Goal: Transaction & Acquisition: Book appointment/travel/reservation

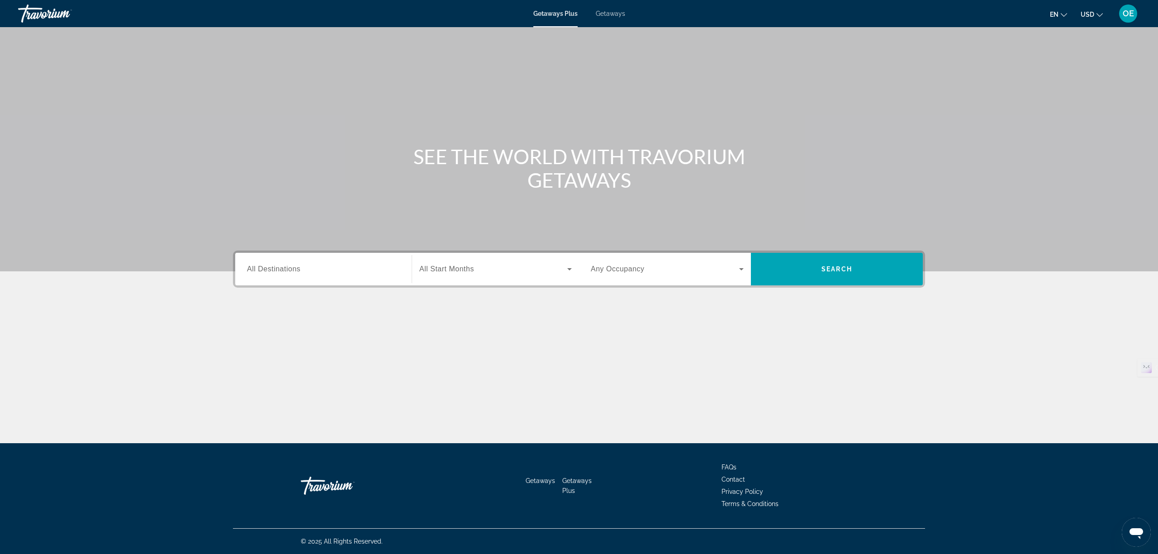
click at [320, 252] on div "Destination All Destinations Start Month All Start Months Occupancy Any Occupan…" at bounding box center [579, 269] width 692 height 37
click at [310, 266] on input "Destination All Destinations" at bounding box center [323, 269] width 153 height 11
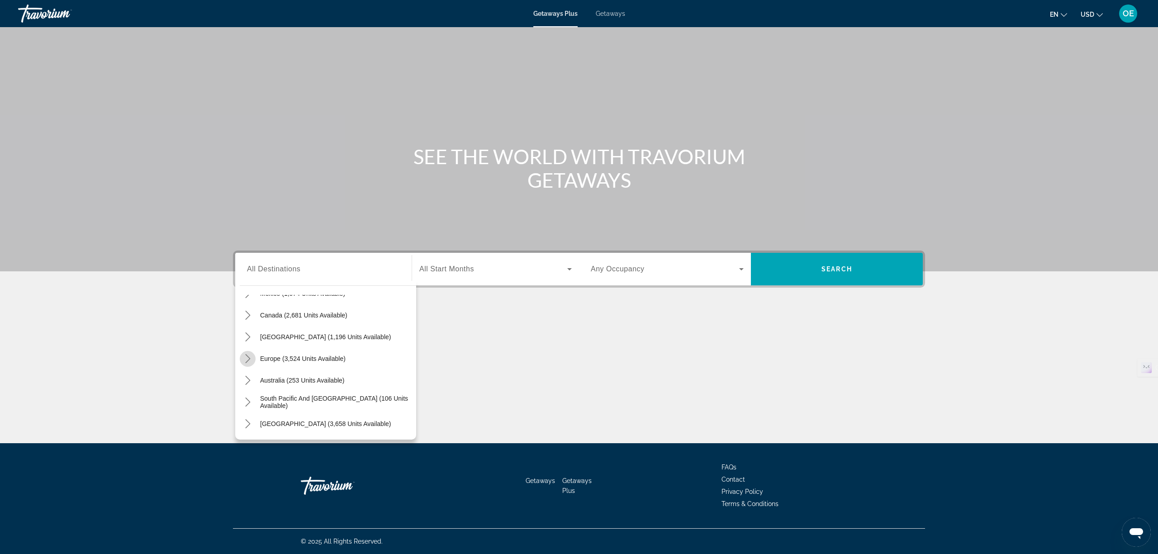
click at [248, 355] on icon "Toggle Europe (3,524 units available) submenu" at bounding box center [247, 358] width 9 height 9
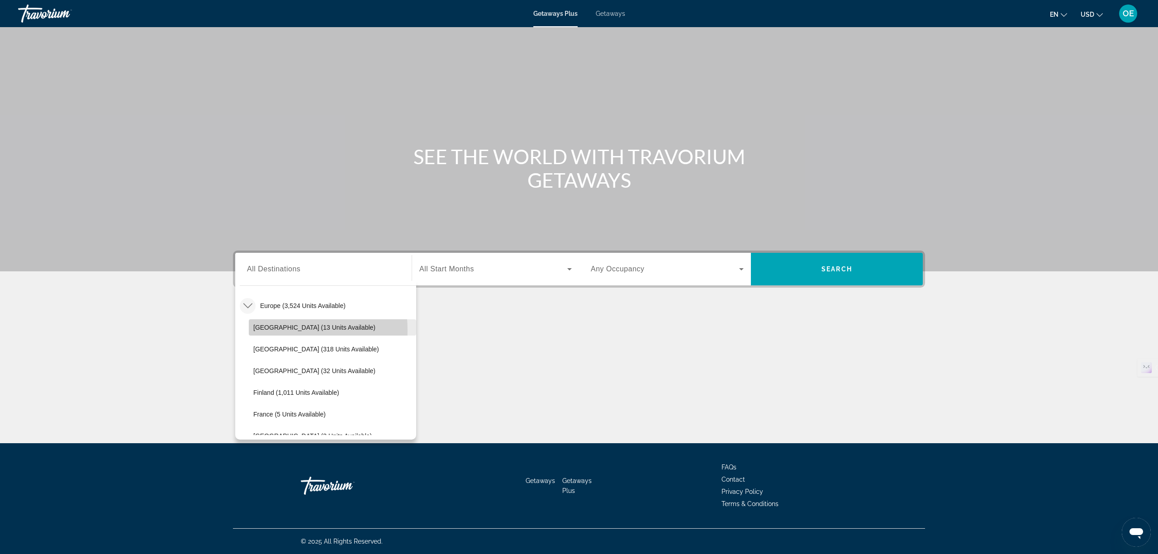
click at [252, 330] on span "Select destination: Andorra (13 units available)" at bounding box center [332, 328] width 167 height 22
type input "**********"
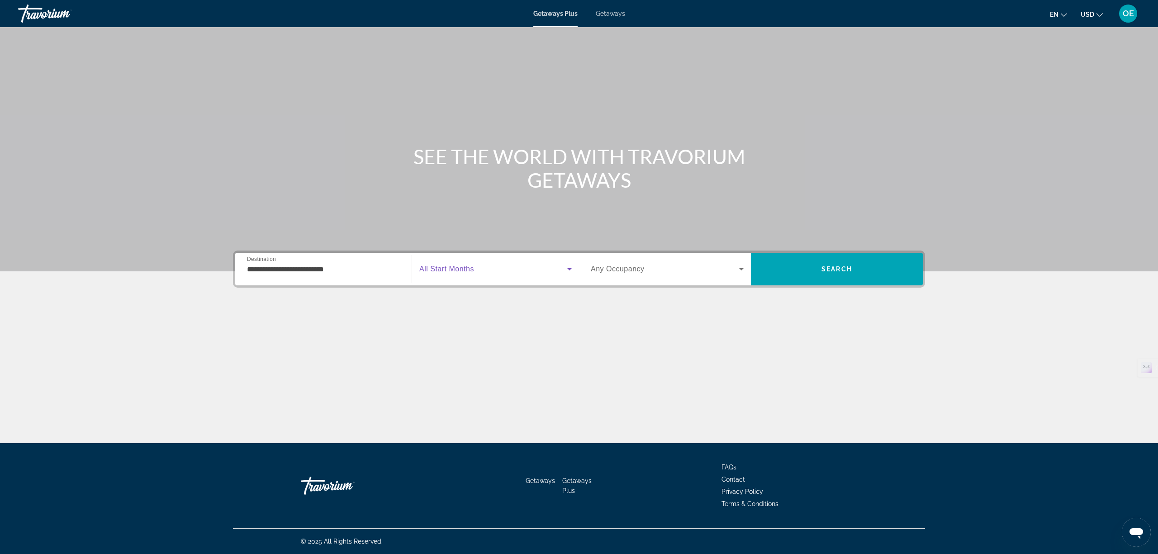
click at [505, 267] on span "Search widget" at bounding box center [493, 269] width 148 height 11
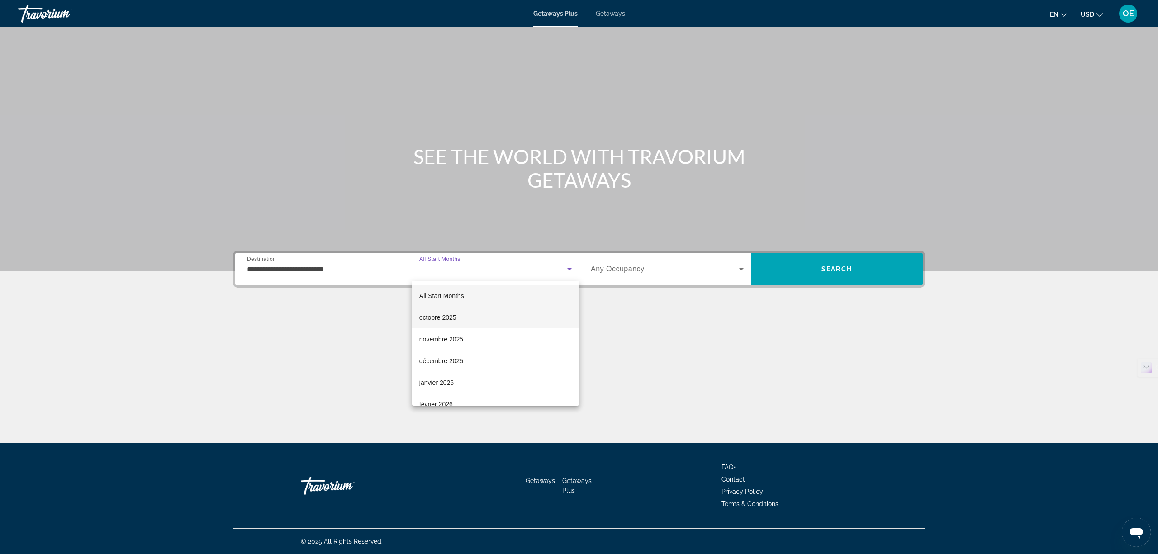
click at [469, 315] on mat-option "octobre 2025" at bounding box center [495, 318] width 167 height 22
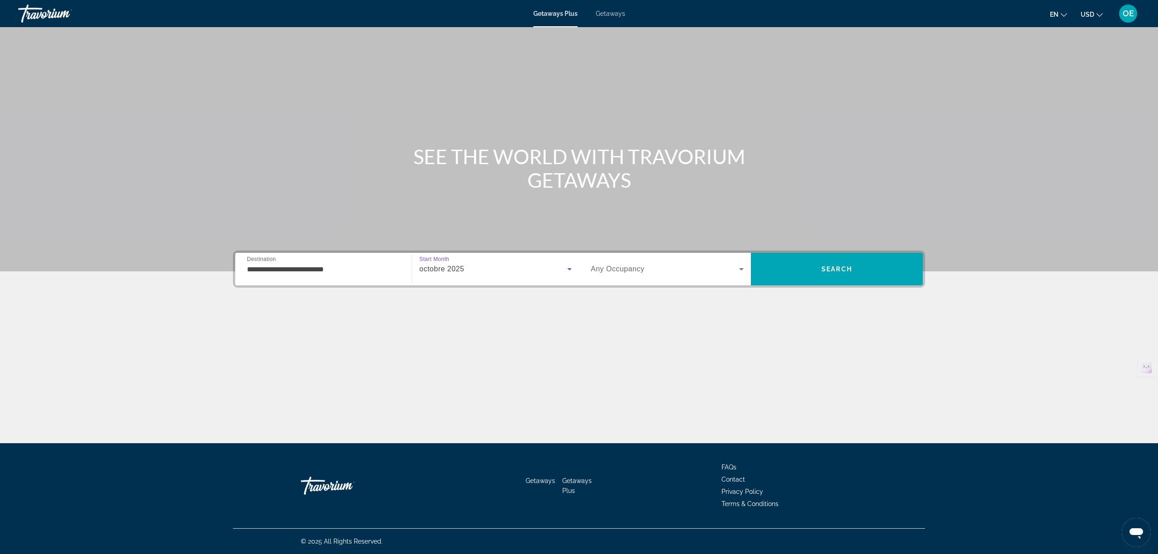
click at [649, 265] on span "Search widget" at bounding box center [665, 269] width 148 height 11
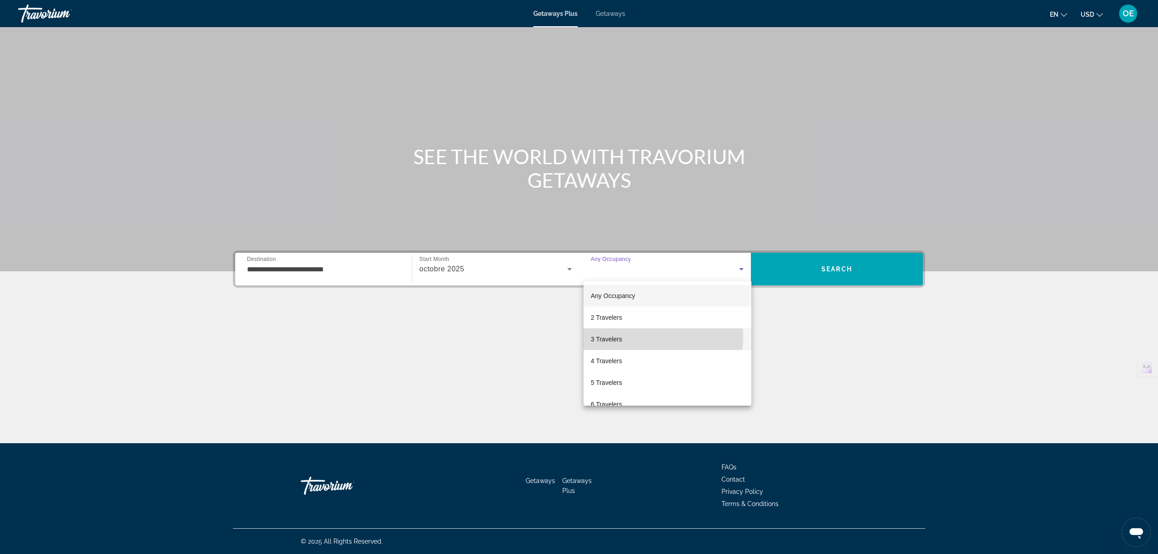
click at [626, 335] on mat-option "3 Travelers" at bounding box center [668, 340] width 168 height 22
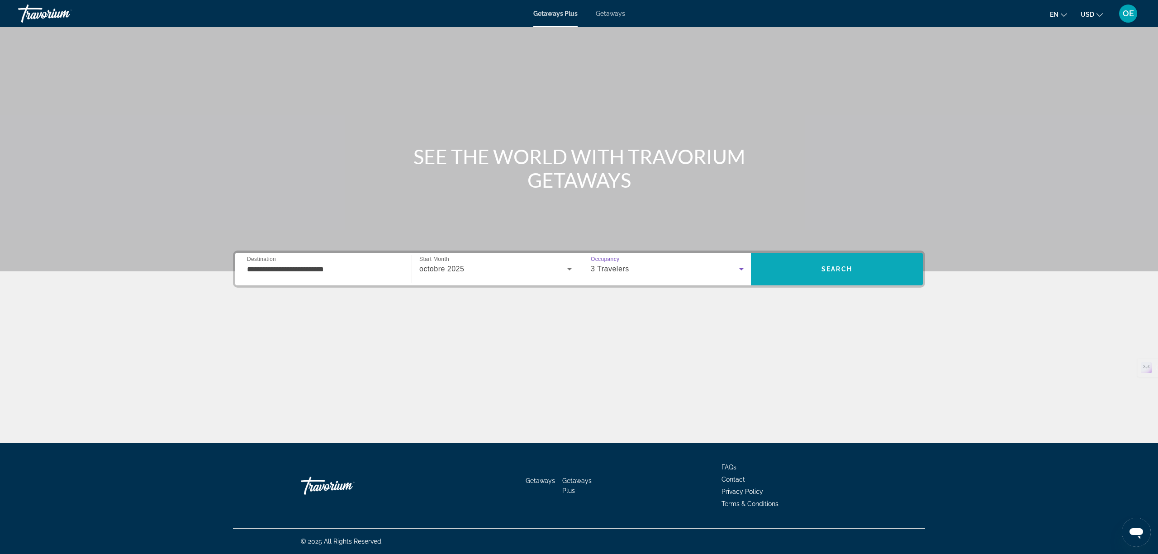
click at [842, 267] on span "Search" at bounding box center [837, 269] width 31 height 7
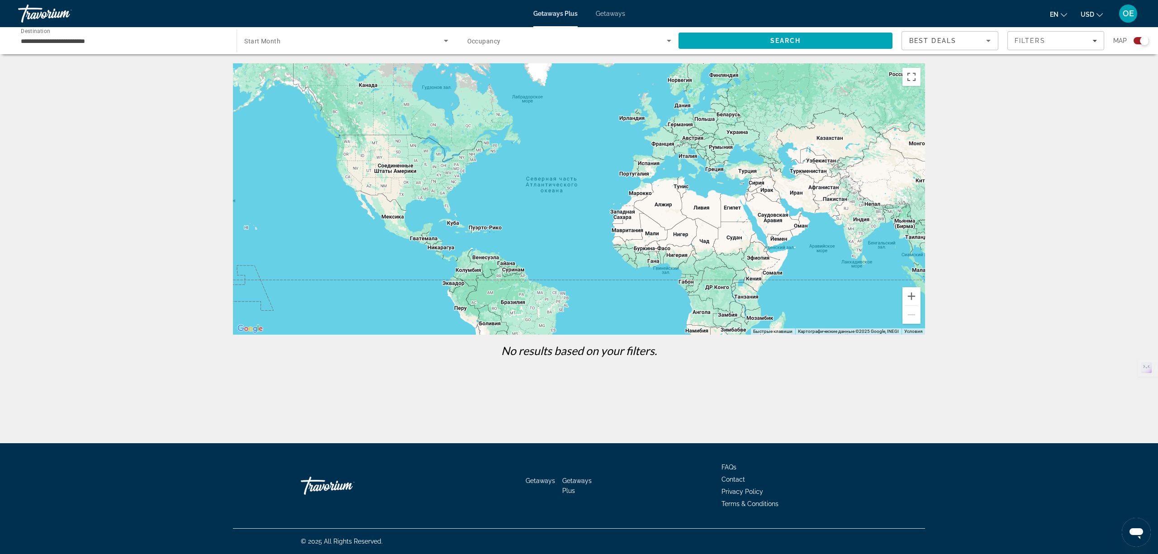
click at [500, 42] on span "Search widget" at bounding box center [567, 40] width 200 height 11
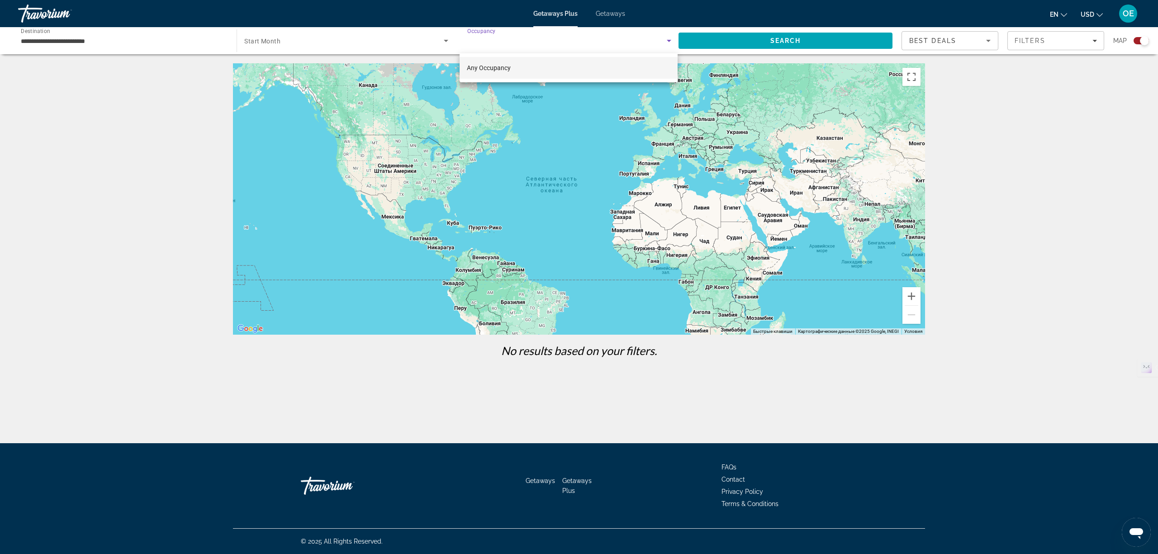
click at [355, 40] on div at bounding box center [579, 277] width 1158 height 554
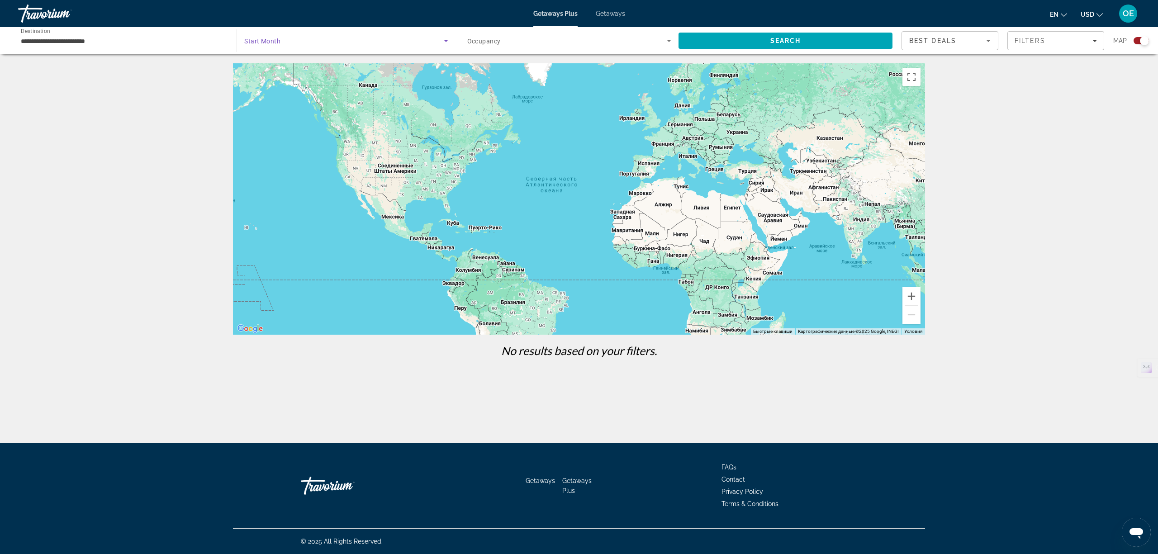
click at [299, 40] on span "Search widget" at bounding box center [343, 40] width 199 height 11
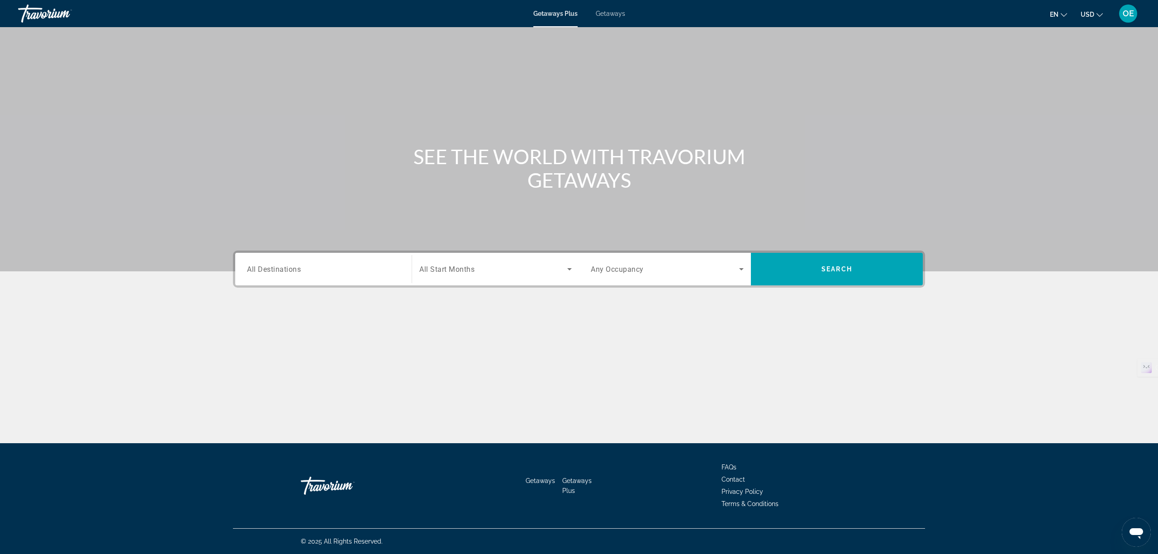
click at [612, 10] on span "Getaways" at bounding box center [610, 13] width 29 height 7
click at [293, 268] on span "All Destinations" at bounding box center [274, 269] width 54 height 9
click at [293, 268] on input "Destination All Destinations" at bounding box center [323, 269] width 153 height 11
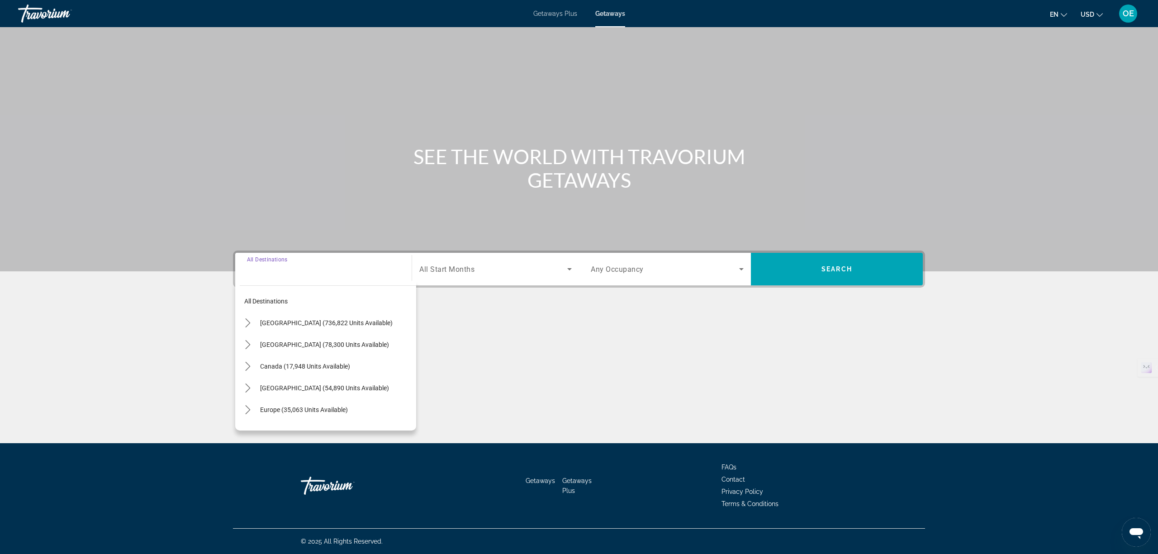
click at [238, 408] on div "All destinations United States (736,822 units available) Mexico (78,300 units a…" at bounding box center [325, 356] width 181 height 150
click at [240, 408] on mat-icon "Toggle Europe (35,063 units available) submenu" at bounding box center [248, 410] width 16 height 16
click at [270, 317] on span "Andorra (75 units available)" at bounding box center [311, 318] width 117 height 7
type input "**********"
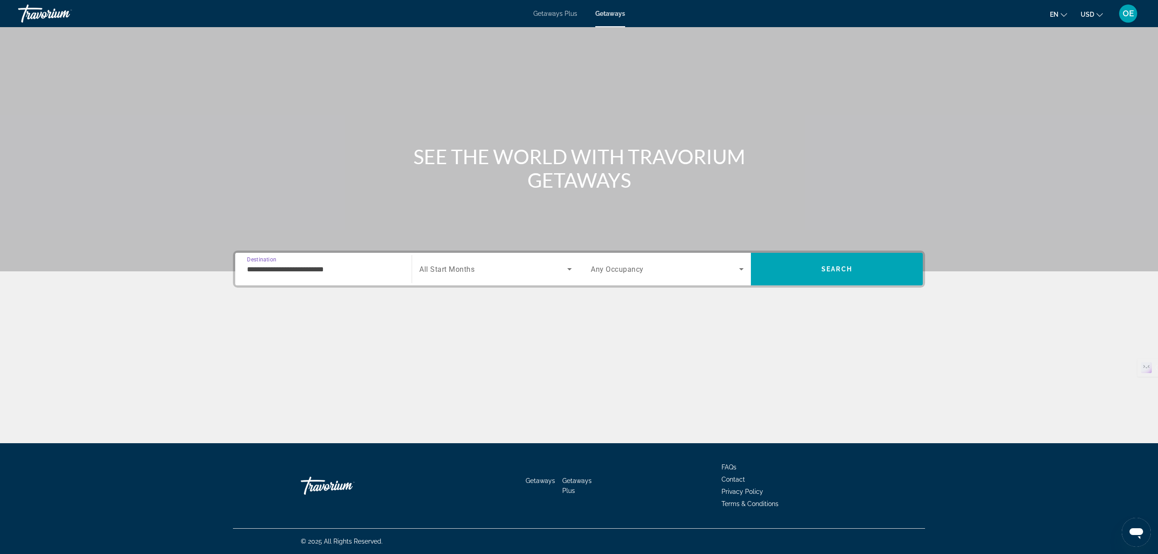
click at [458, 262] on div "Search widget" at bounding box center [495, 269] width 153 height 25
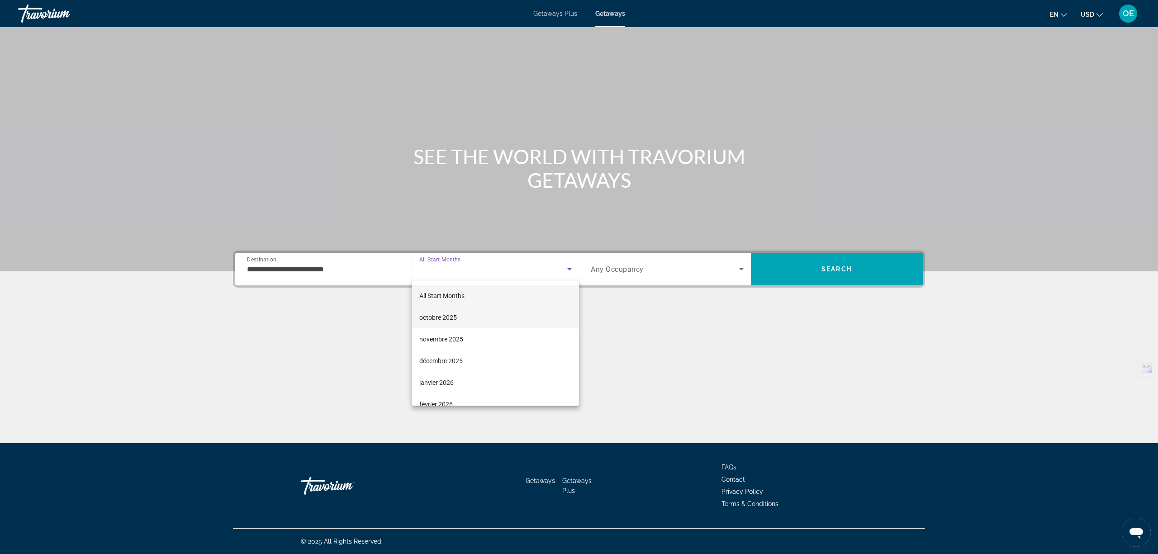
click at [444, 317] on span "octobre 2025" at bounding box center [438, 317] width 38 height 11
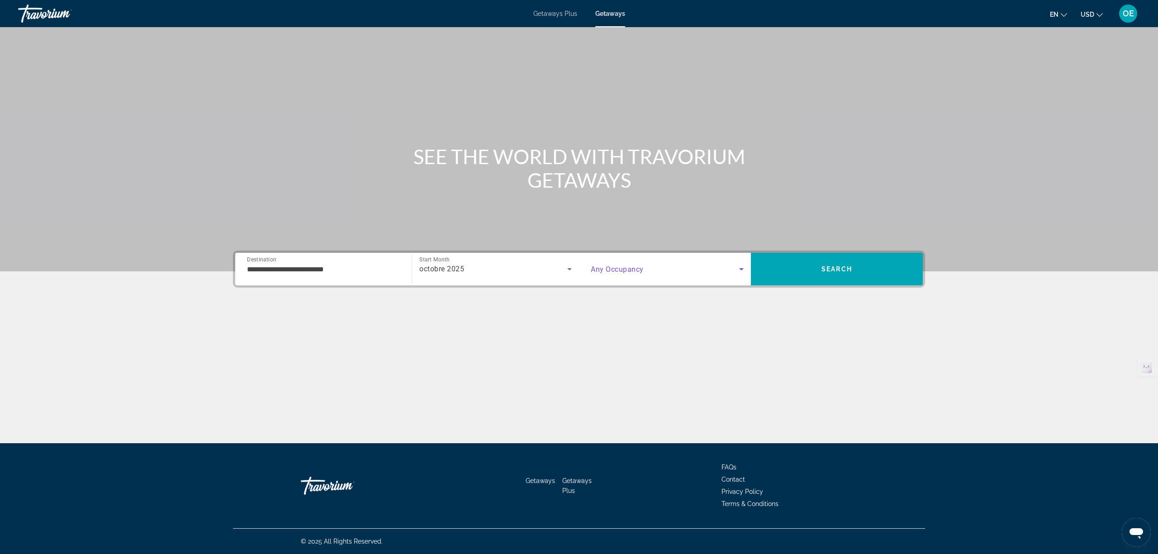
click at [682, 269] on span "Search widget" at bounding box center [665, 269] width 148 height 11
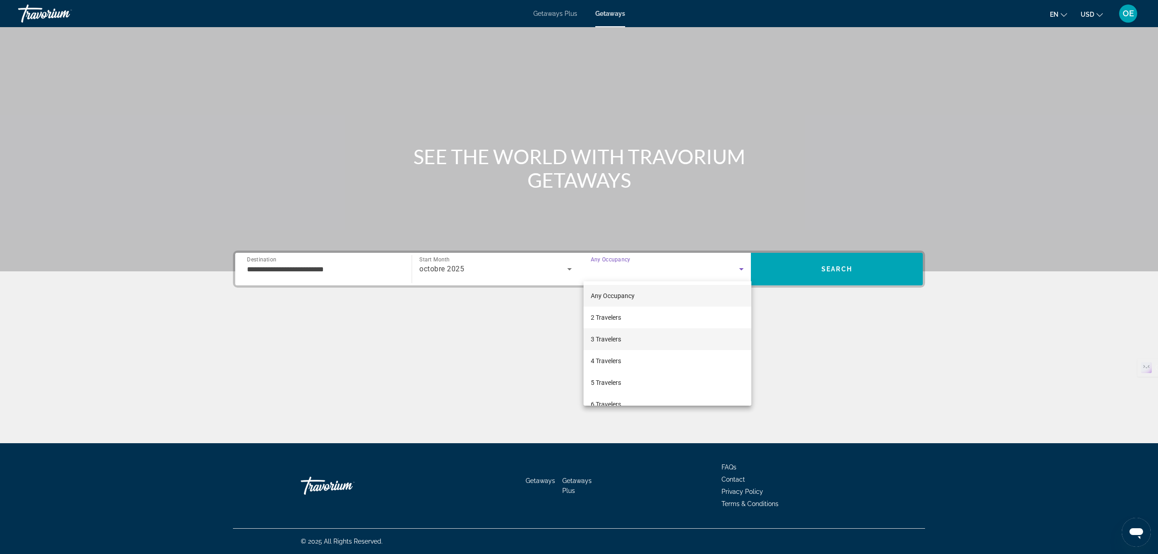
click at [612, 338] on span "3 Travelers" at bounding box center [606, 339] width 30 height 11
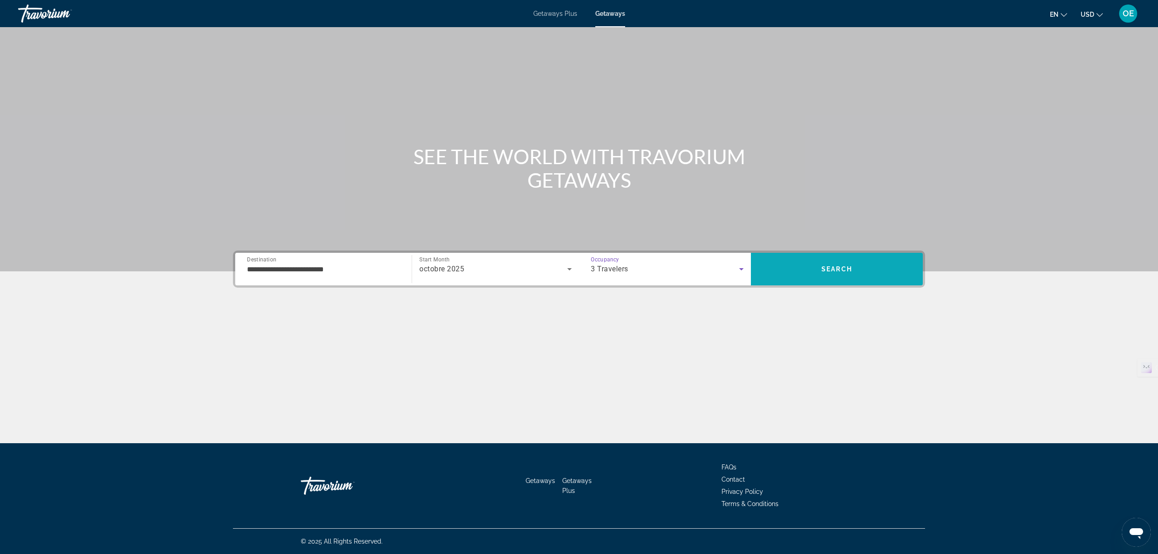
click at [866, 263] on span "Search" at bounding box center [837, 269] width 172 height 22
click at [548, 11] on span "Getaways Plus" at bounding box center [556, 13] width 44 height 7
click at [292, 273] on input "Destination All Destinations" at bounding box center [323, 269] width 153 height 11
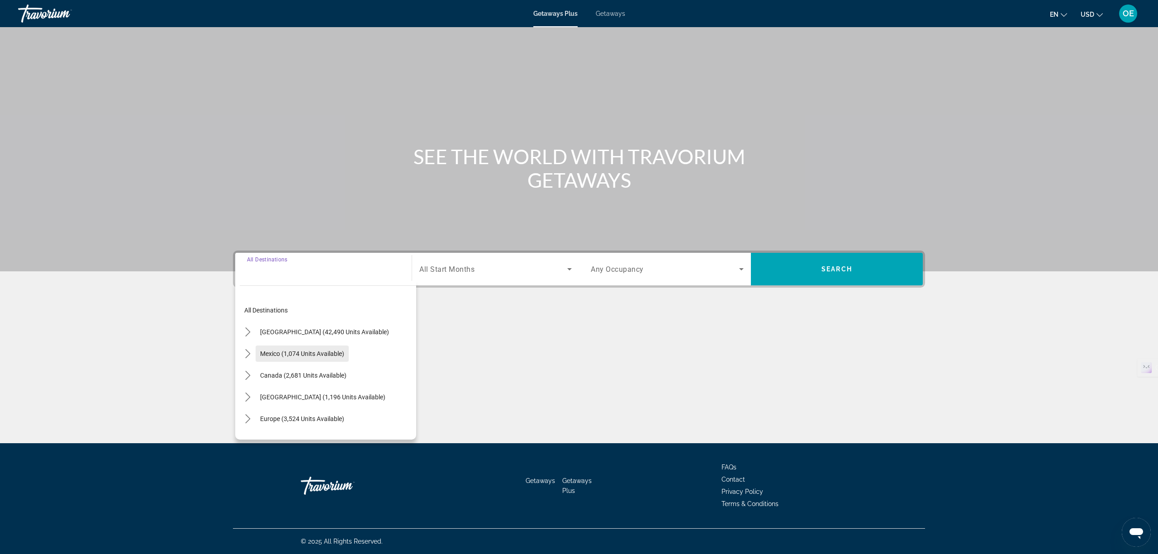
scroll to position [60, 0]
click at [243, 360] on icon "Toggle Europe (3,524 units available) submenu" at bounding box center [247, 358] width 9 height 9
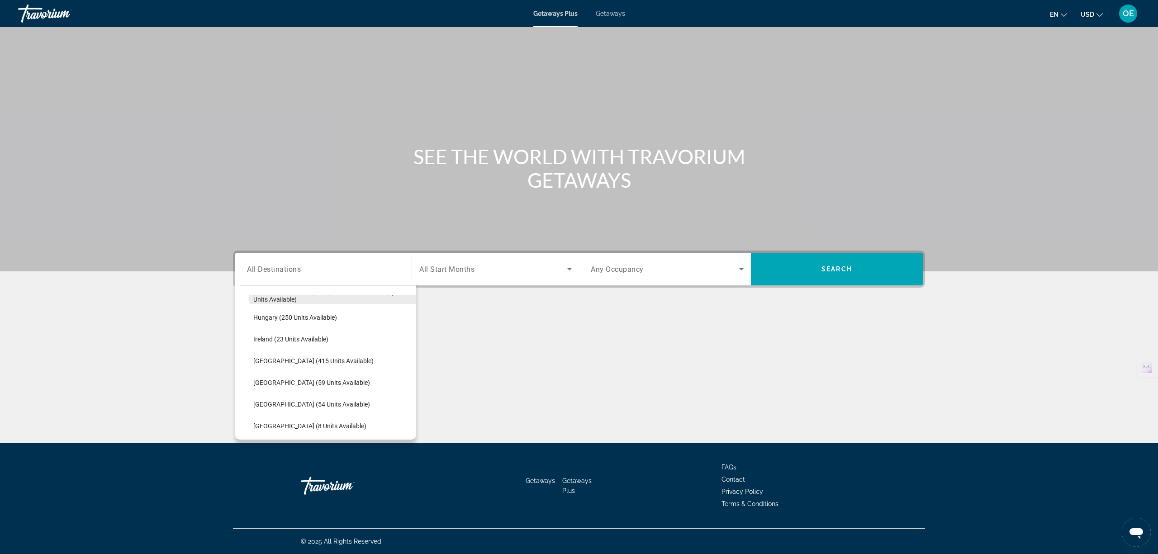
scroll to position [294, 0]
click at [262, 340] on span "Italy (415 units available)" at bounding box center [313, 341] width 120 height 7
type input "**********"
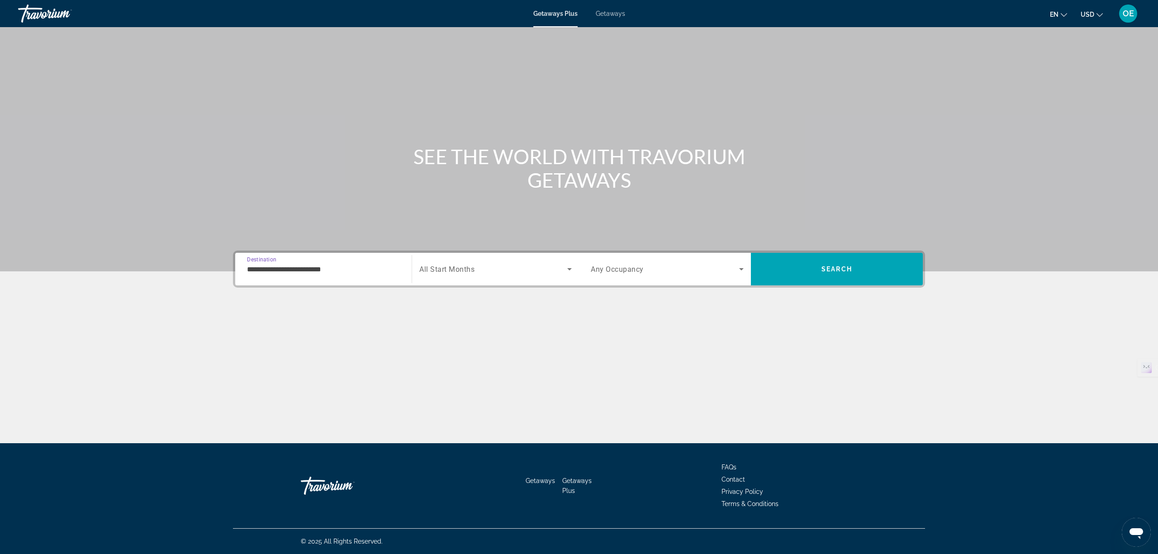
click at [517, 260] on div "Search widget" at bounding box center [495, 269] width 153 height 25
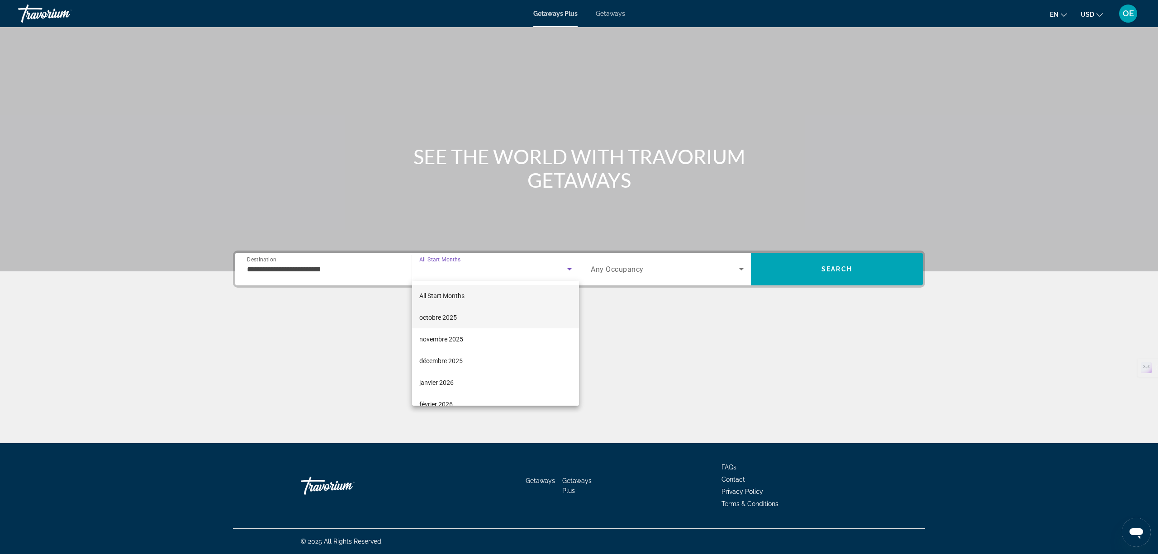
drag, startPoint x: 446, startPoint y: 317, endPoint x: 538, endPoint y: 308, distance: 92.3
click at [446, 316] on span "octobre 2025" at bounding box center [438, 317] width 38 height 11
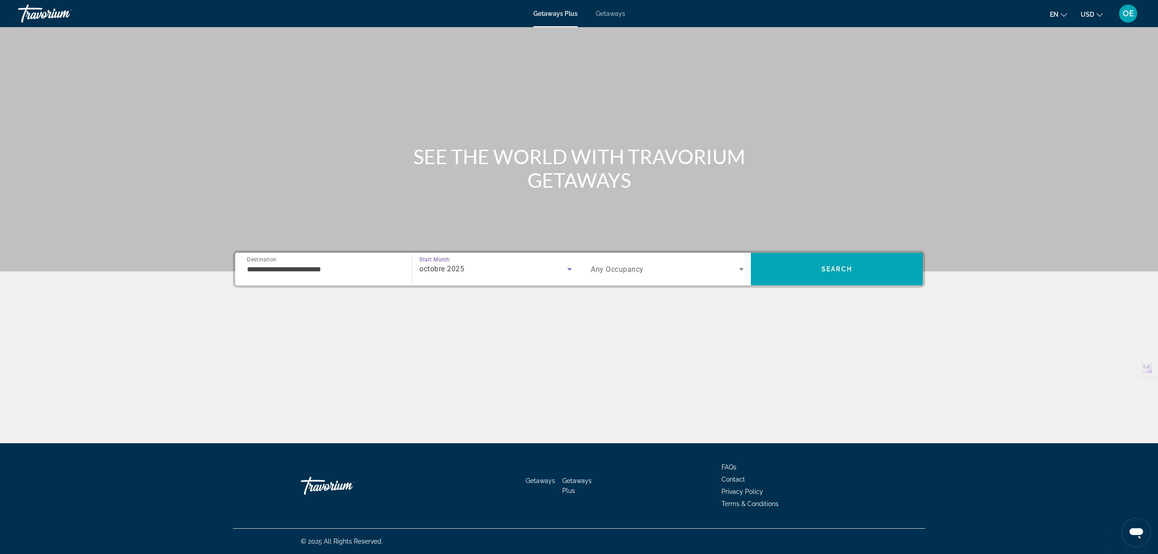
click at [701, 268] on span "Search widget" at bounding box center [665, 269] width 148 height 11
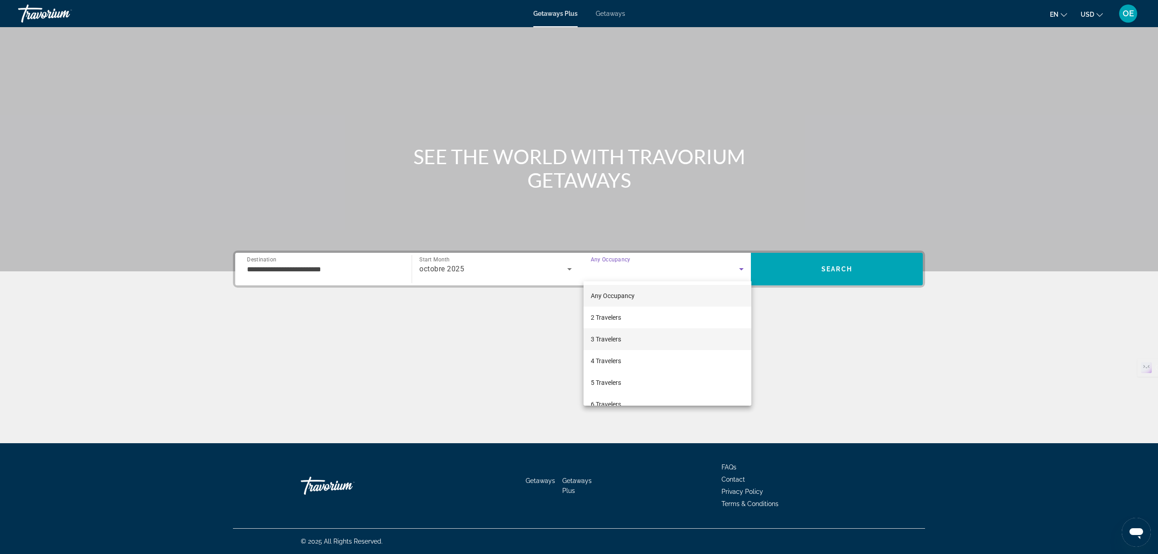
click at [632, 338] on mat-option "3 Travelers" at bounding box center [668, 340] width 168 height 22
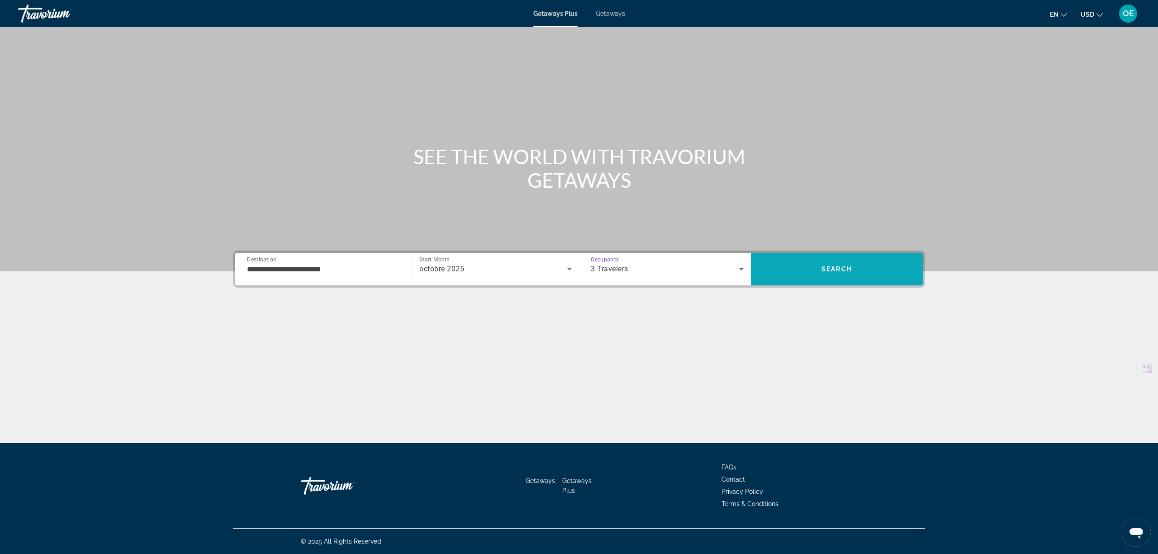
click at [867, 267] on span "Search" at bounding box center [837, 269] width 172 height 22
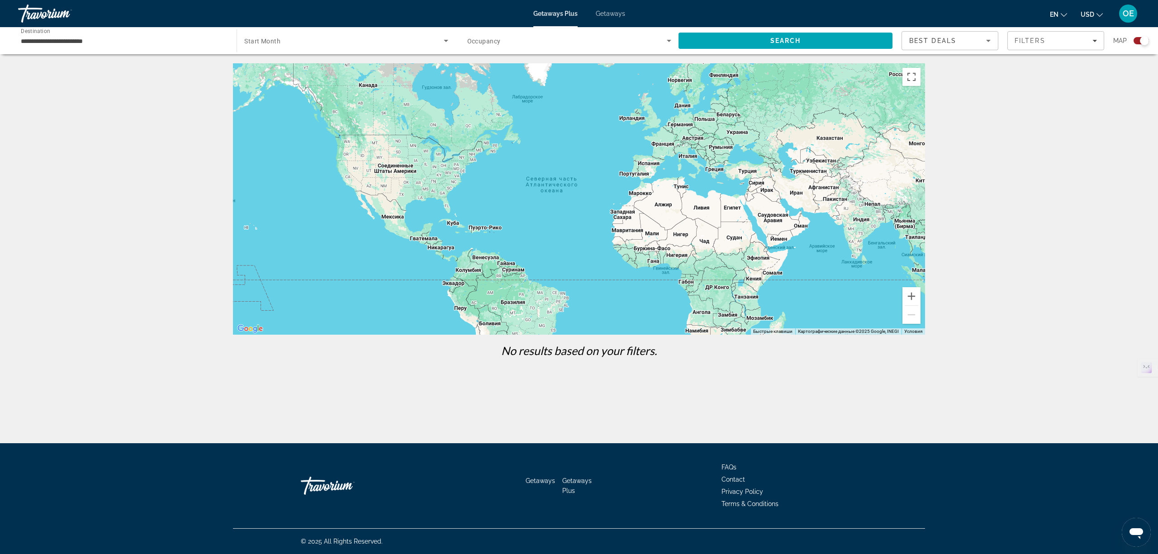
click at [615, 14] on span "Getaways" at bounding box center [610, 13] width 29 height 7
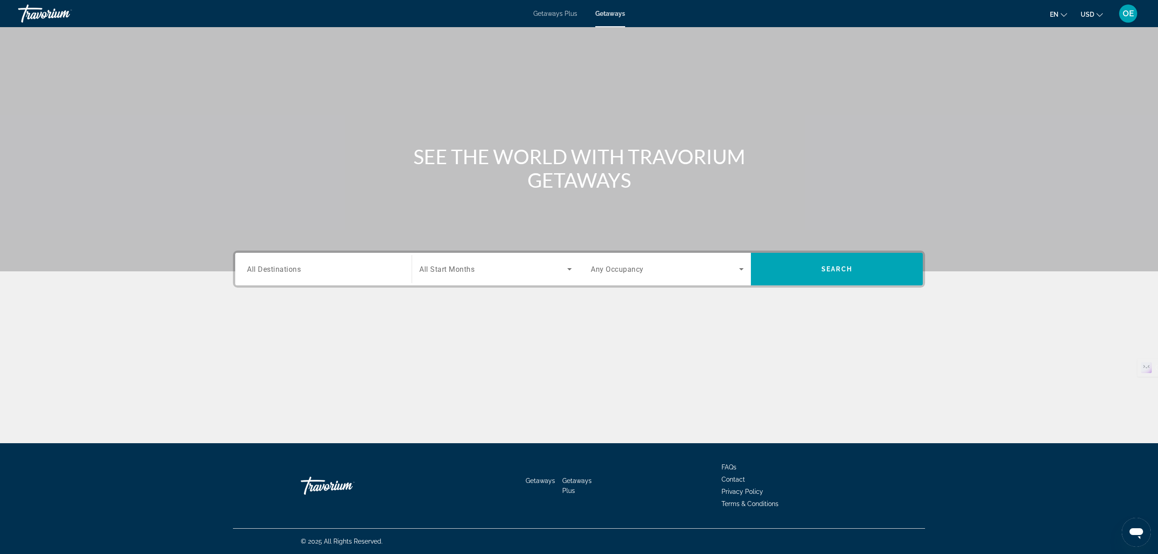
click at [286, 269] on span "All Destinations" at bounding box center [274, 269] width 54 height 9
click at [286, 269] on input "Destination All Destinations" at bounding box center [323, 269] width 153 height 11
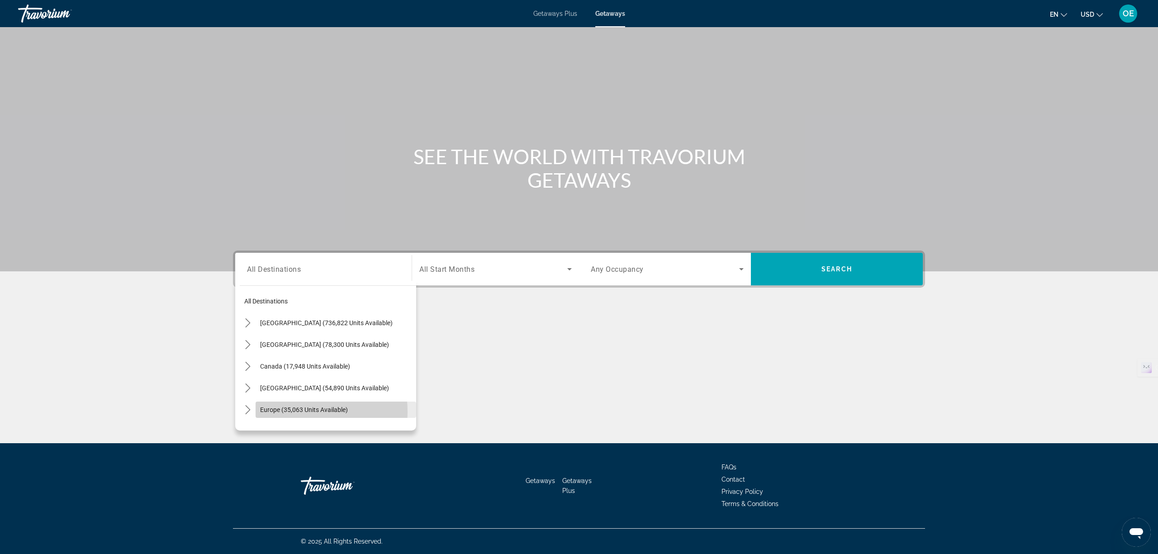
click at [272, 412] on span "Europe (35,063 units available)" at bounding box center [304, 409] width 88 height 7
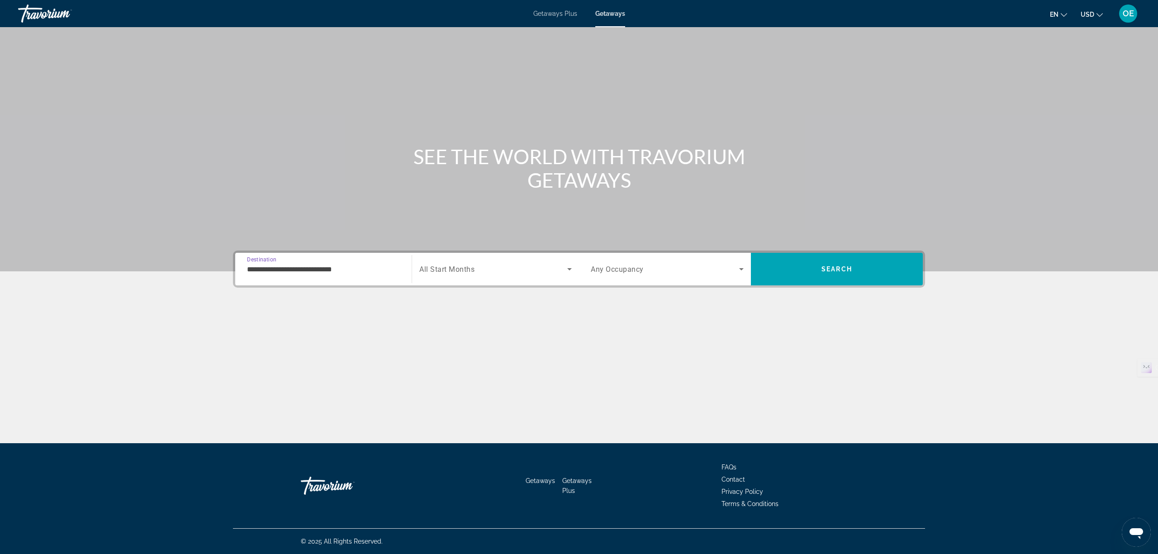
click at [305, 268] on input "**********" at bounding box center [323, 269] width 153 height 11
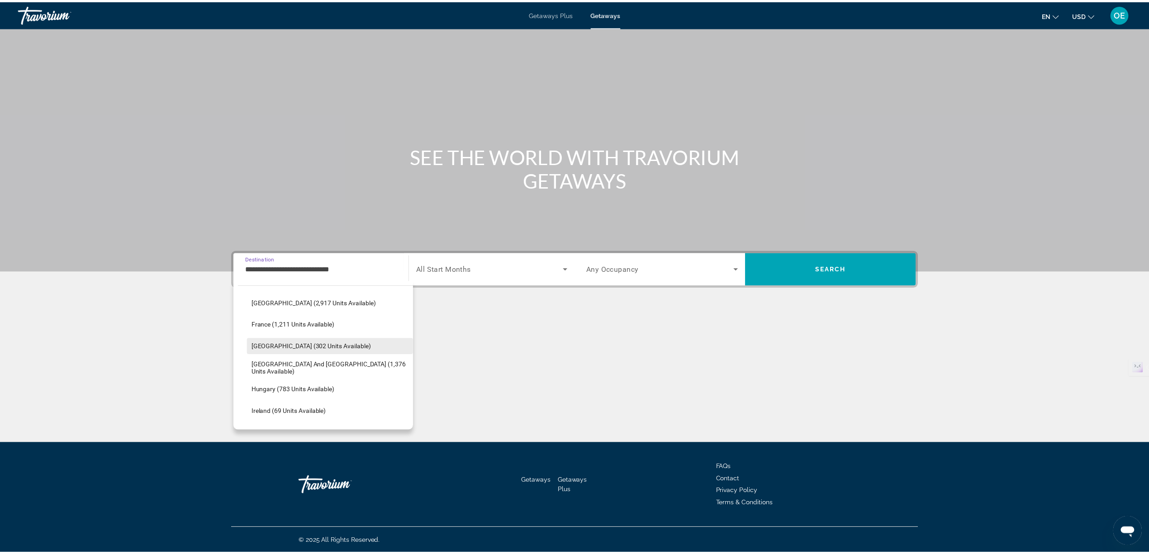
scroll to position [355, 0]
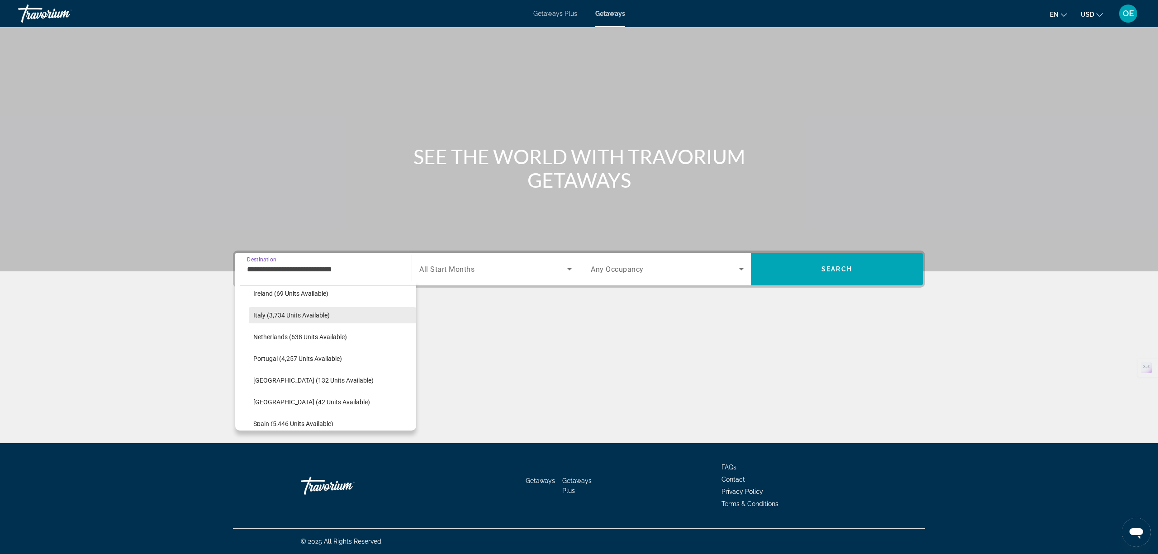
click at [271, 315] on span "Italy (3,734 units available)" at bounding box center [291, 315] width 76 height 7
type input "**********"
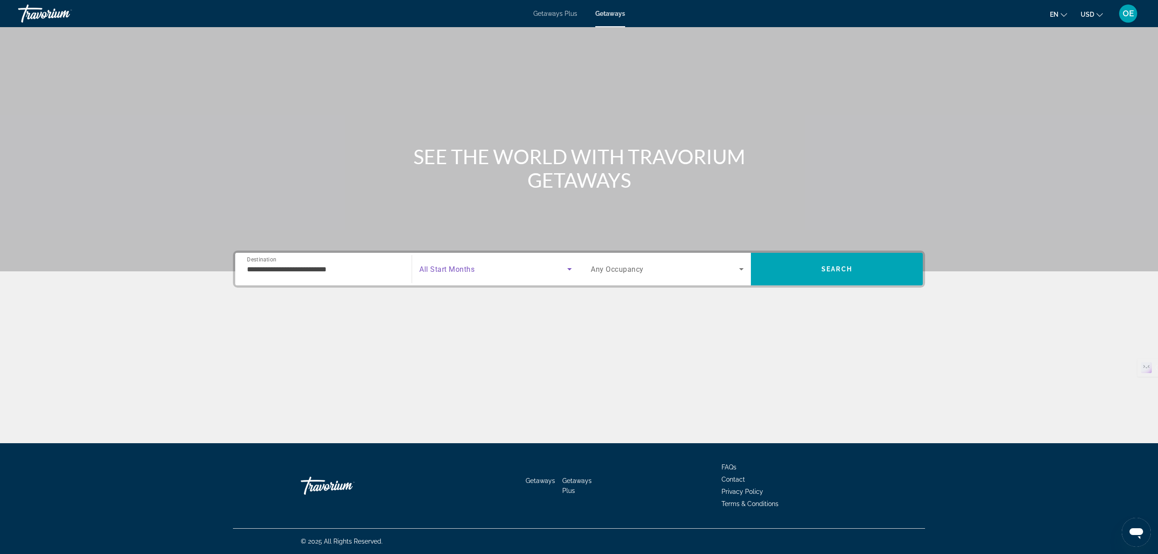
click at [484, 269] on span "Search widget" at bounding box center [493, 269] width 148 height 11
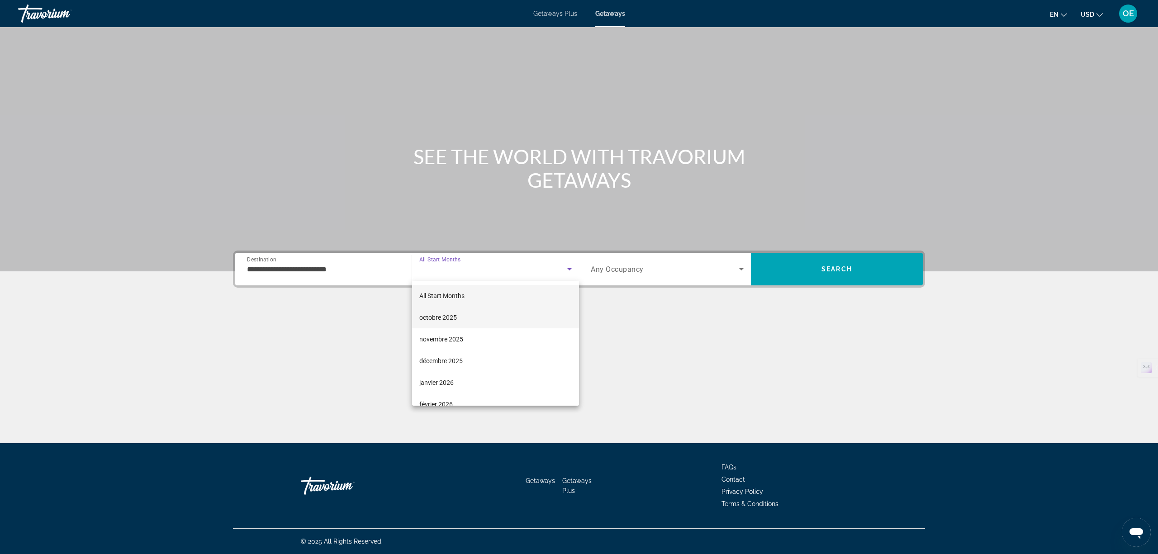
click at [467, 321] on mat-option "octobre 2025" at bounding box center [495, 318] width 167 height 22
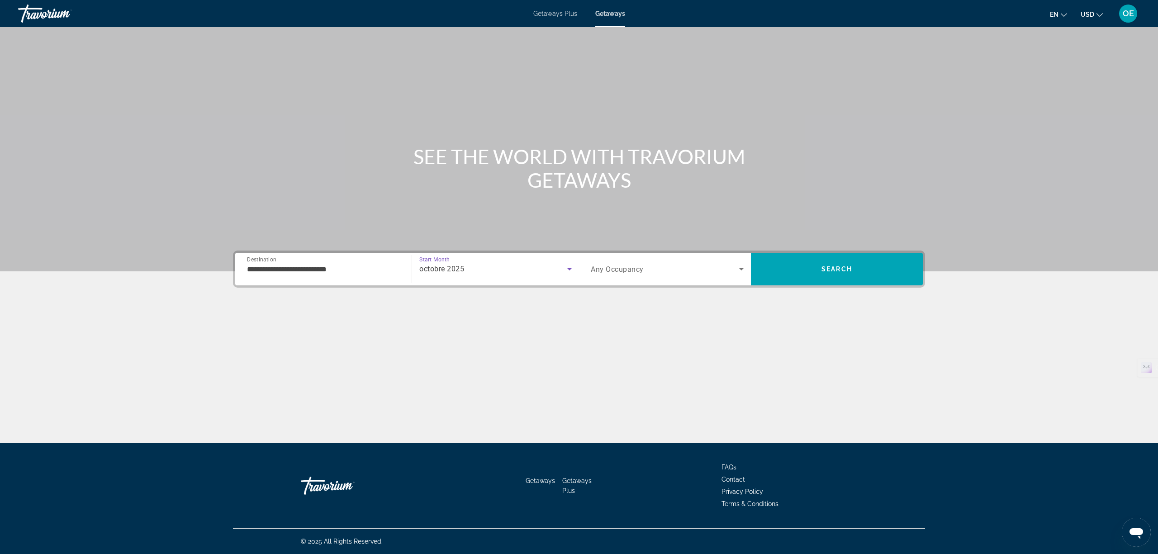
click at [666, 264] on span "Search widget" at bounding box center [665, 269] width 148 height 11
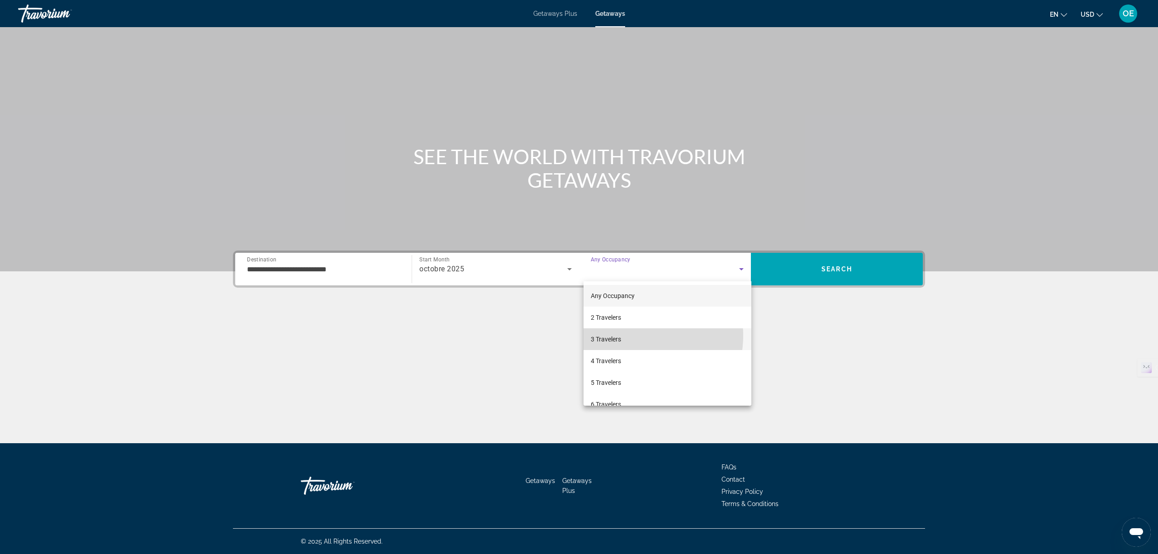
click at [634, 336] on mat-option "3 Travelers" at bounding box center [668, 340] width 168 height 22
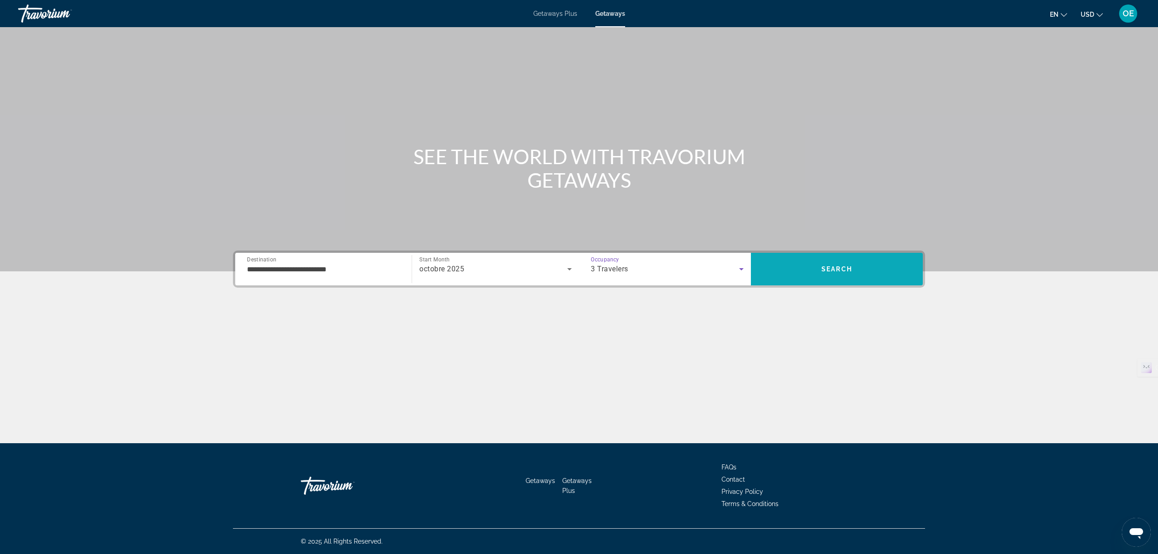
click at [864, 271] on span "Search" at bounding box center [837, 269] width 172 height 22
click at [306, 269] on input "Destination All Destinations" at bounding box center [323, 269] width 153 height 11
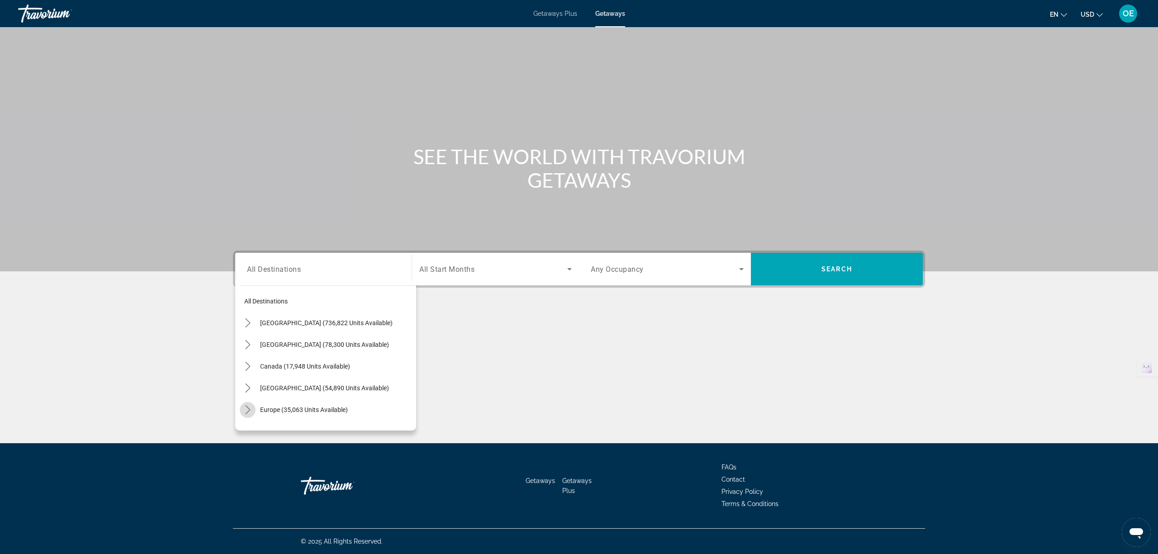
click at [243, 410] on icon "Toggle Europe (35,063 units available) submenu" at bounding box center [247, 409] width 9 height 9
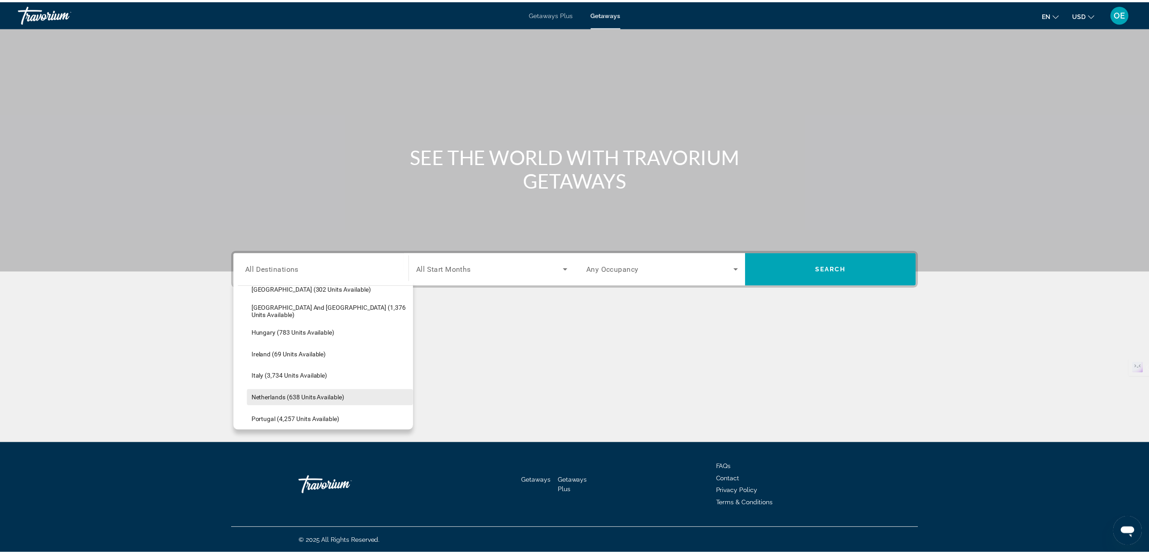
scroll to position [355, 0]
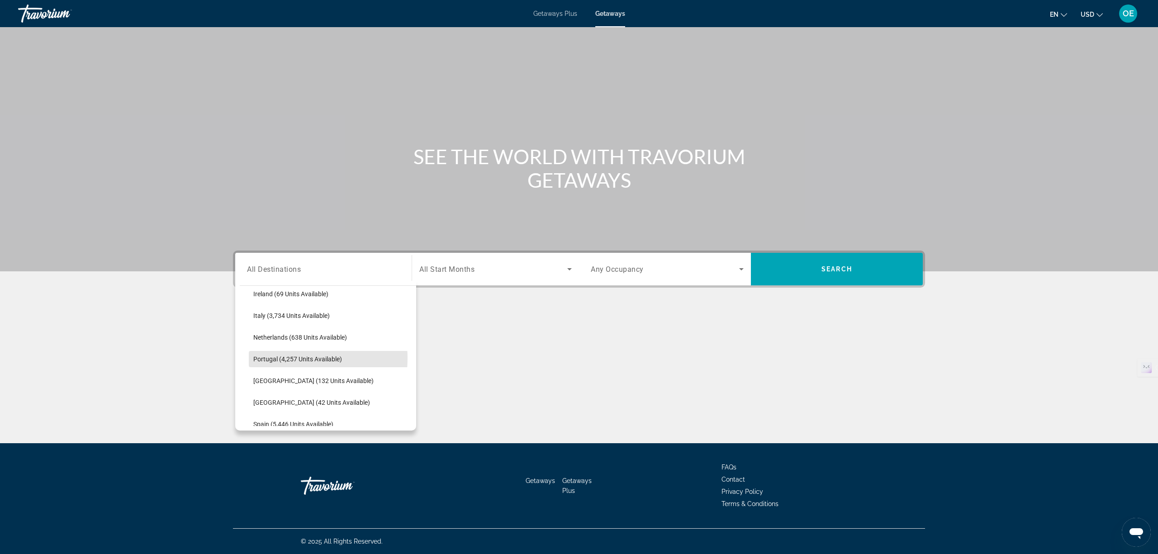
click at [284, 358] on span "Portugal (4,257 units available)" at bounding box center [297, 359] width 89 height 7
type input "**********"
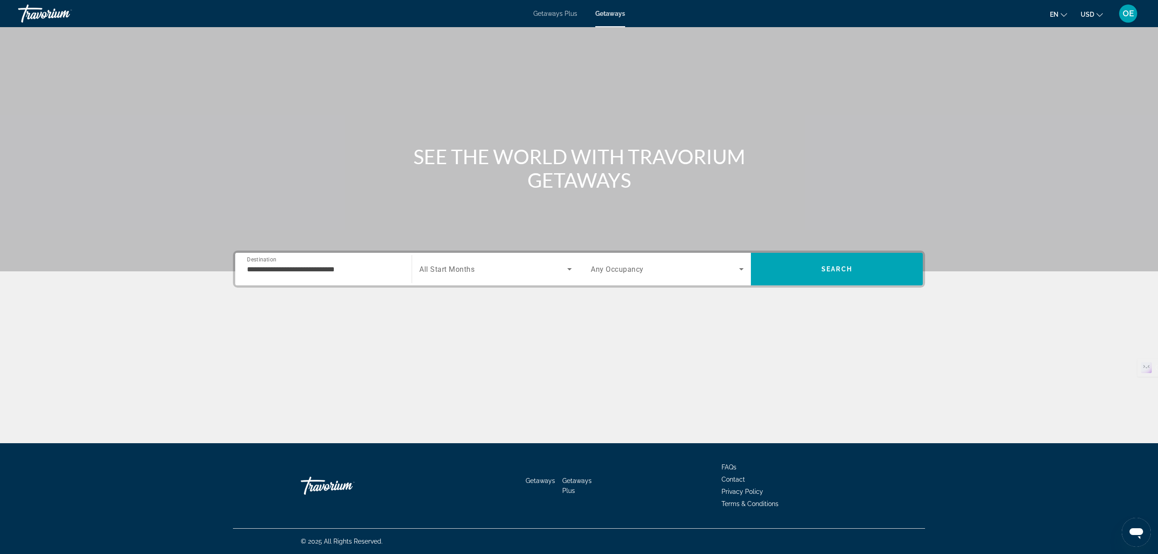
click at [440, 270] on span "All Start Months" at bounding box center [446, 269] width 55 height 9
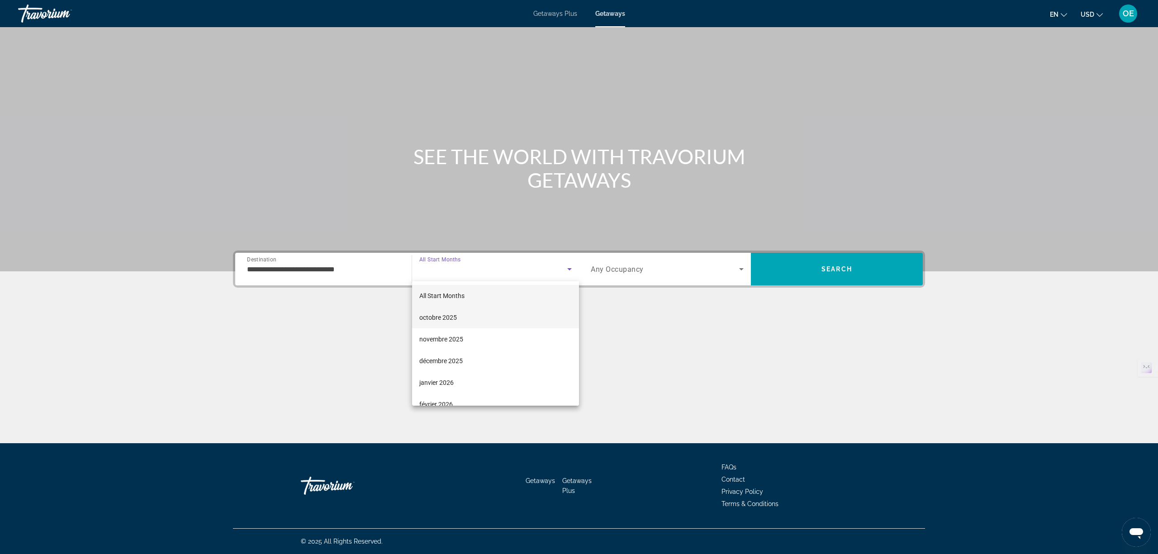
click at [469, 315] on mat-option "octobre 2025" at bounding box center [495, 318] width 167 height 22
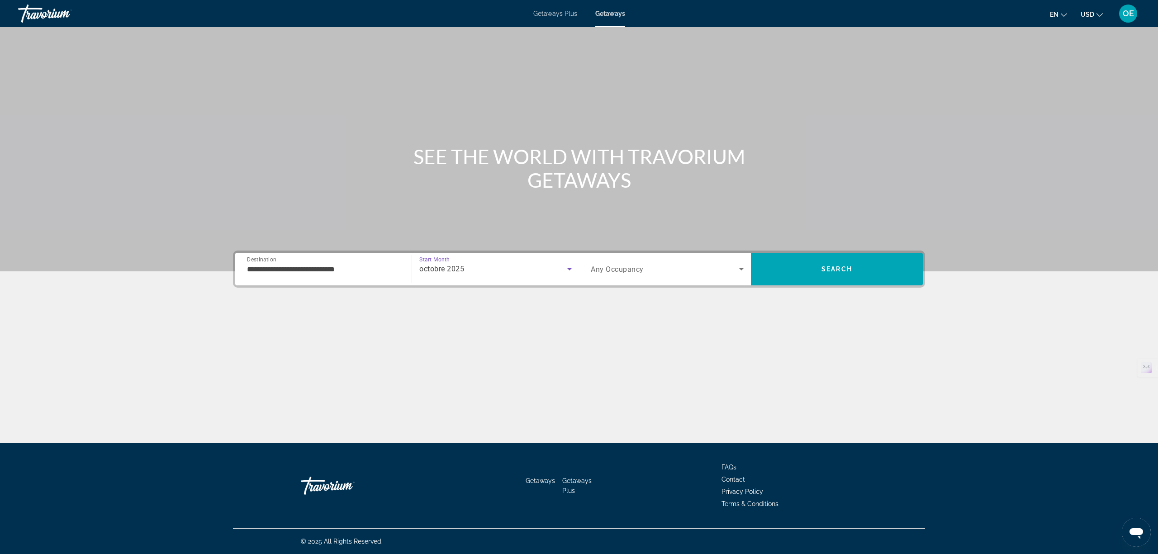
click at [659, 271] on span "Search widget" at bounding box center [665, 269] width 148 height 11
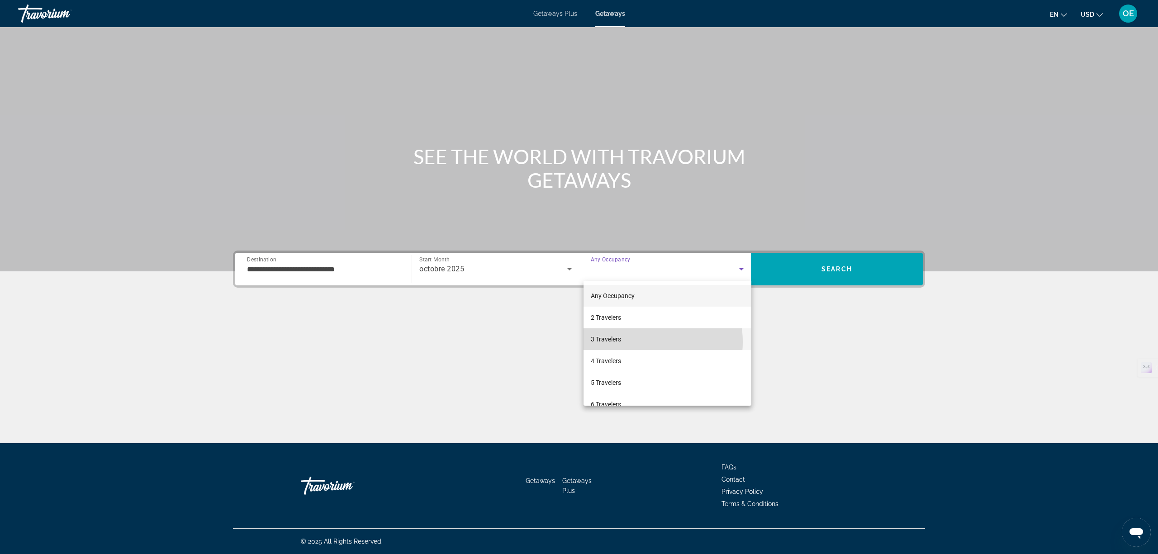
click at [636, 342] on mat-option "3 Travelers" at bounding box center [668, 340] width 168 height 22
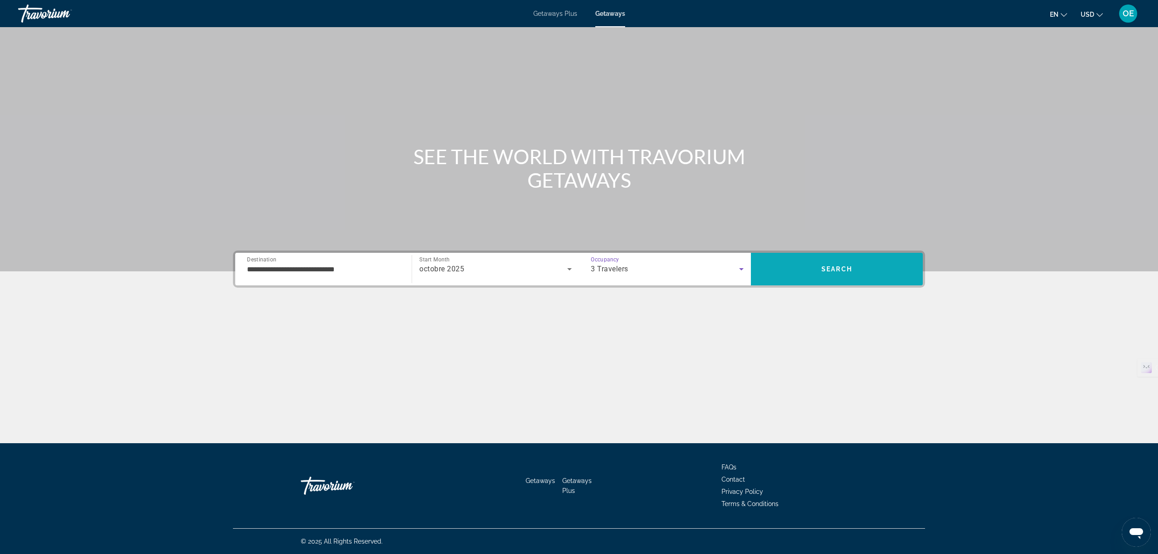
click at [851, 266] on span "Search" at bounding box center [837, 269] width 31 height 7
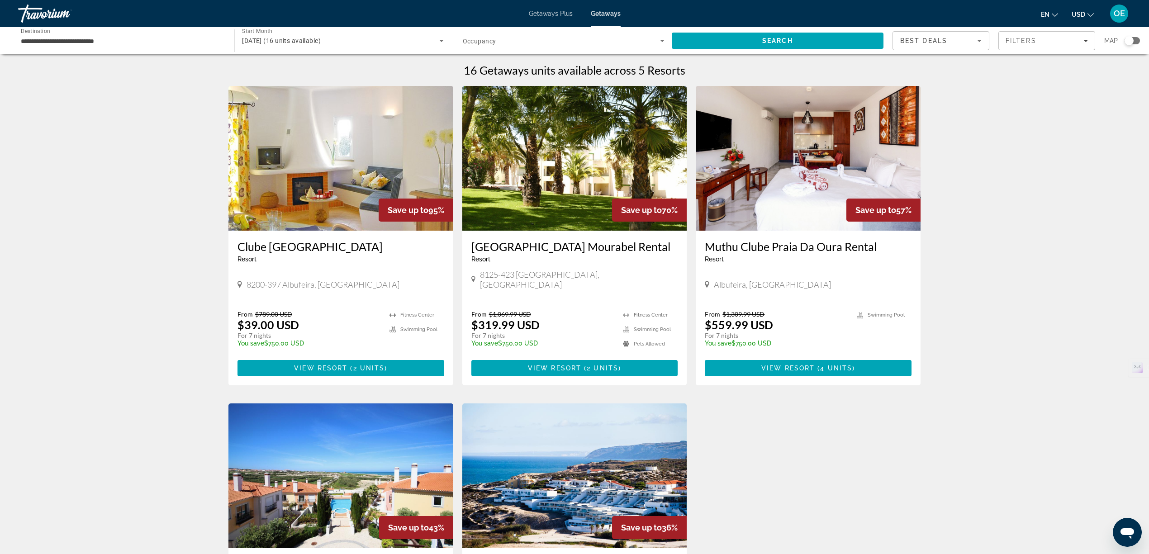
click at [299, 280] on span "8200-397 Albufeira, Portugal" at bounding box center [323, 285] width 153 height 10
copy span "Albufeira"
click at [337, 365] on span "View Resort" at bounding box center [320, 368] width 53 height 7
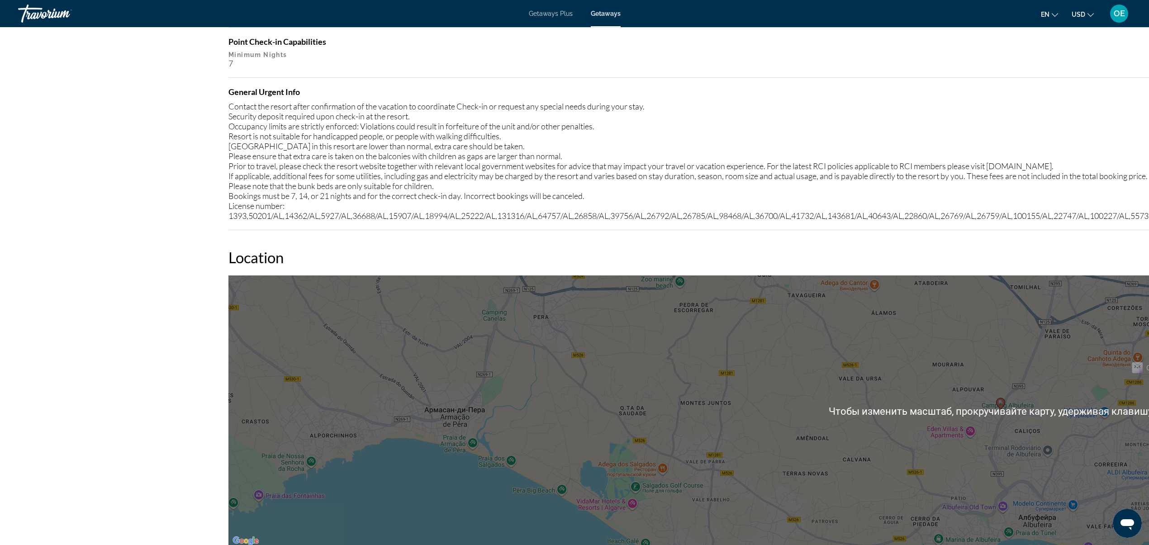
scroll to position [965, 0]
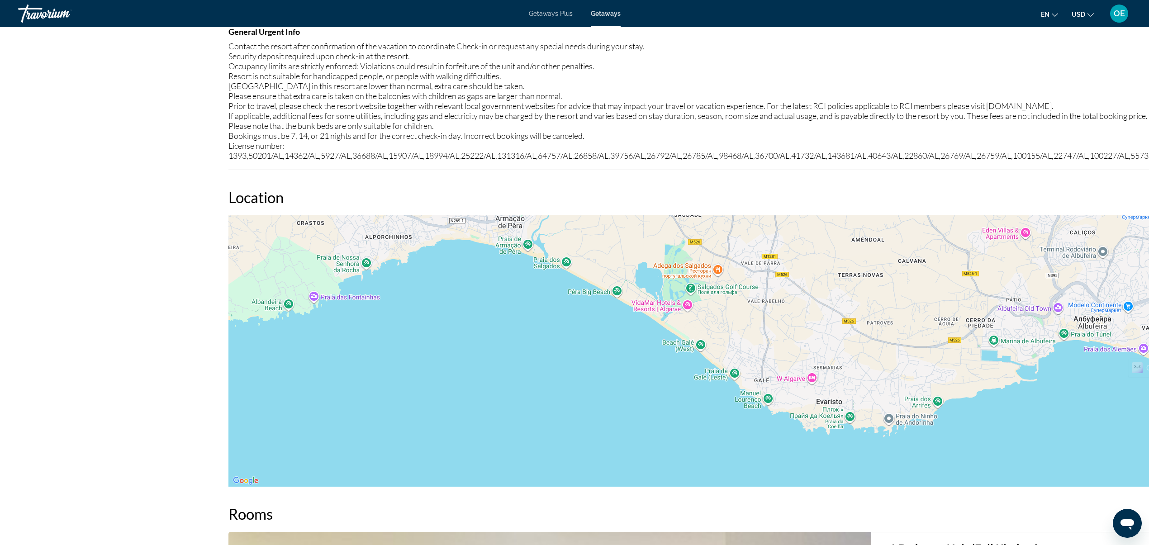
drag, startPoint x: 720, startPoint y: 438, endPoint x: 776, endPoint y: 300, distance: 149.4
click at [776, 300] on div "Чтобы активировать перетаскивание с помощью клавиатуры, нажмите Alt + Ввод. Пос…" at bounding box center [1001, 351] width 1545 height 272
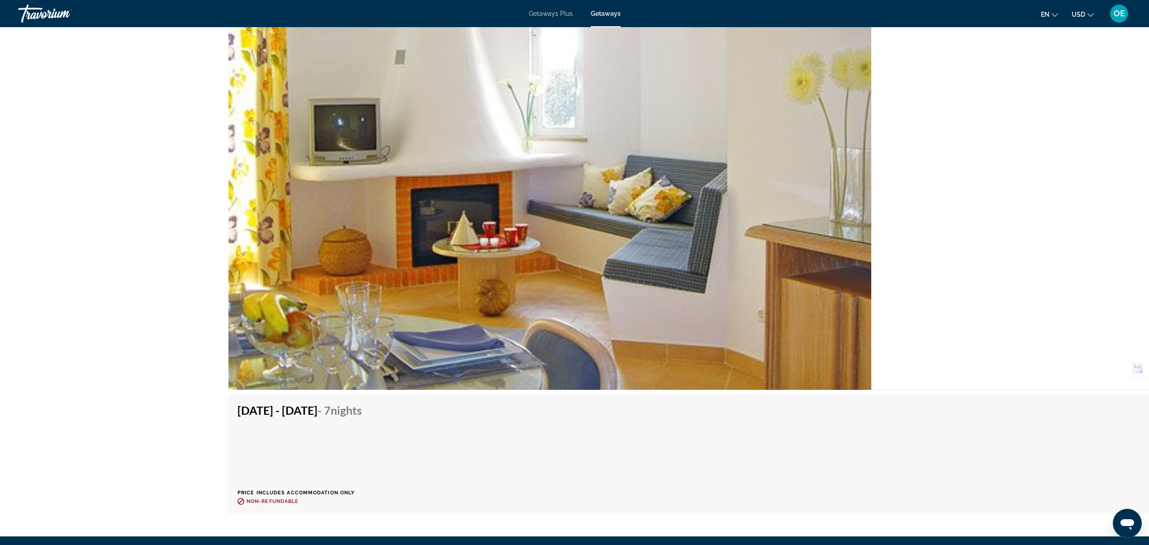
scroll to position [1720, 0]
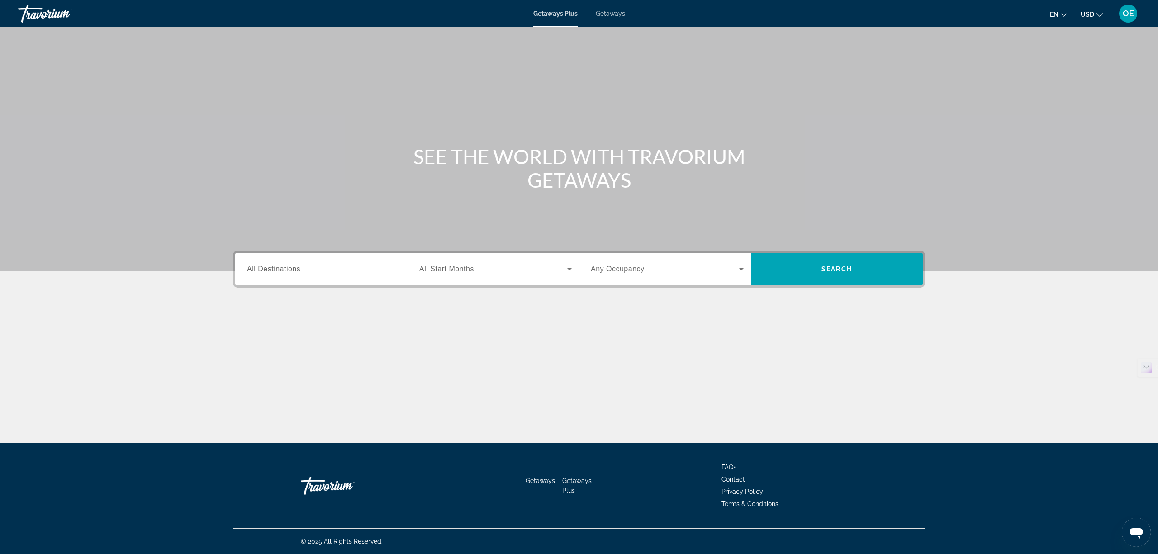
click at [285, 266] on span "All Destinations" at bounding box center [273, 269] width 53 height 8
click at [285, 266] on input "Destination All Destinations" at bounding box center [323, 269] width 153 height 11
click at [292, 265] on span "All Destinations" at bounding box center [273, 269] width 53 height 8
click at [292, 265] on input "Destination All Destinations" at bounding box center [323, 269] width 153 height 11
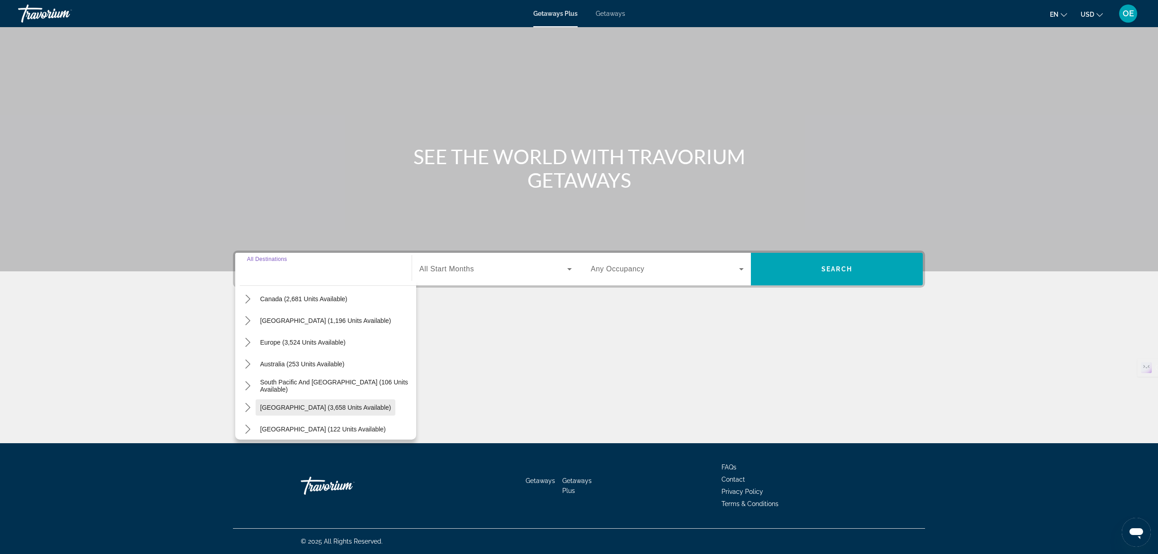
scroll to position [147, 0]
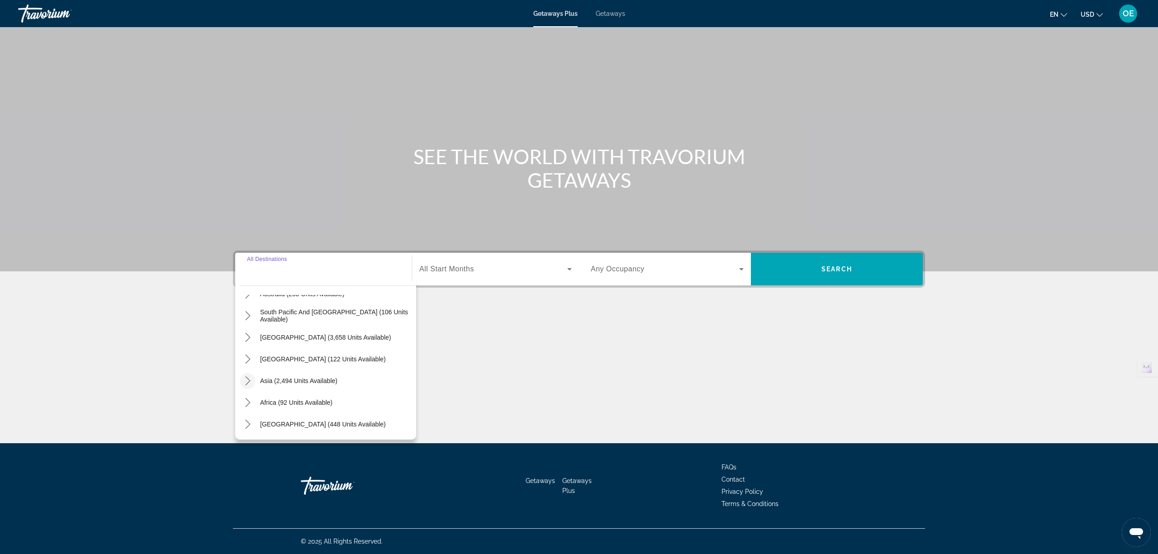
click at [250, 382] on icon "Toggle Asia (2,494 units available) submenu" at bounding box center [247, 380] width 9 height 9
click at [247, 403] on icon "Toggle Africa (92 units available) submenu" at bounding box center [247, 402] width 9 height 9
click at [242, 424] on mat-icon "Toggle Middle East (448 units available) submenu" at bounding box center [248, 425] width 16 height 16
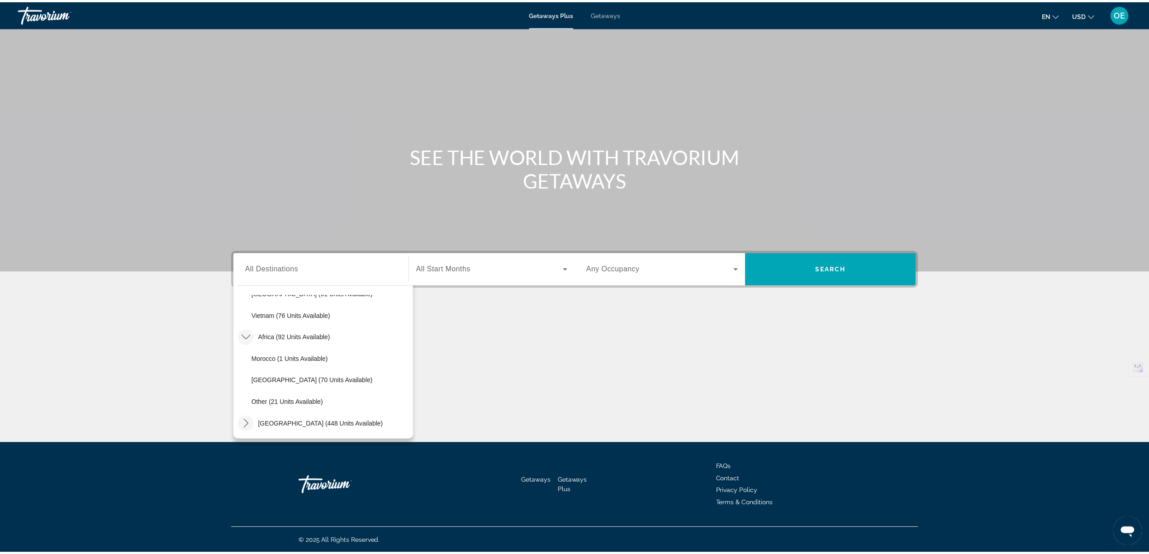
scroll to position [494, 0]
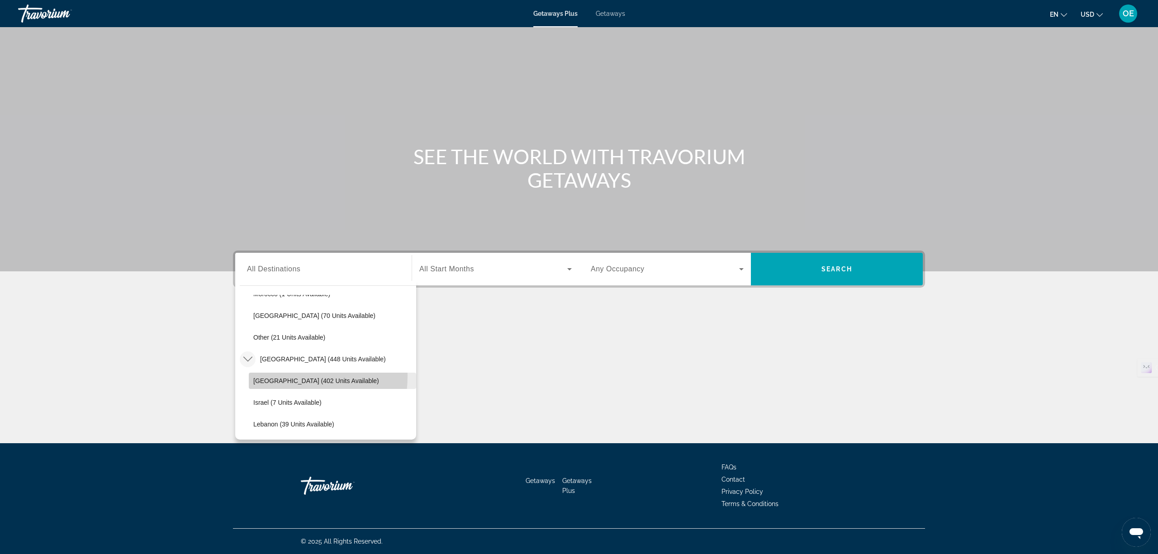
click at [273, 376] on span "Select destination: Egypt (402 units available)" at bounding box center [332, 381] width 167 height 22
type input "**********"
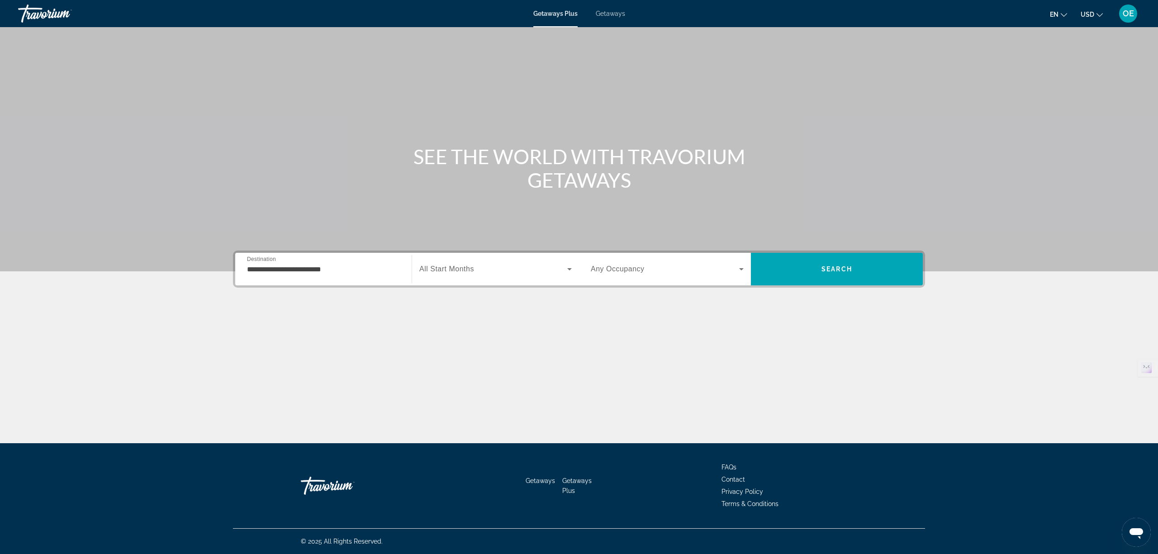
click at [463, 270] on span "All Start Months" at bounding box center [446, 269] width 55 height 8
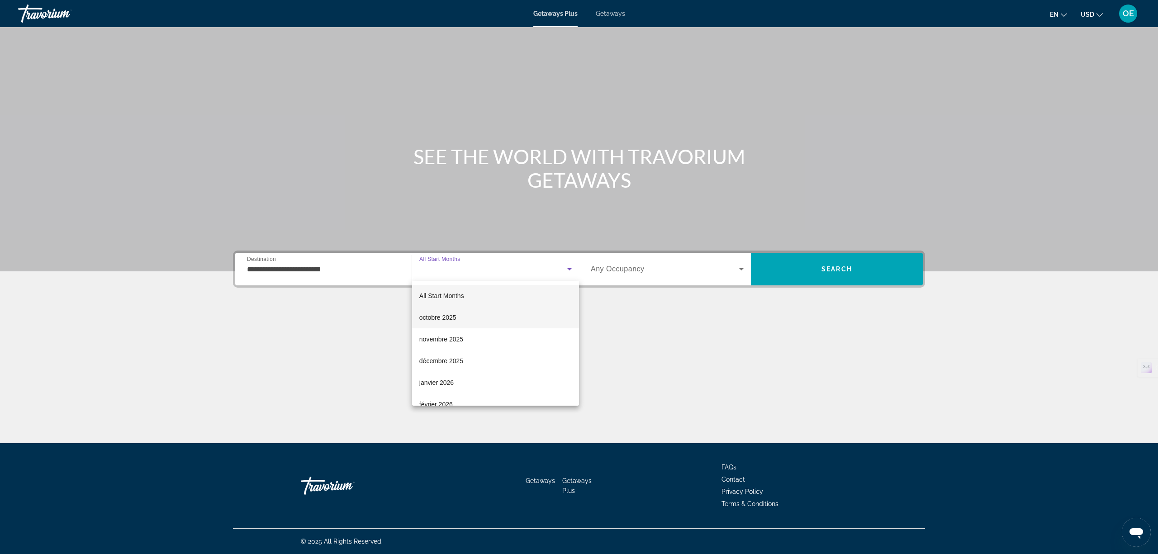
click at [446, 318] on span "octobre 2025" at bounding box center [437, 317] width 37 height 11
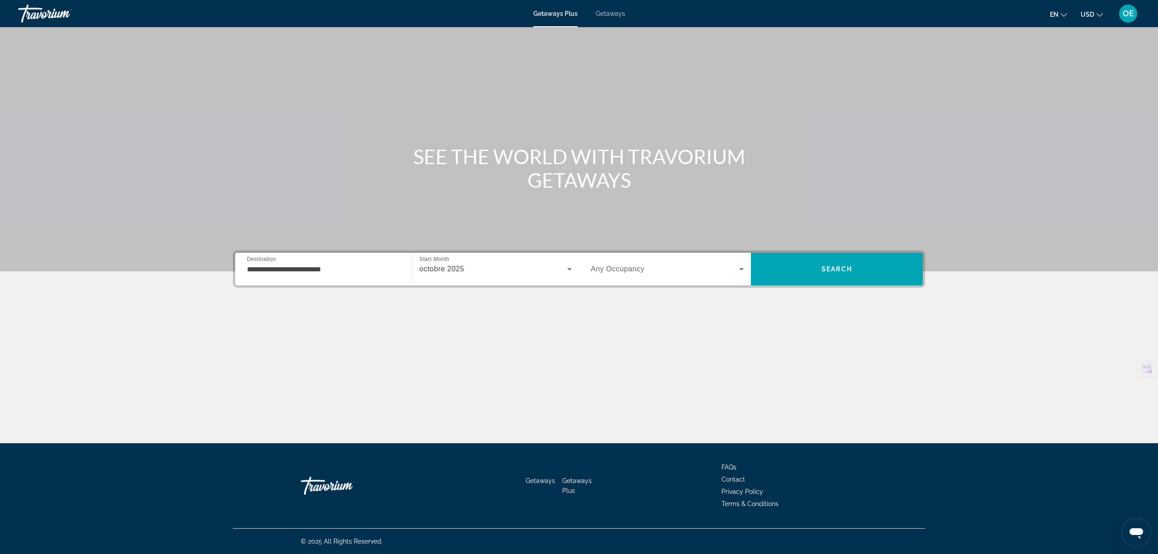
click at [614, 267] on span "Any Occupancy" at bounding box center [618, 269] width 54 height 8
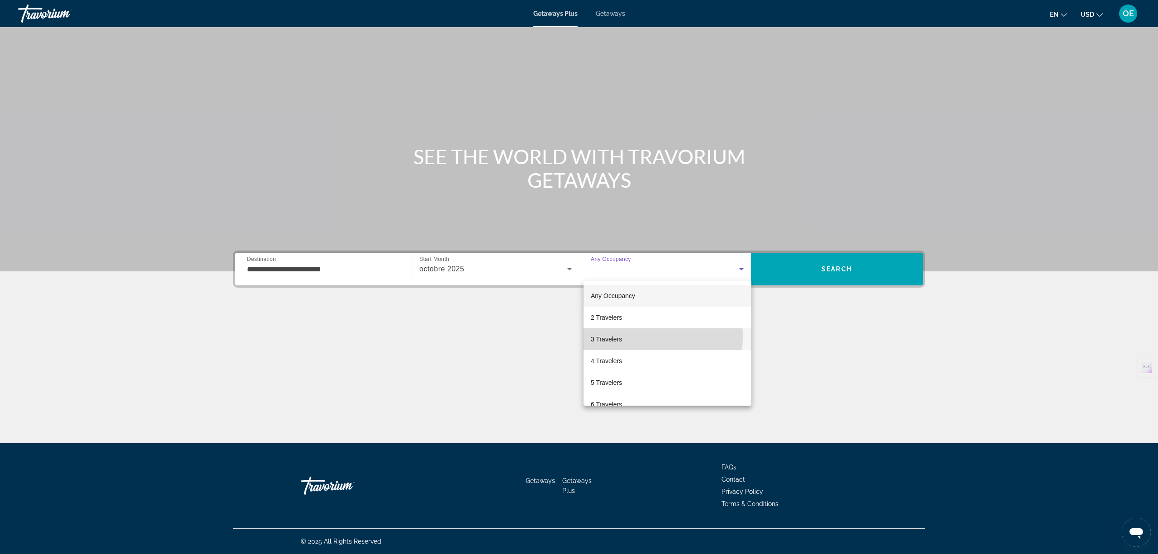
click at [612, 337] on span "3 Travelers" at bounding box center [606, 339] width 31 height 11
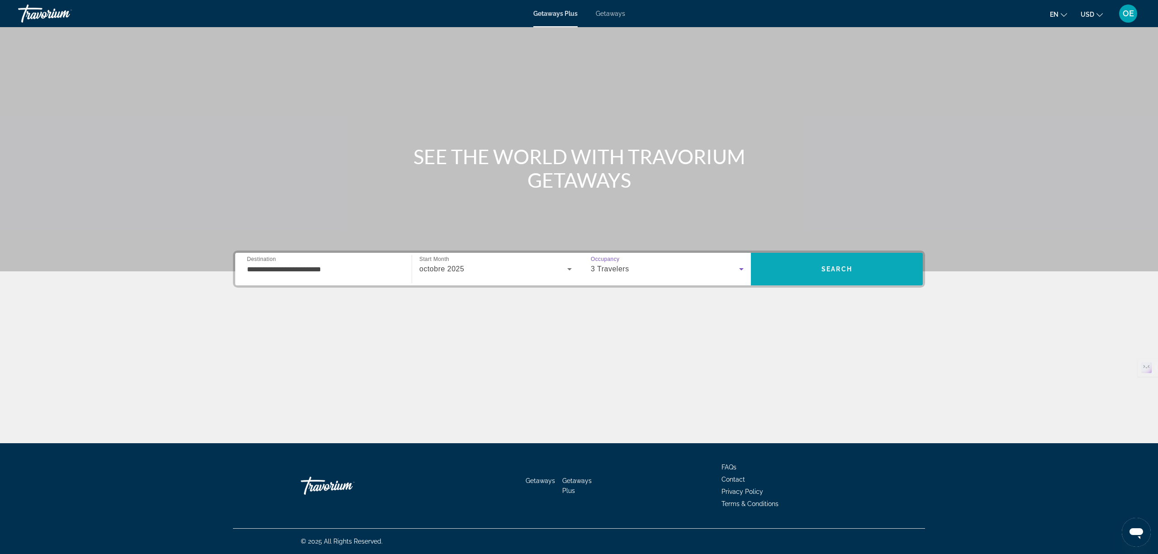
click at [815, 262] on span "Search" at bounding box center [837, 269] width 172 height 22
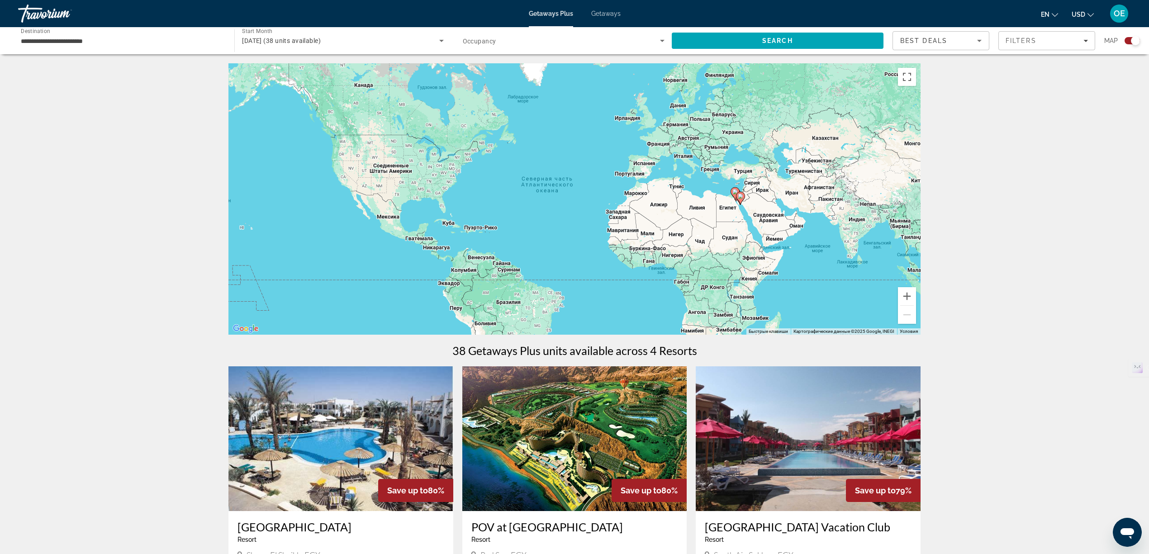
click at [603, 11] on span "Getaways" at bounding box center [605, 13] width 29 height 7
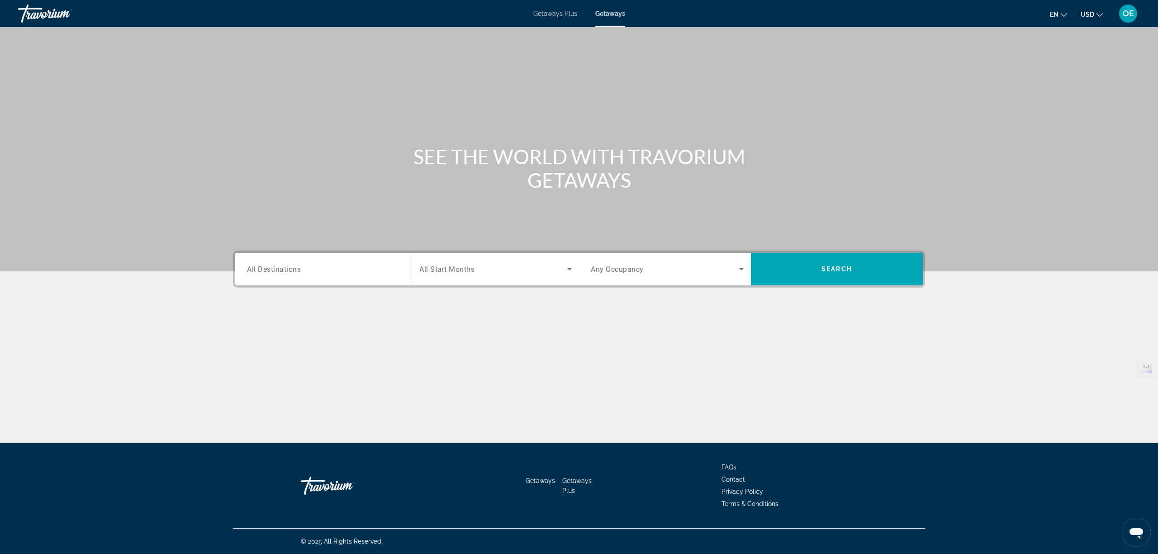
click at [291, 262] on div "Search widget" at bounding box center [323, 270] width 153 height 26
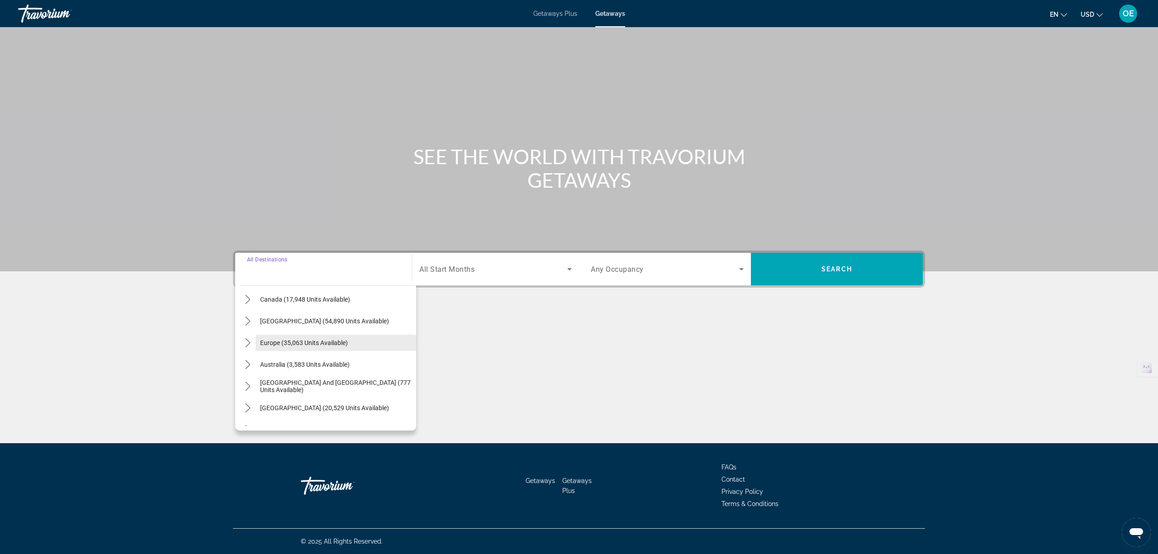
scroll to position [147, 0]
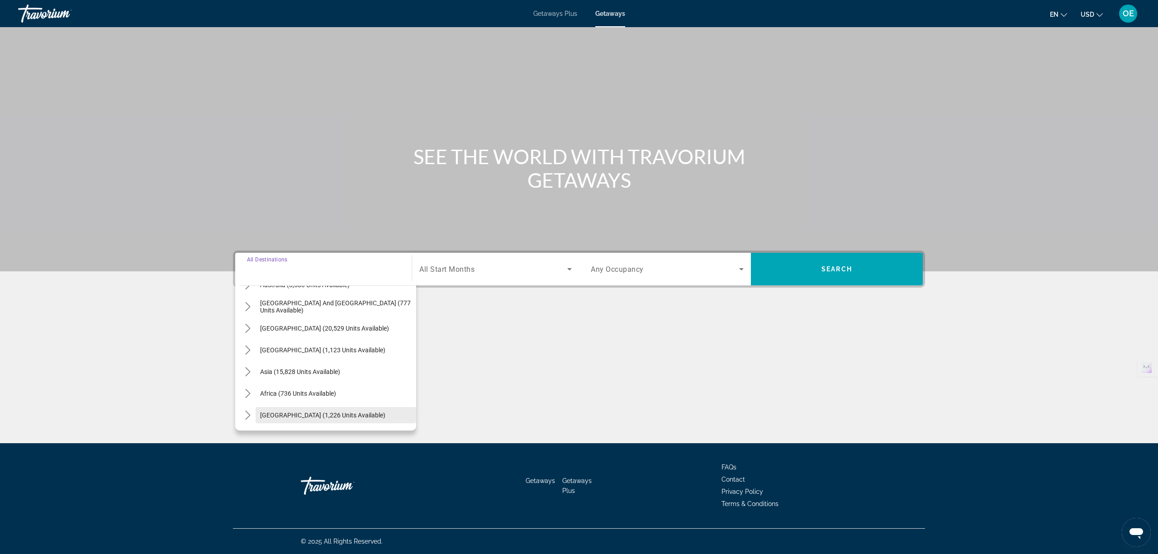
click at [292, 412] on span "Middle East (1,226 units available)" at bounding box center [322, 415] width 125 height 7
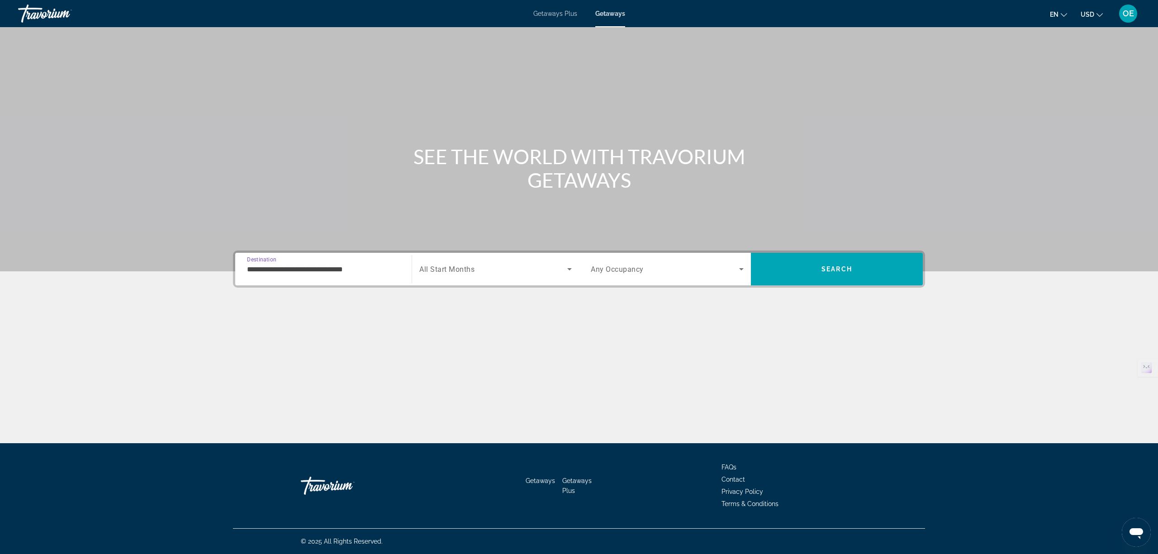
click at [279, 264] on input "**********" at bounding box center [323, 269] width 153 height 11
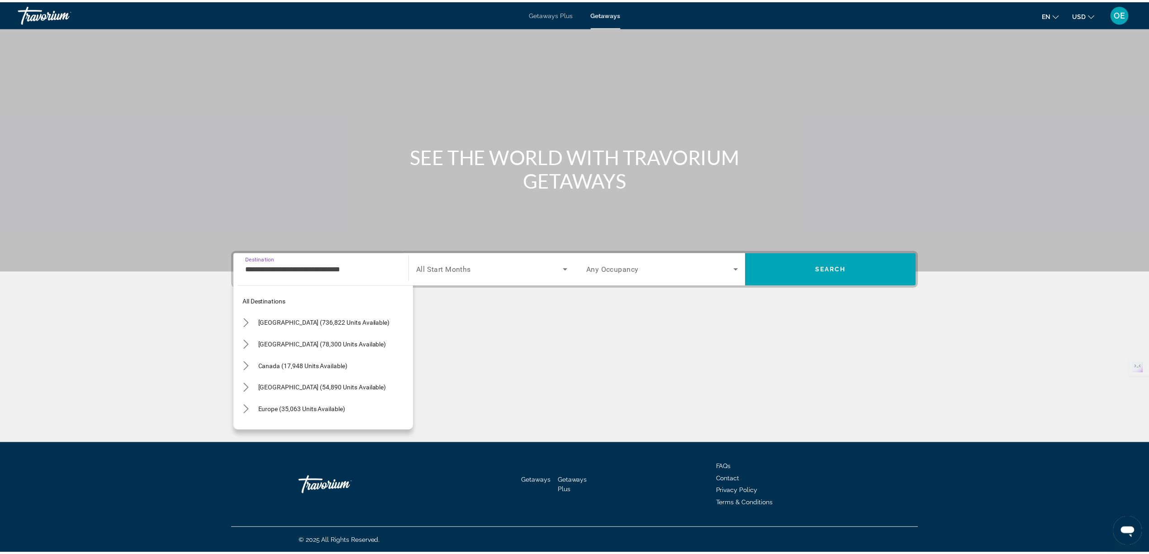
scroll to position [205, 0]
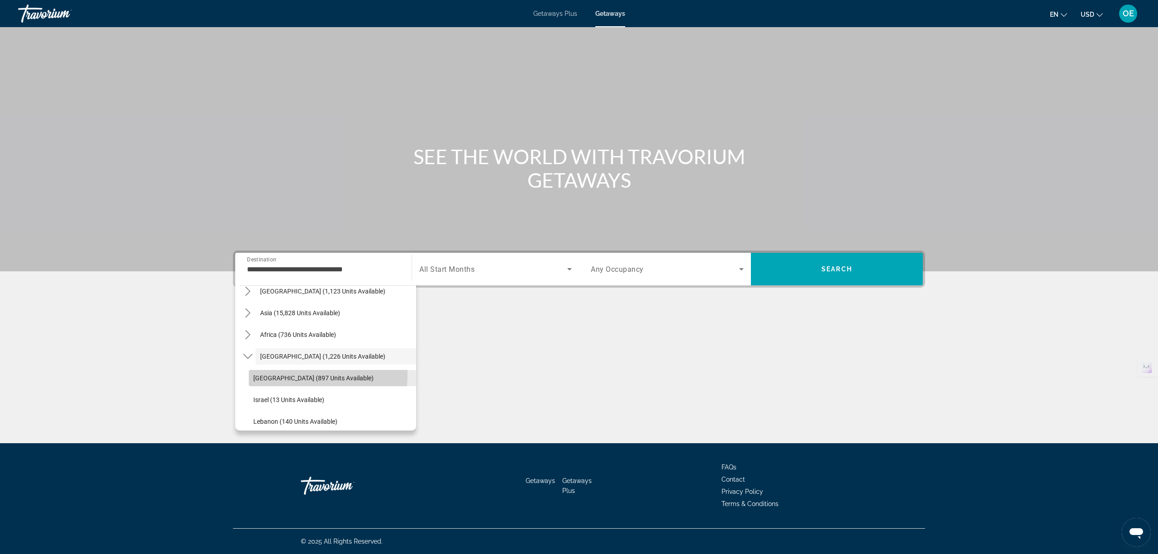
click at [260, 373] on span "Select destination: Egypt (897 units available)" at bounding box center [332, 378] width 167 height 22
type input "**********"
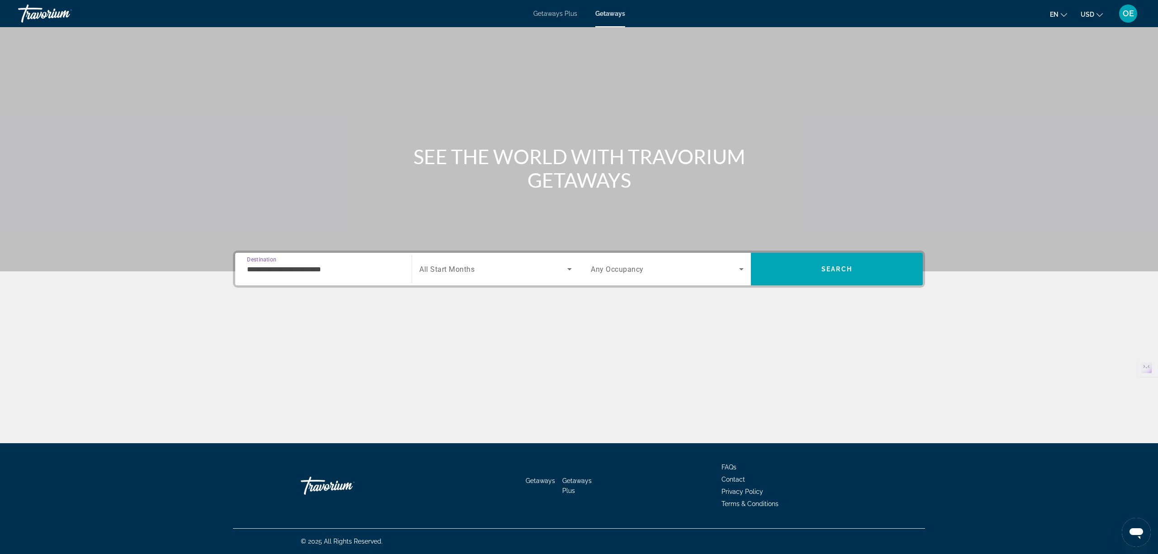
click at [419, 260] on div "Search widget" at bounding box center [495, 269] width 153 height 25
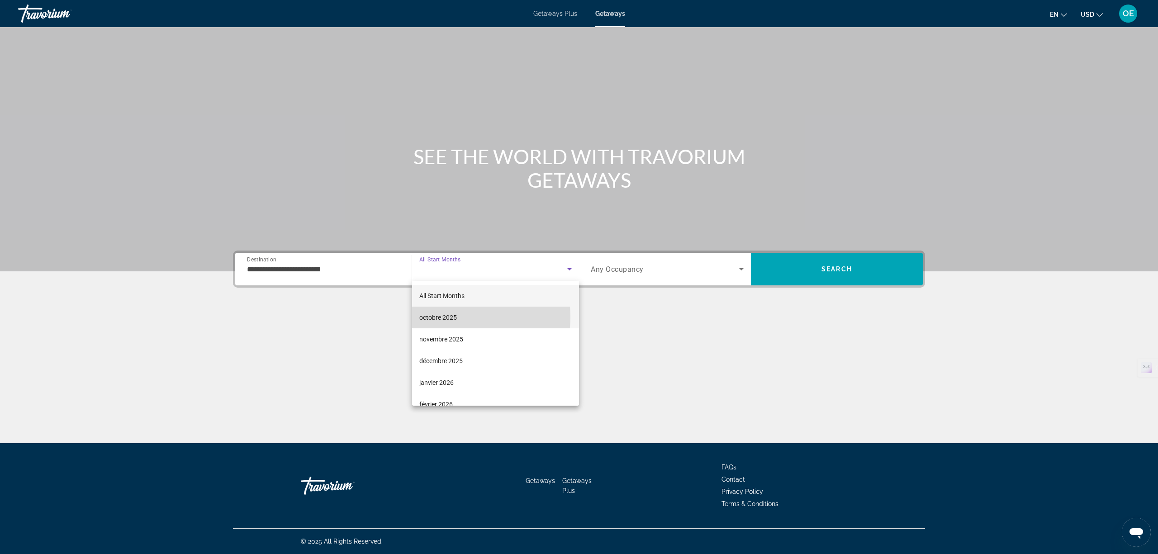
click at [453, 317] on span "octobre 2025" at bounding box center [438, 317] width 38 height 11
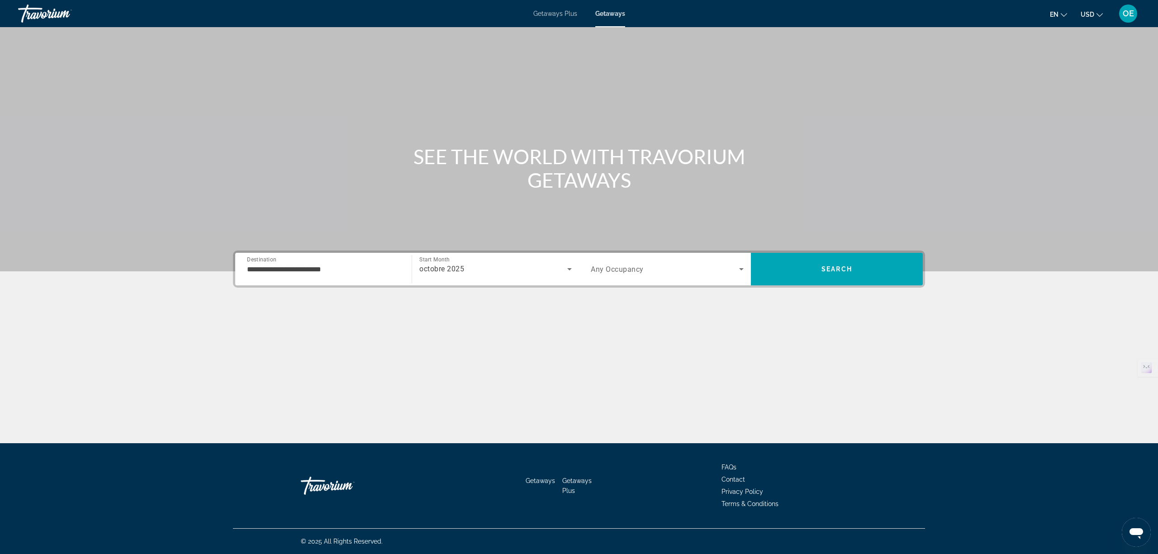
click at [636, 271] on span "Any Occupancy" at bounding box center [617, 269] width 53 height 9
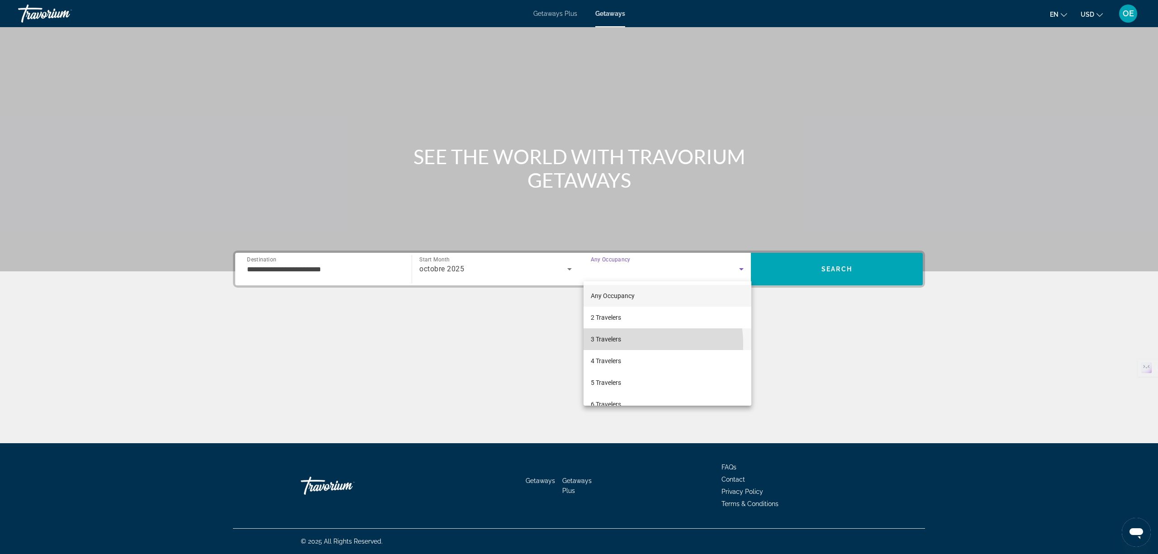
drag, startPoint x: 634, startPoint y: 344, endPoint x: 674, endPoint y: 326, distance: 44.0
click at [635, 341] on mat-option "3 Travelers" at bounding box center [668, 340] width 168 height 22
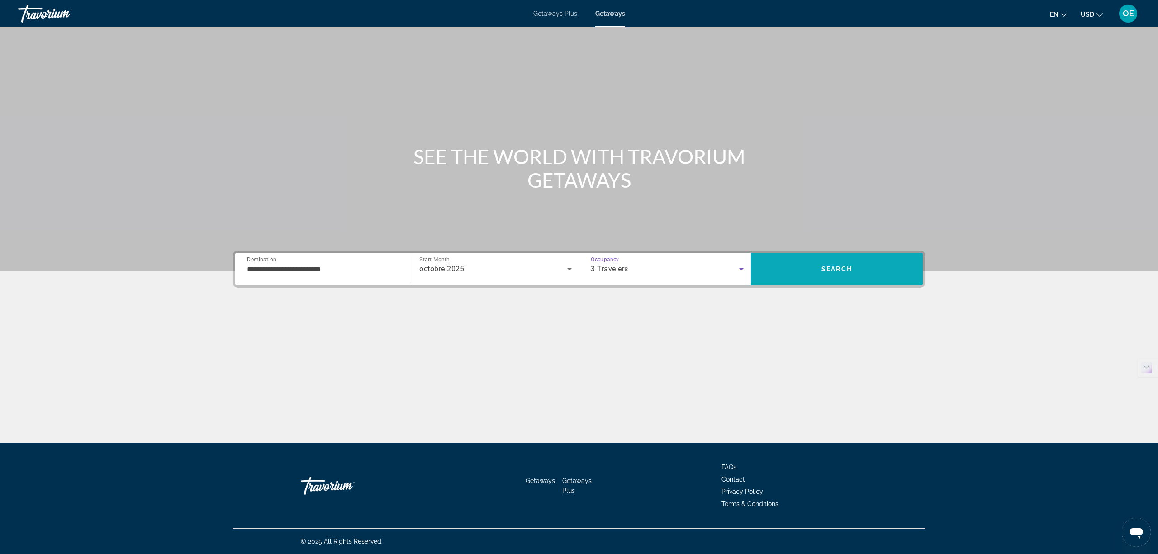
click at [838, 267] on span "Search" at bounding box center [837, 269] width 31 height 7
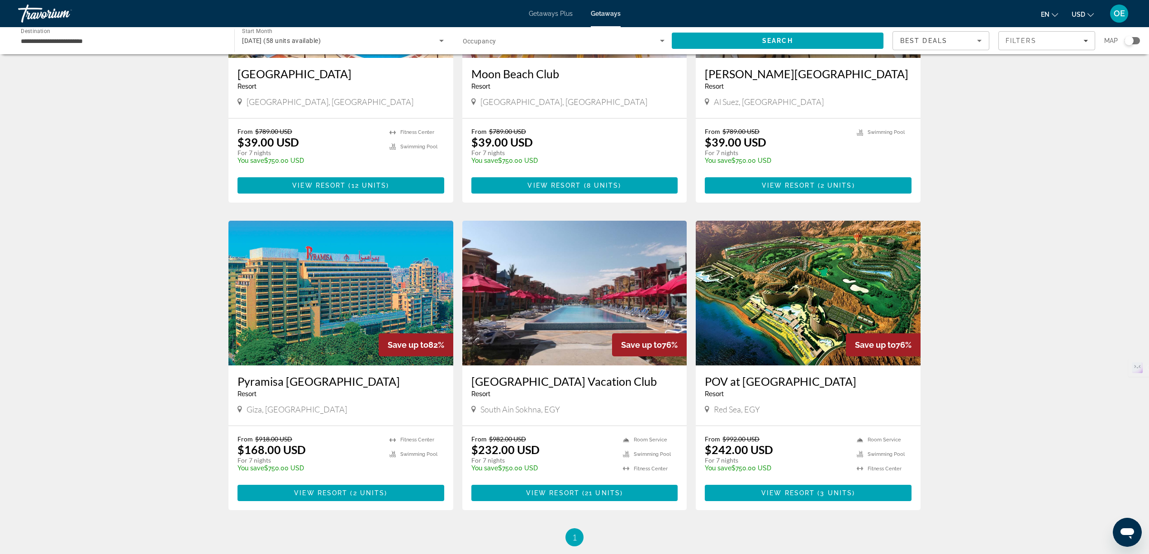
scroll to position [482, 0]
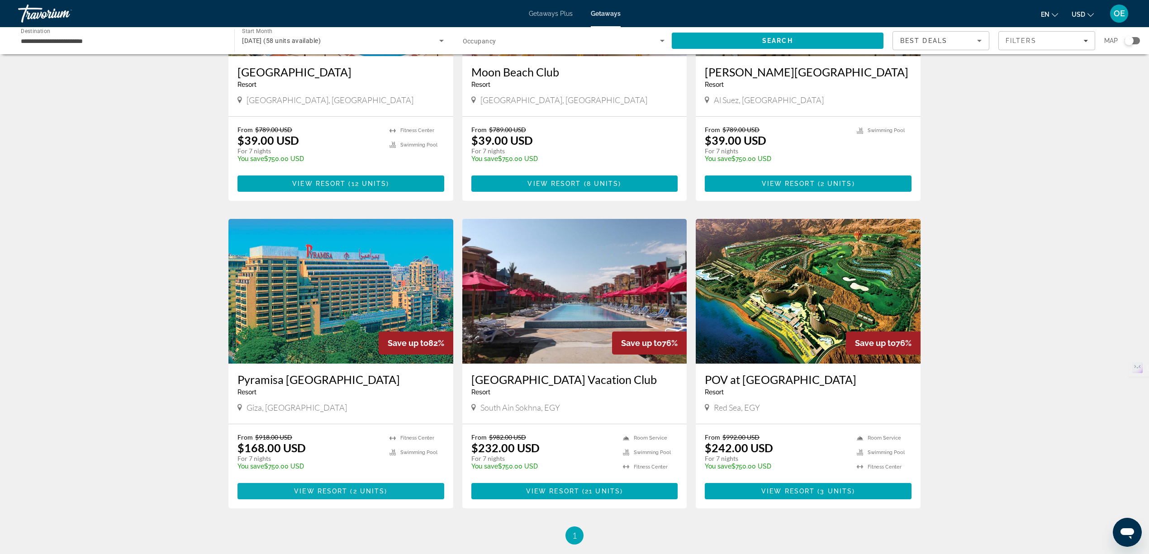
click at [351, 491] on span "( 2 units )" at bounding box center [368, 491] width 40 height 7
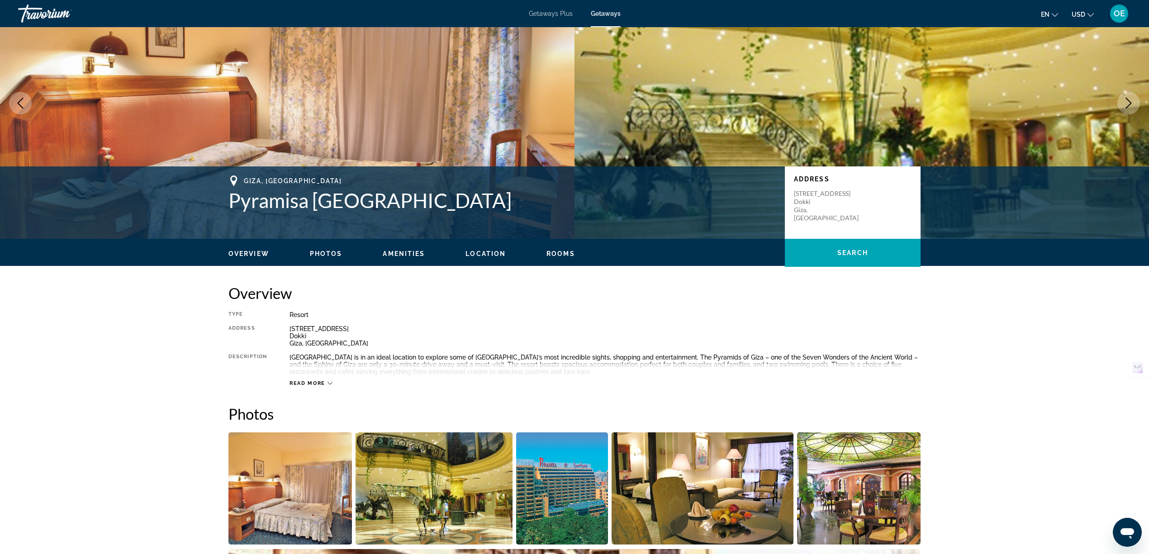
scroll to position [60, 0]
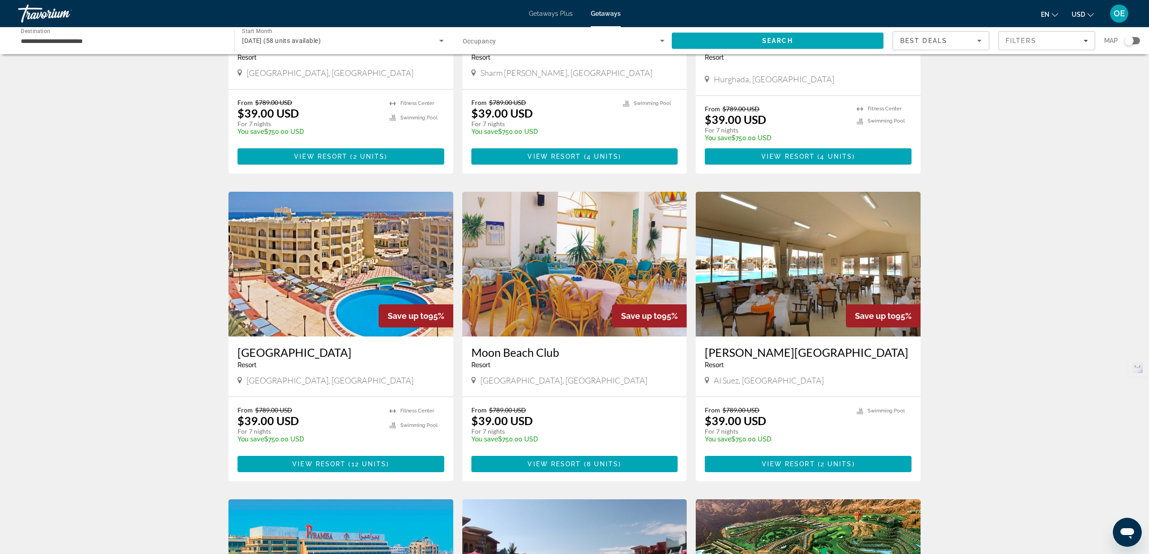
scroll to position [181, 0]
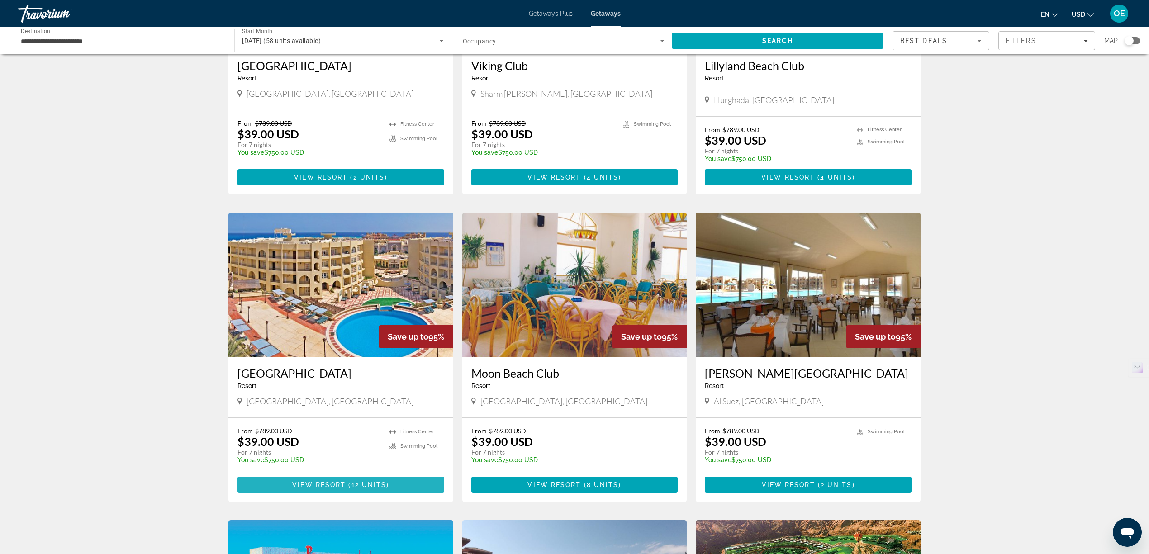
click at [347, 484] on span "Main content" at bounding box center [347, 484] width 3 height 7
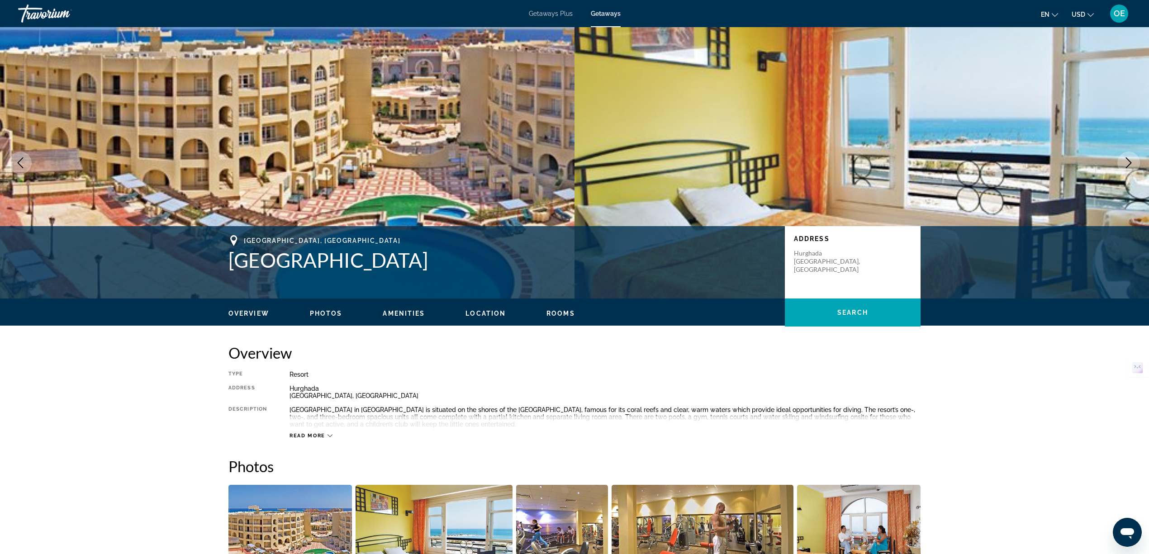
scroll to position [60, 0]
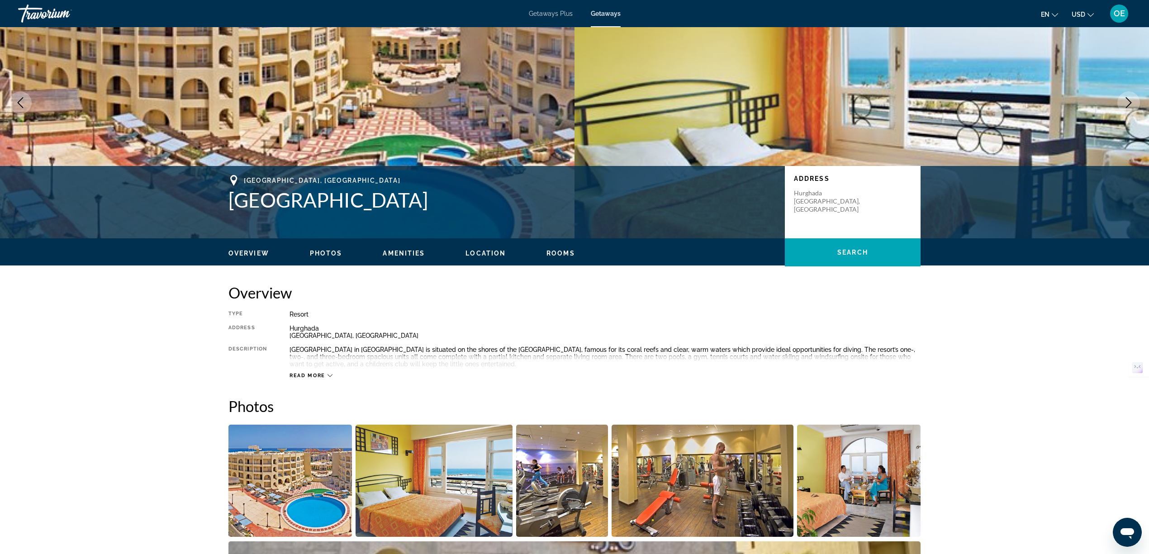
click at [305, 375] on span "Read more" at bounding box center [308, 376] width 36 height 6
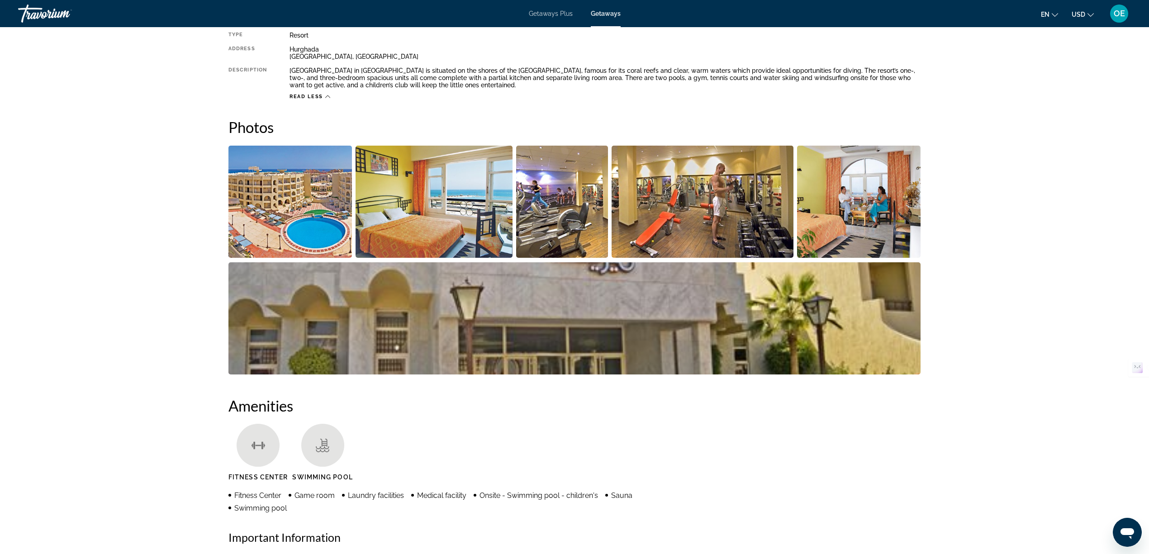
scroll to position [301, 0]
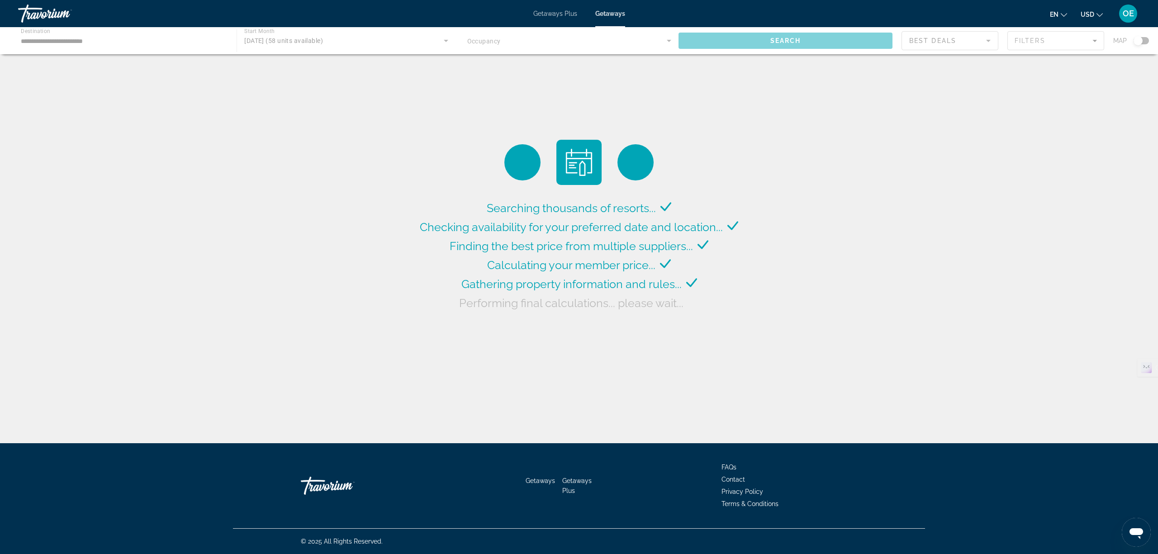
click at [1062, 13] on icon "Change language" at bounding box center [1064, 15] width 6 height 6
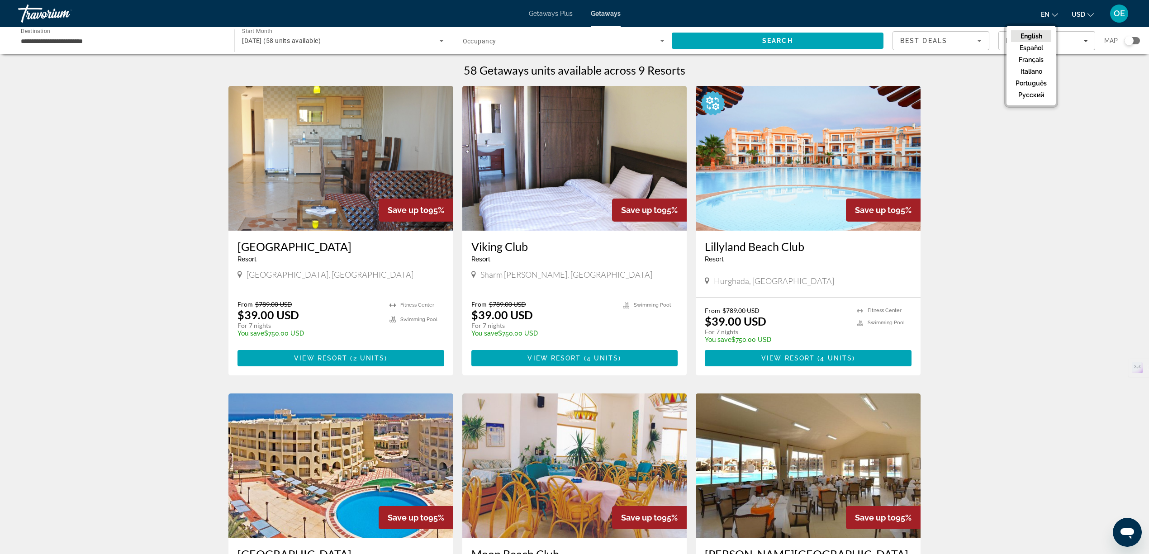
click at [1083, 262] on div "58 Getaways units available across 9 Resorts Save up to 95% Sharks Bay Oasis Re…" at bounding box center [574, 545] width 1149 height 964
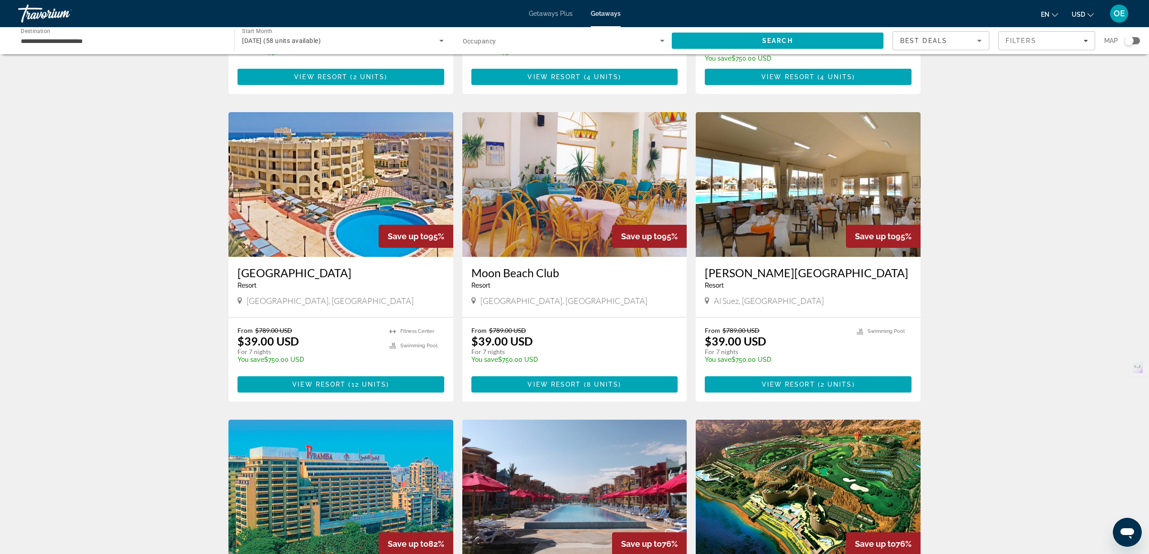
scroll to position [301, 0]
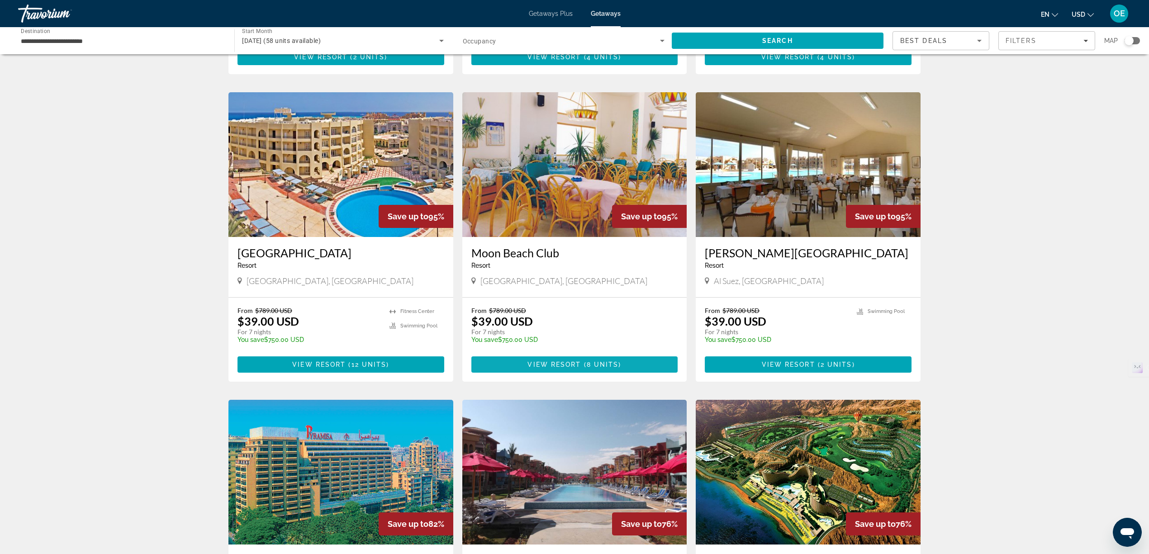
click at [563, 363] on span "View Resort" at bounding box center [554, 364] width 53 height 7
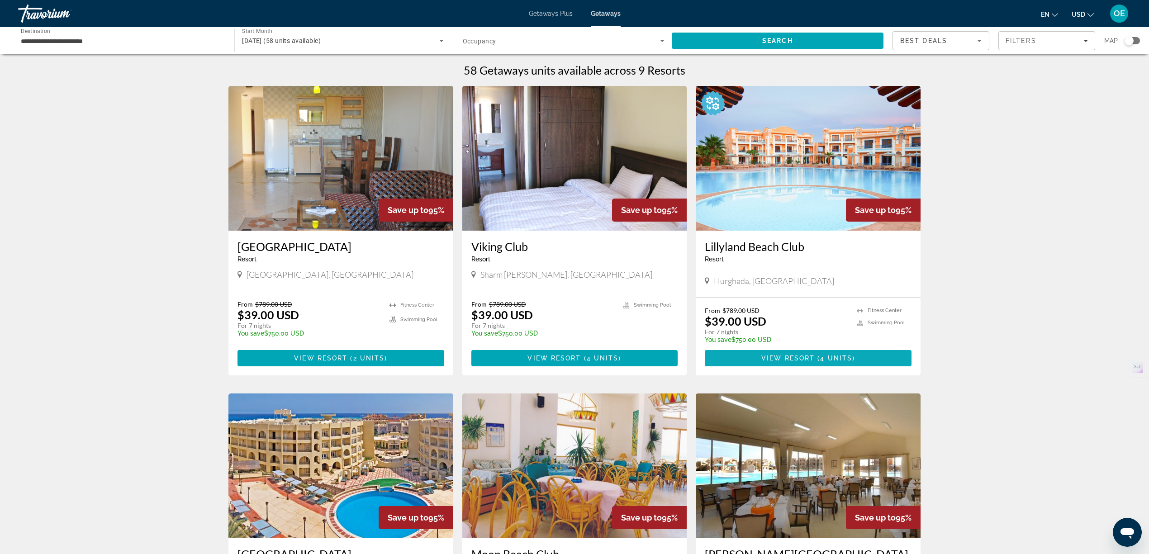
click at [811, 358] on span "View Resort" at bounding box center [788, 358] width 53 height 7
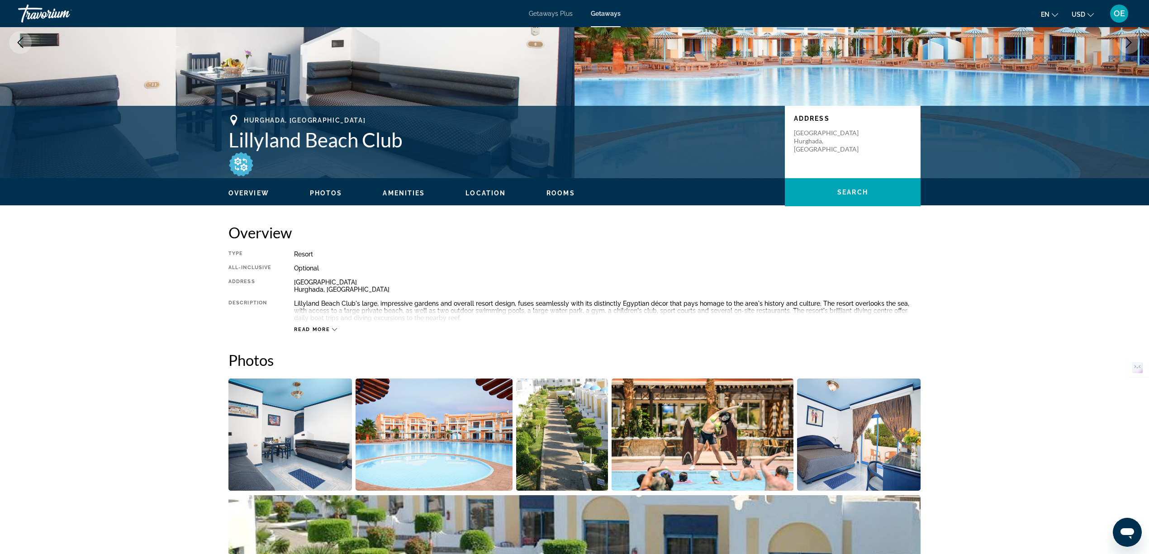
scroll to position [181, 0]
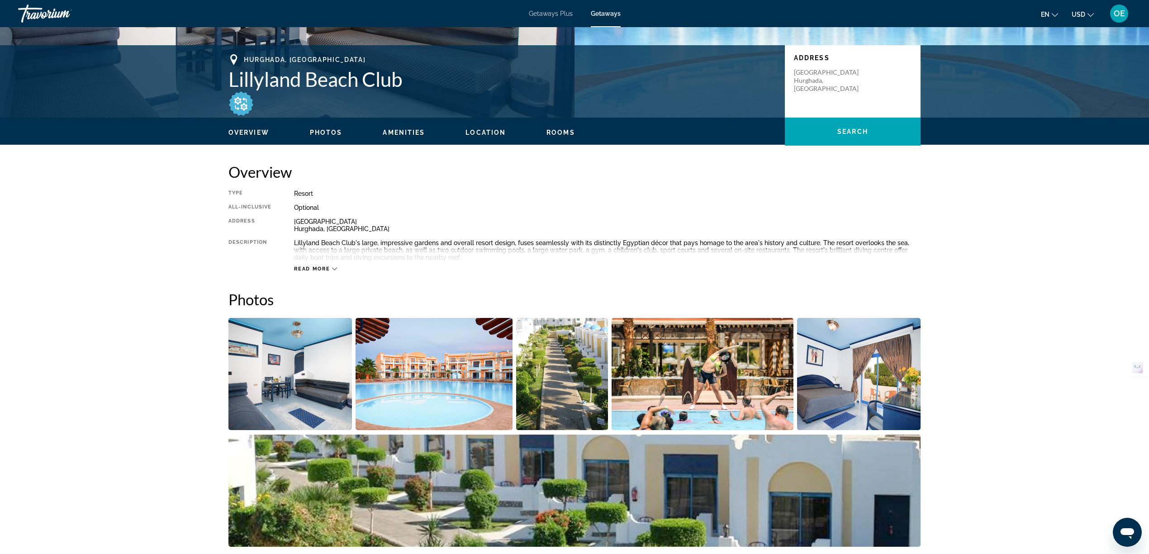
click at [317, 267] on span "Read more" at bounding box center [312, 269] width 36 height 6
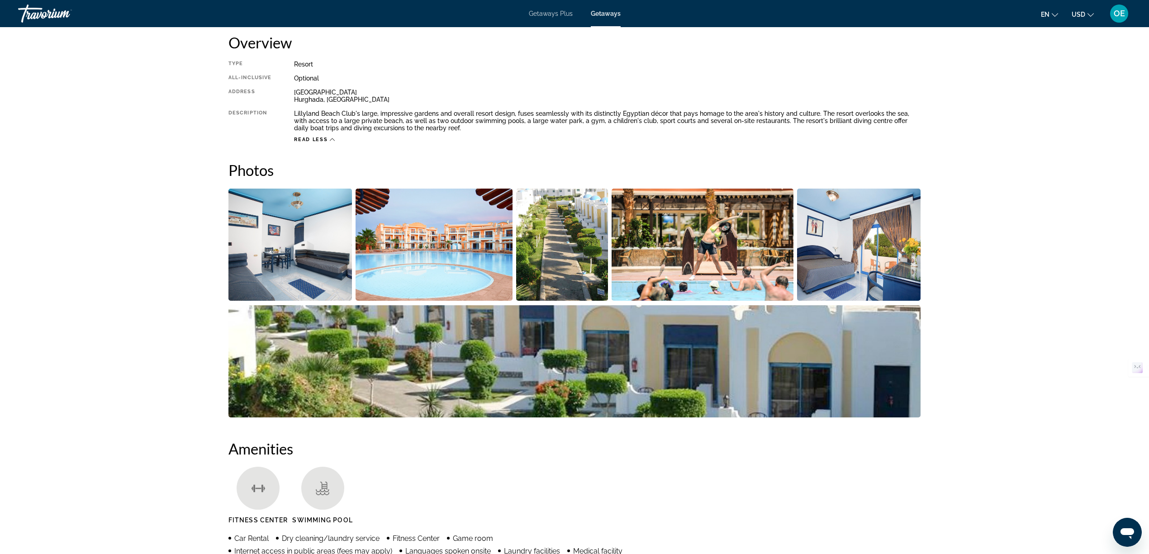
scroll to position [301, 0]
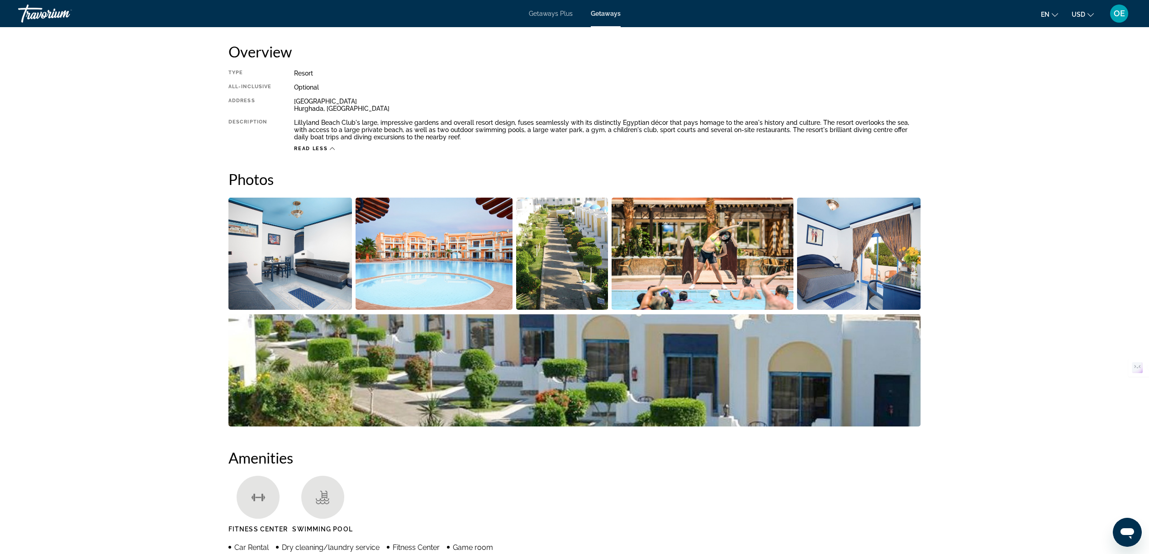
click at [312, 249] on img "Open full-screen image slider" at bounding box center [291, 254] width 124 height 112
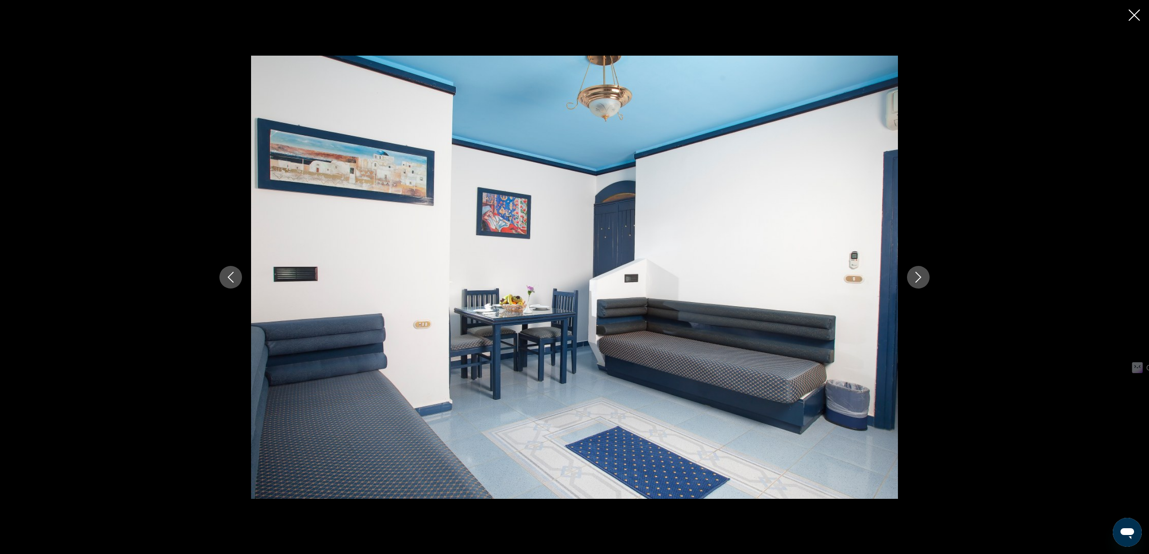
click at [920, 278] on icon "Next image" at bounding box center [918, 277] width 11 height 11
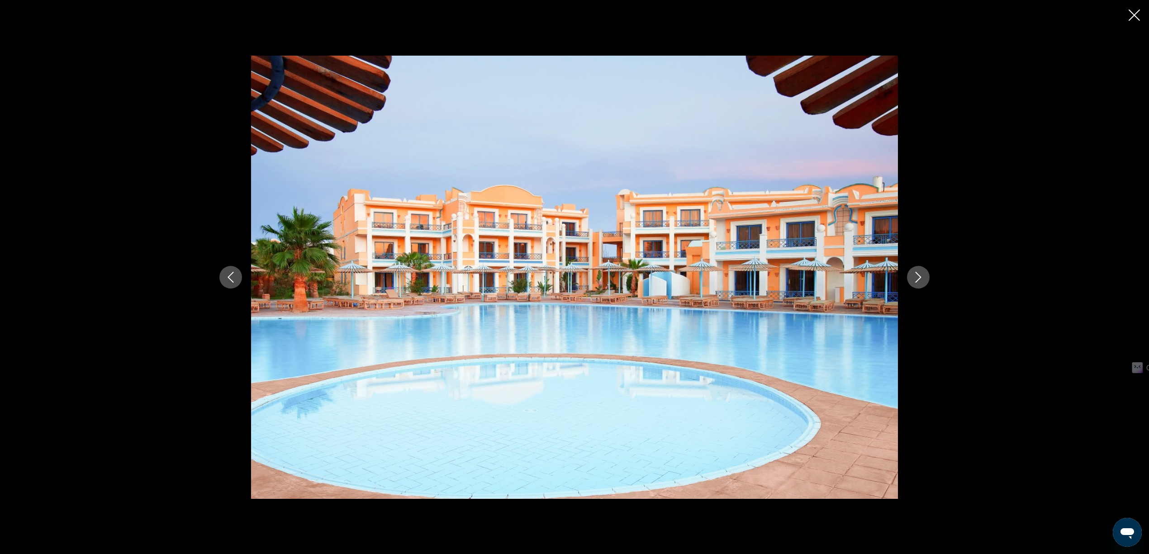
click at [920, 278] on icon "Next image" at bounding box center [918, 277] width 11 height 11
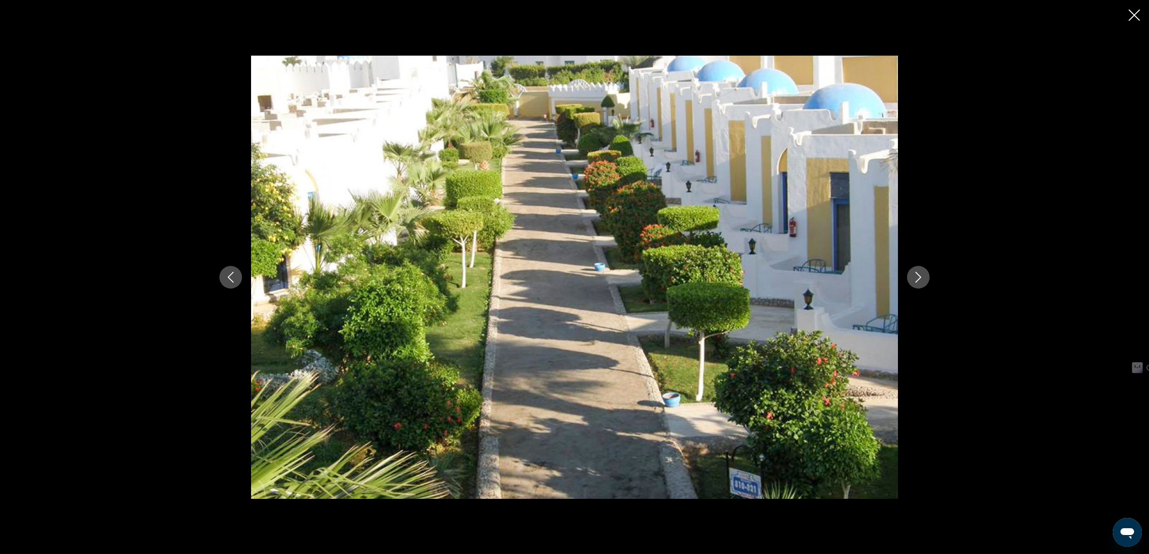
click at [920, 278] on icon "Next image" at bounding box center [918, 277] width 11 height 11
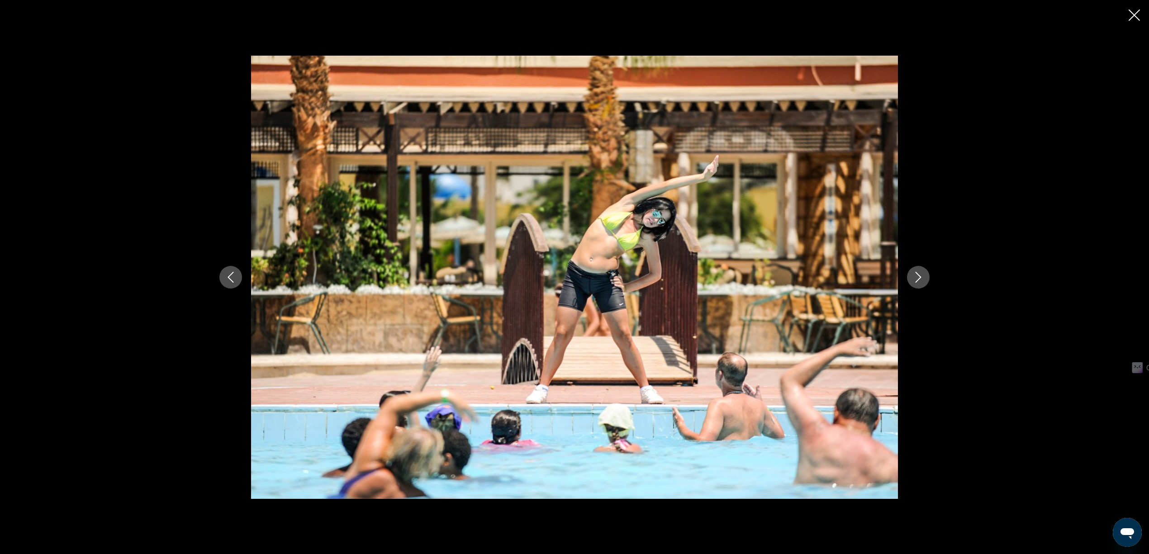
click at [920, 278] on icon "Next image" at bounding box center [918, 277] width 11 height 11
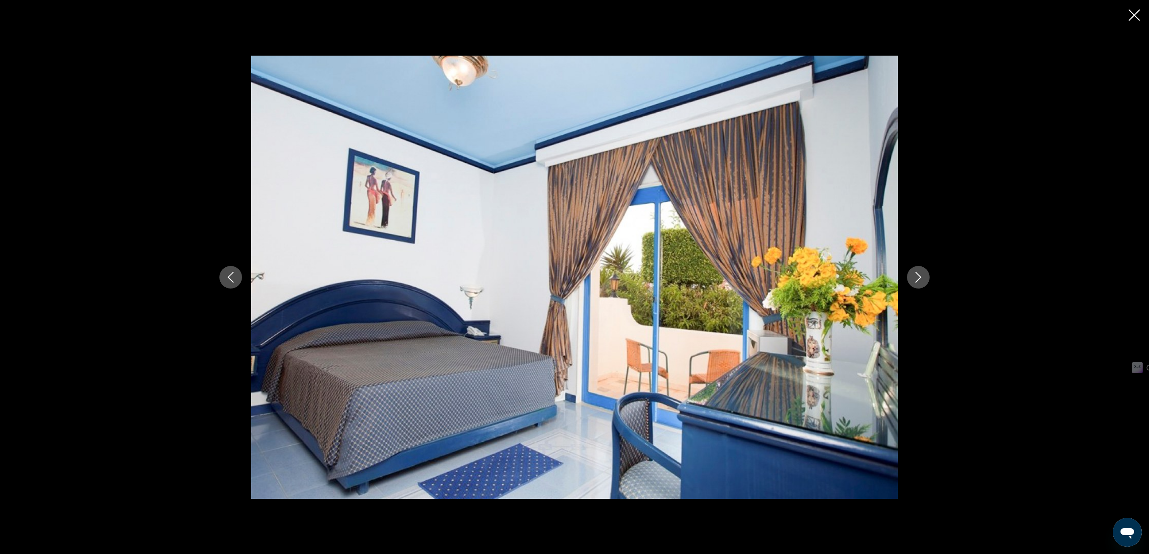
click at [920, 278] on icon "Next image" at bounding box center [918, 277] width 11 height 11
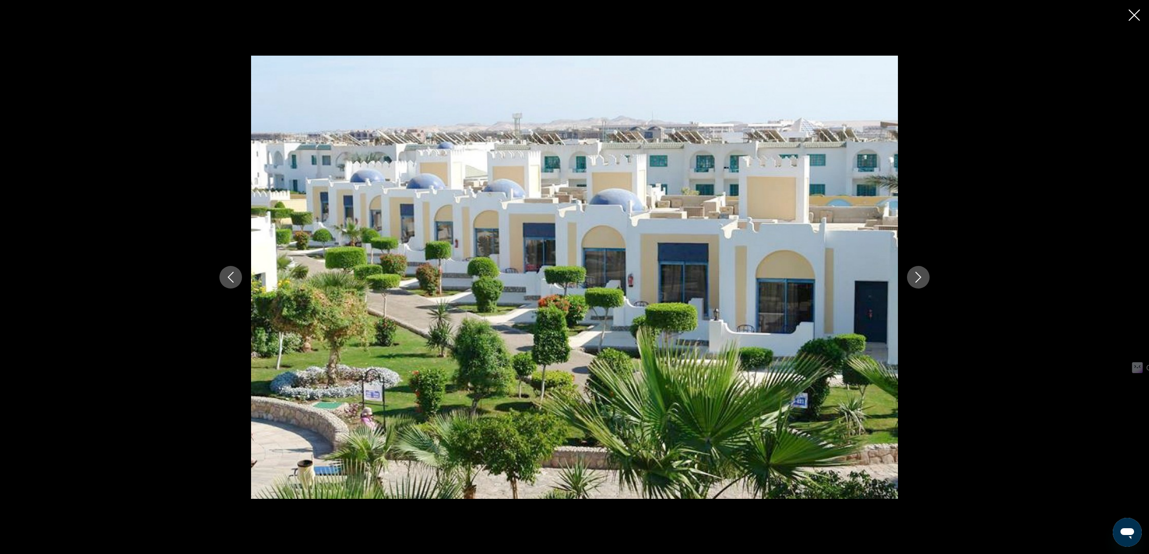
click at [920, 278] on icon "Next image" at bounding box center [918, 277] width 11 height 11
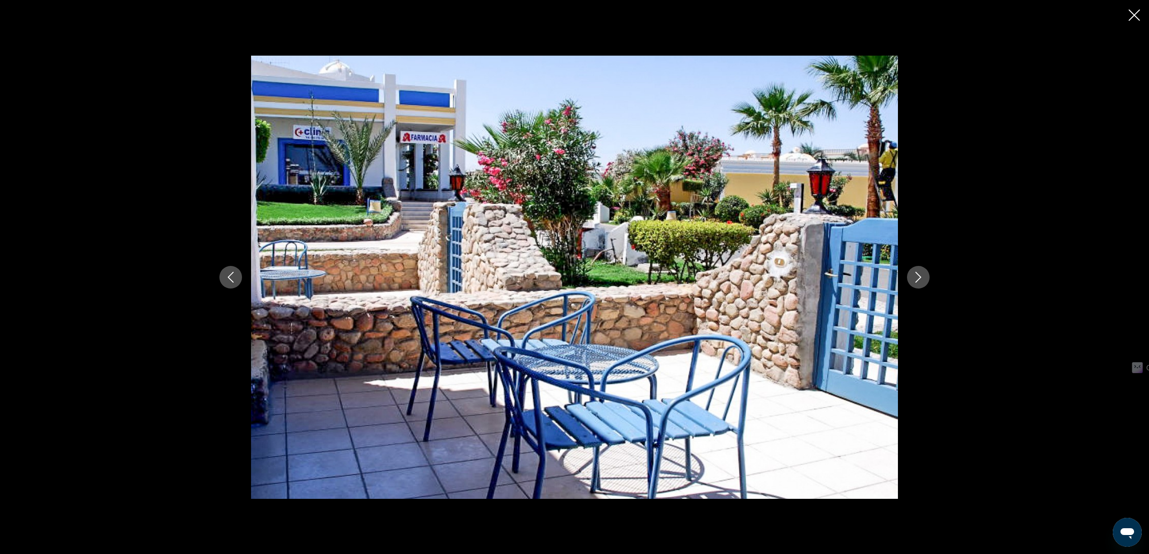
click at [920, 278] on icon "Next image" at bounding box center [918, 277] width 11 height 11
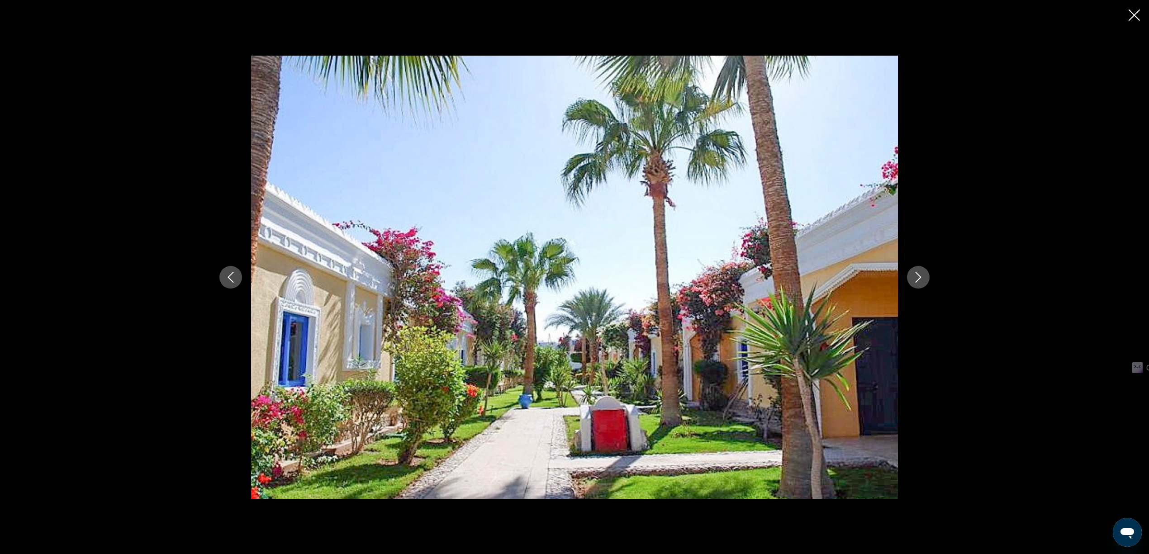
click at [920, 278] on icon "Next image" at bounding box center [918, 277] width 11 height 11
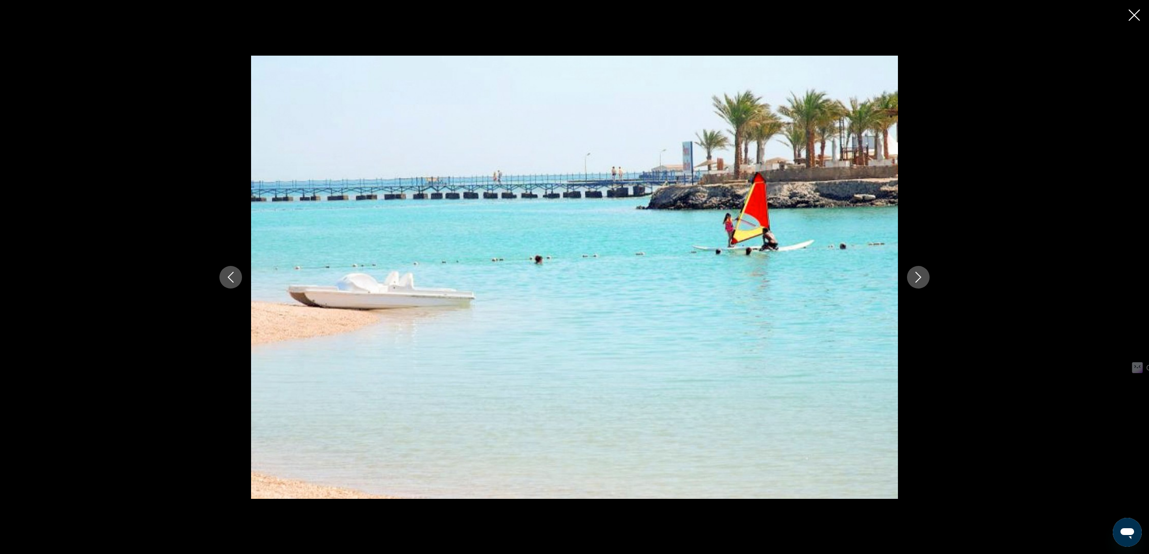
click at [920, 278] on icon "Next image" at bounding box center [918, 277] width 11 height 11
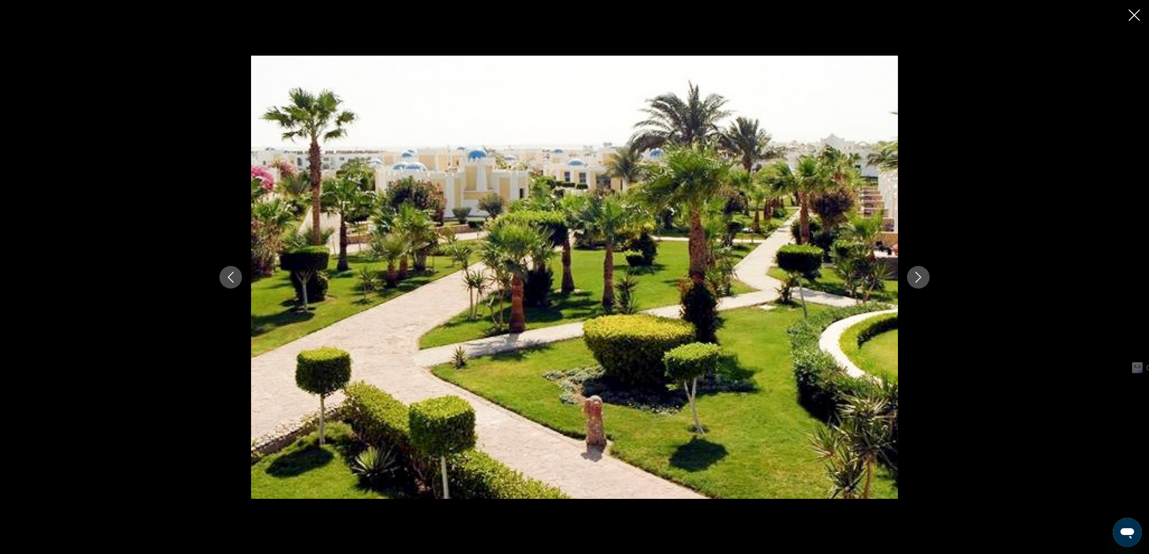
click at [920, 278] on icon "Next image" at bounding box center [918, 277] width 11 height 11
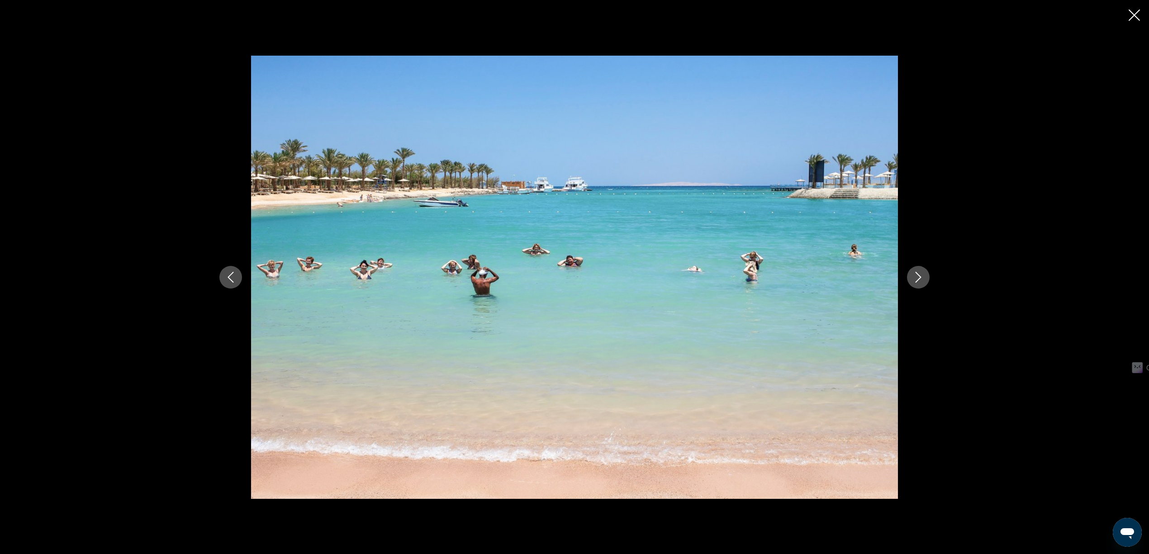
click at [920, 278] on icon "Next image" at bounding box center [918, 277] width 11 height 11
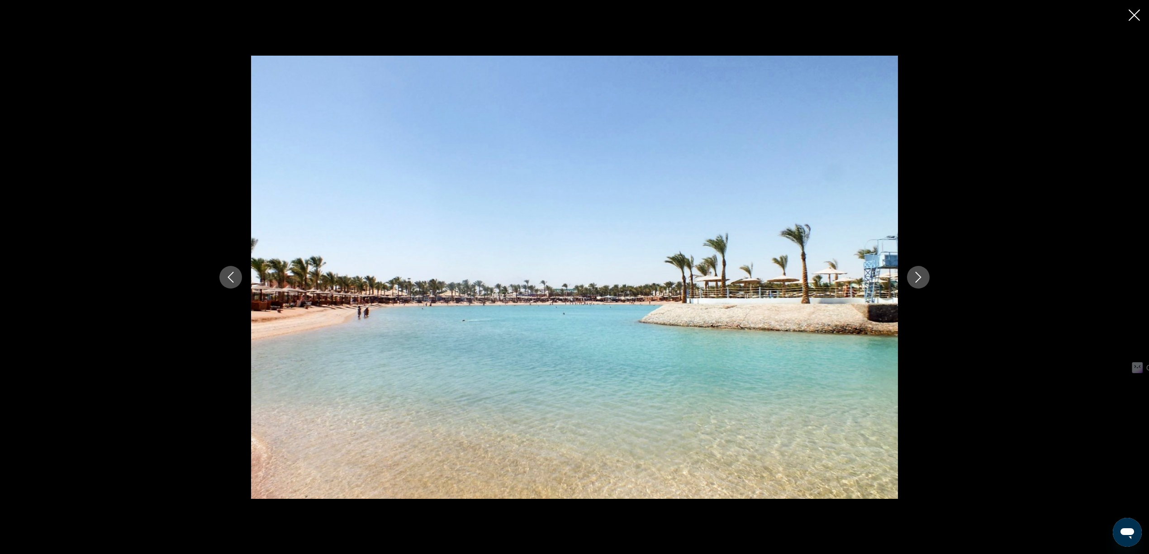
click at [920, 278] on icon "Next image" at bounding box center [918, 277] width 11 height 11
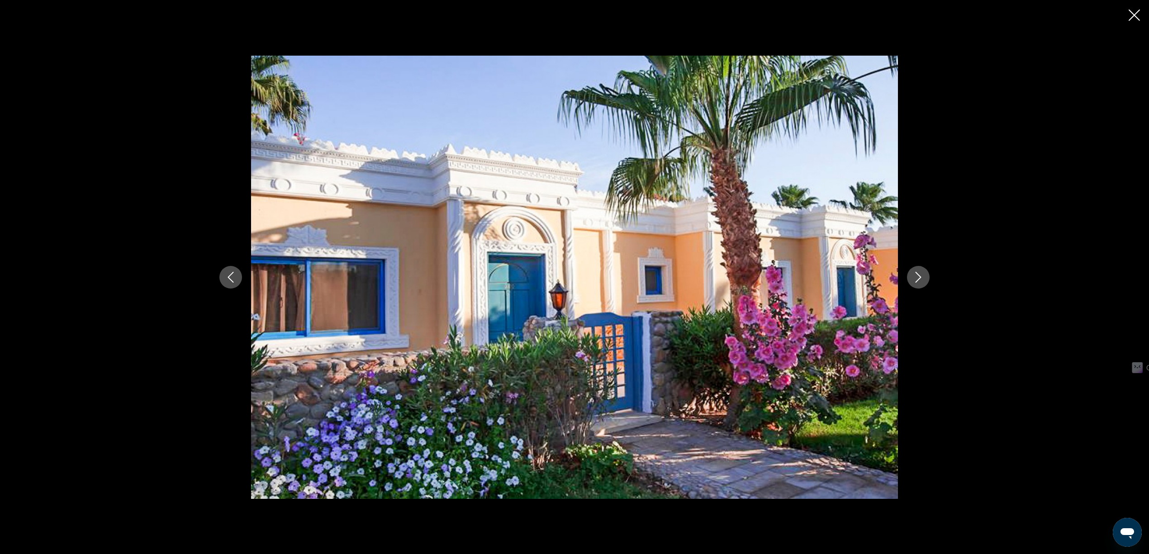
click at [920, 278] on icon "Next image" at bounding box center [918, 277] width 11 height 11
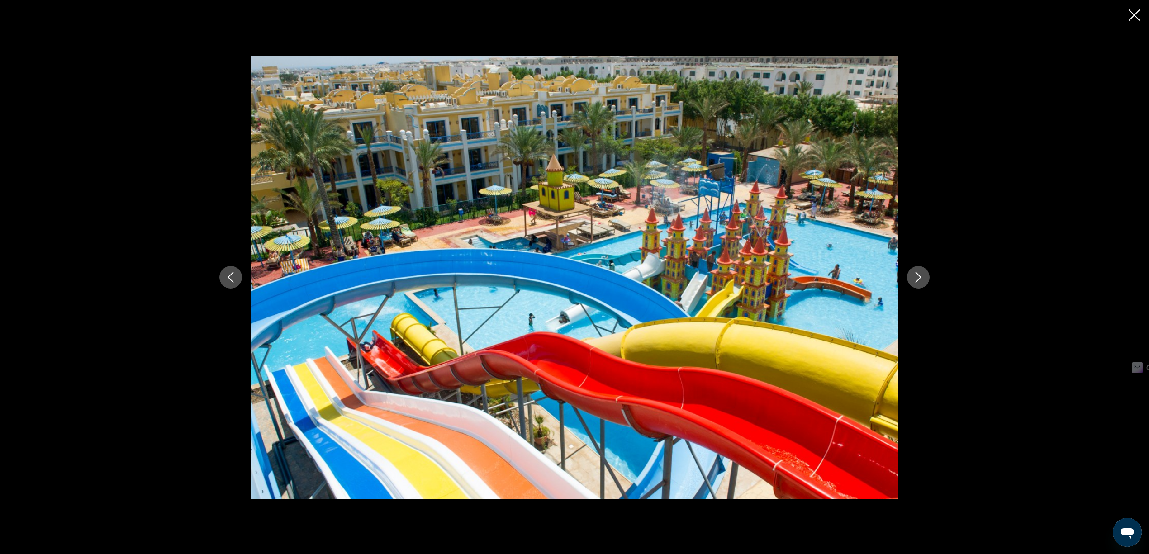
click at [920, 278] on icon "Next image" at bounding box center [918, 277] width 11 height 11
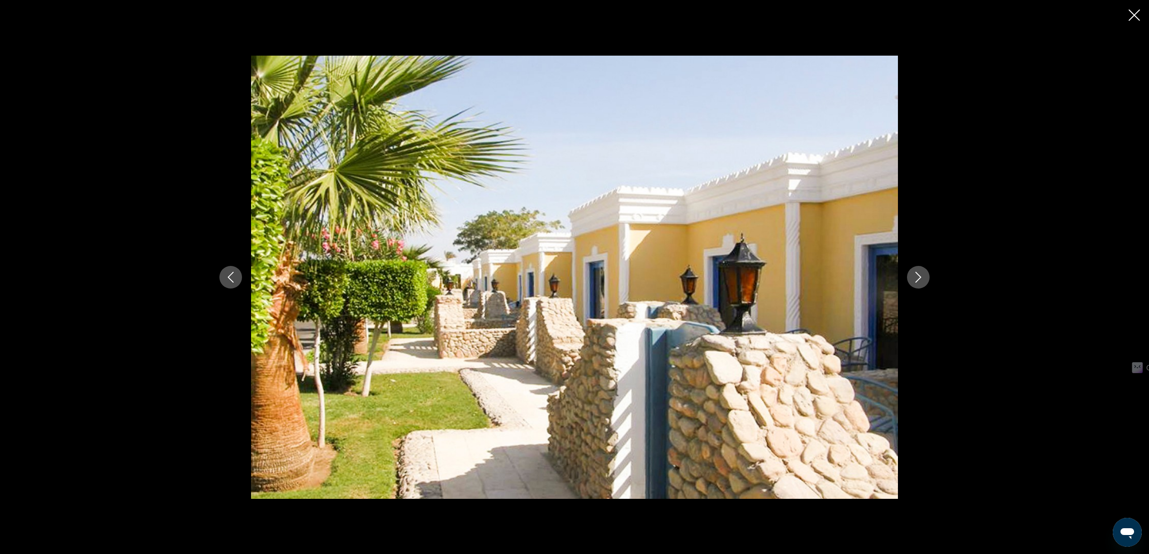
click at [920, 278] on icon "Next image" at bounding box center [918, 277] width 11 height 11
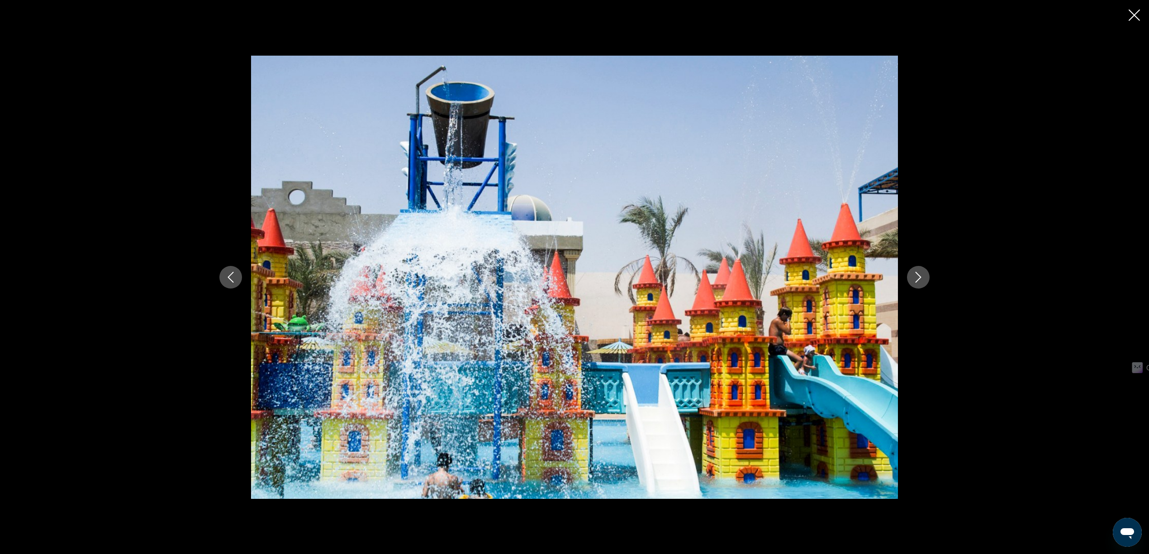
click at [920, 278] on icon "Next image" at bounding box center [918, 277] width 11 height 11
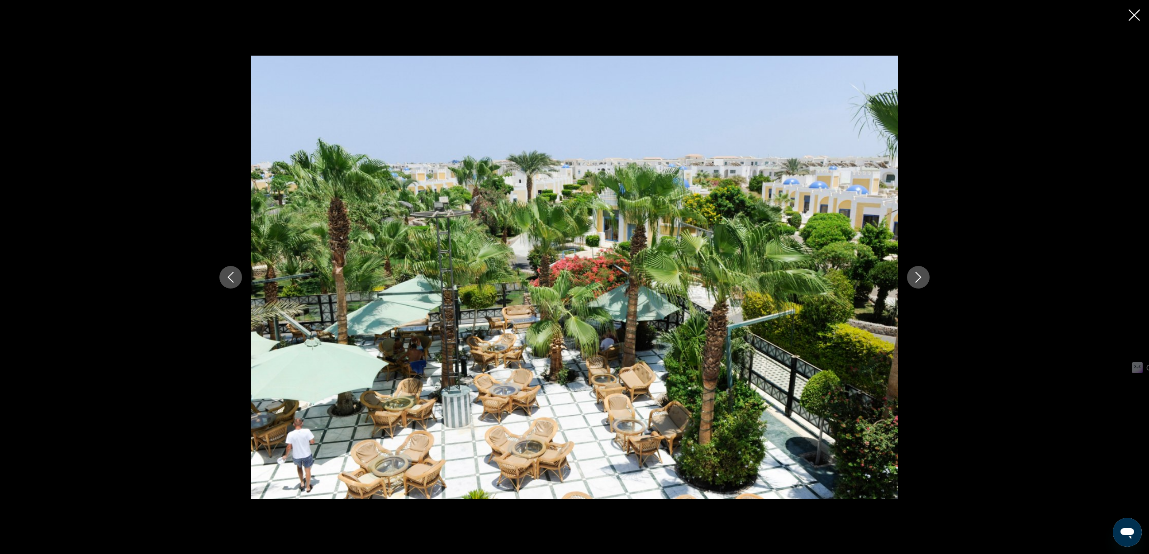
click at [920, 278] on icon "Next image" at bounding box center [918, 277] width 11 height 11
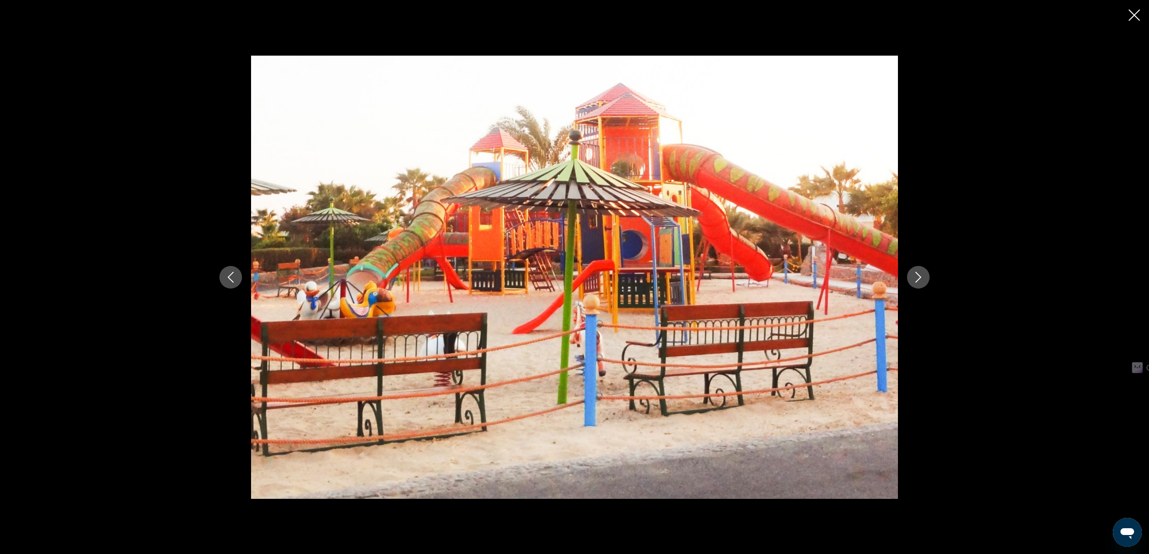
click at [920, 278] on icon "Next image" at bounding box center [918, 277] width 11 height 11
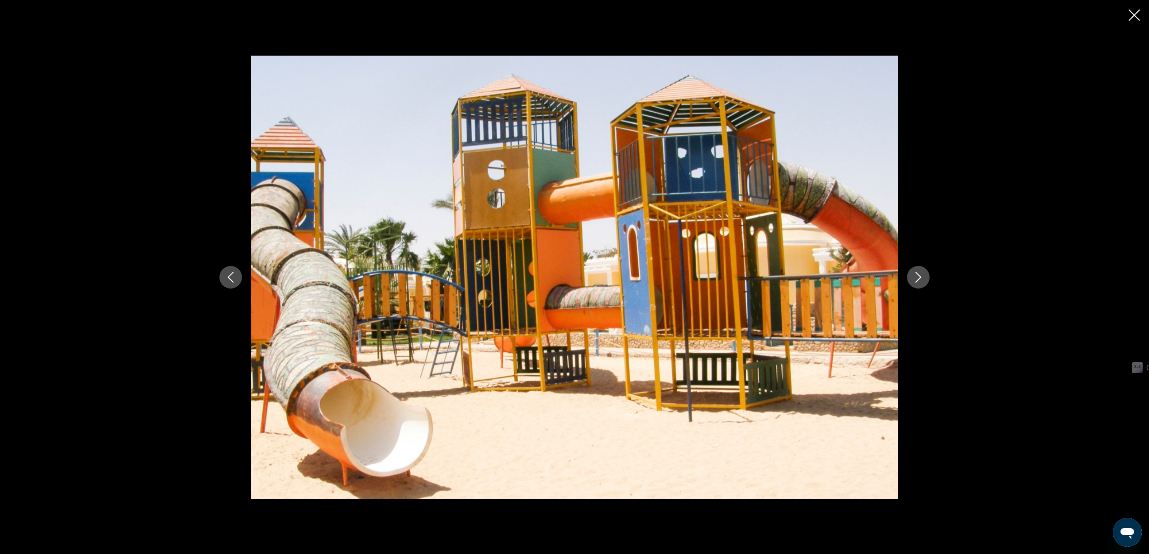
click at [920, 277] on icon "Next image" at bounding box center [918, 277] width 11 height 11
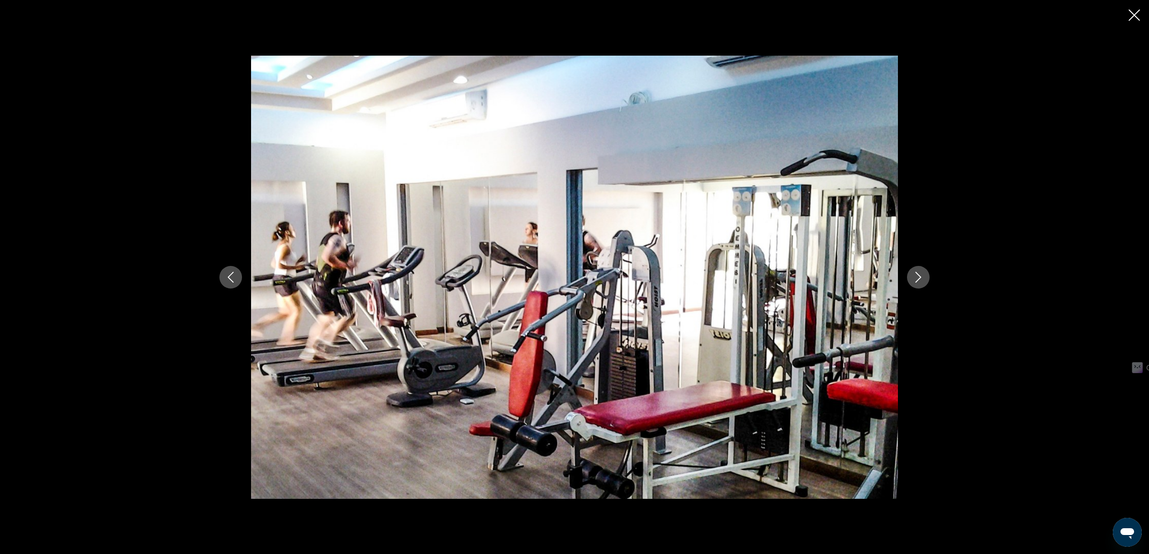
click at [920, 277] on icon "Next image" at bounding box center [918, 277] width 11 height 11
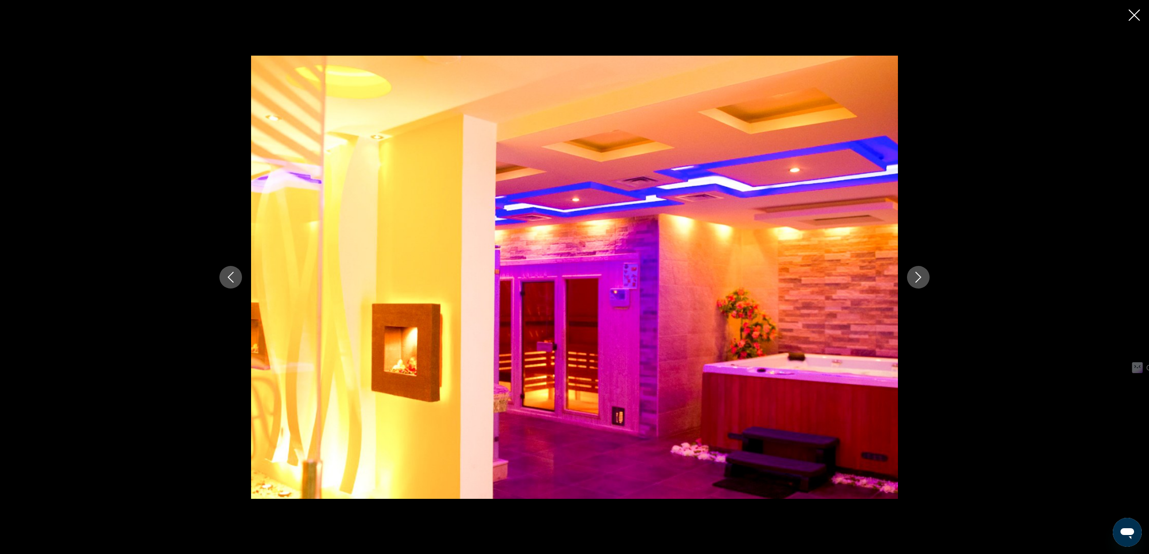
click at [920, 277] on icon "Next image" at bounding box center [918, 277] width 11 height 11
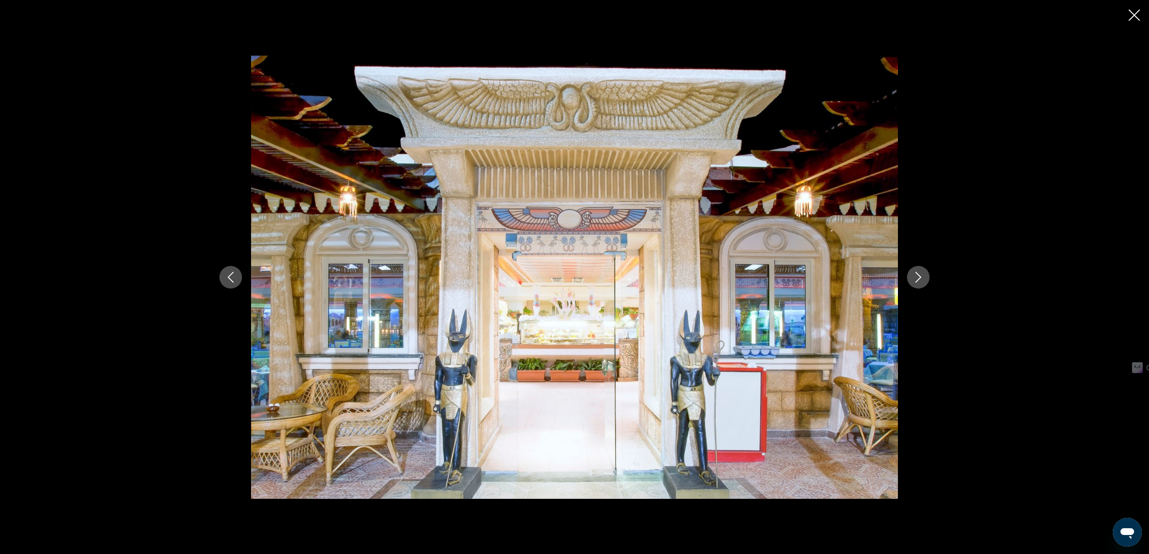
click at [1135, 16] on icon "Close slideshow" at bounding box center [1134, 15] width 11 height 11
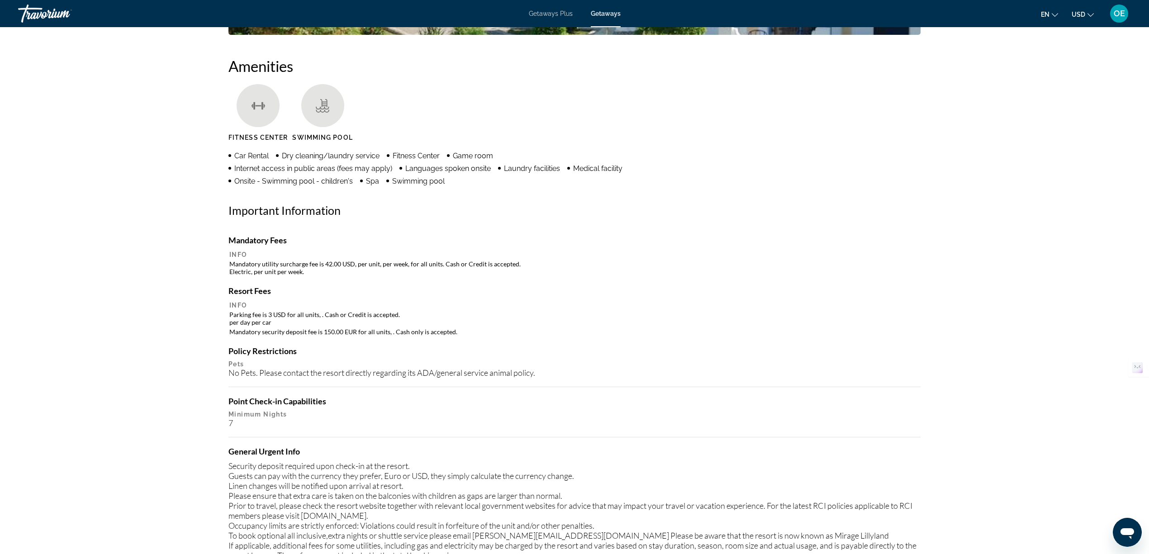
scroll to position [724, 0]
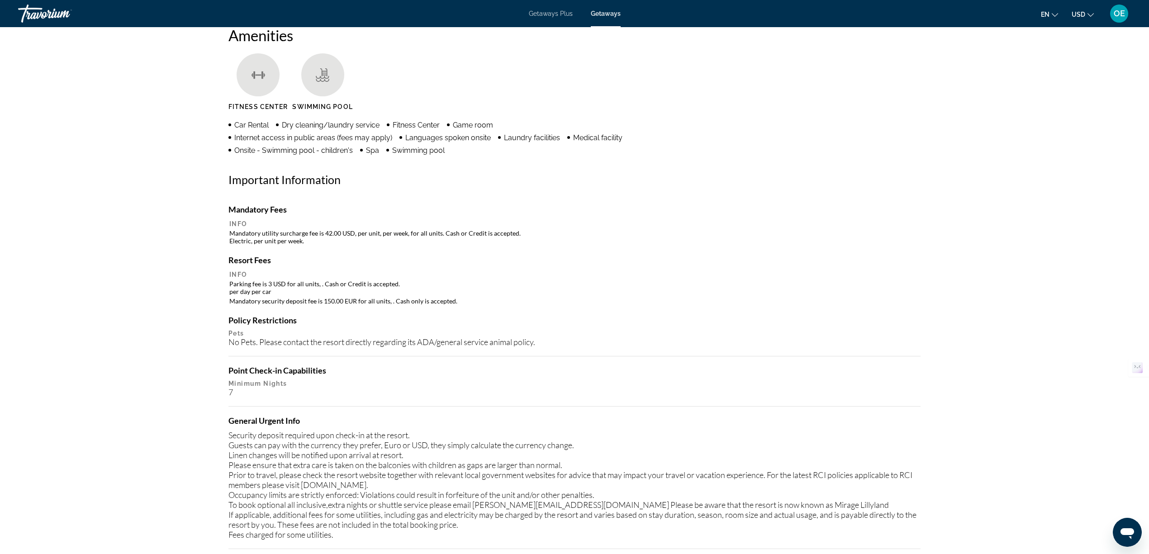
click at [471, 301] on td "Mandatory security deposit fee is 150.00 EUR for all units, . Cash only is acce…" at bounding box center [574, 301] width 691 height 9
click at [429, 227] on th "Info" at bounding box center [574, 224] width 691 height 8
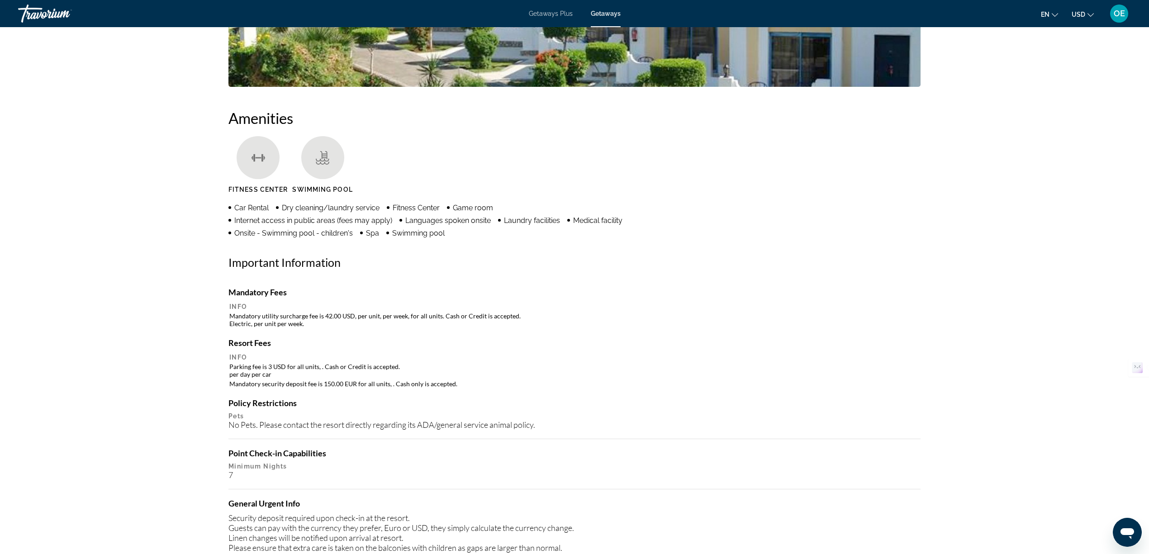
scroll to position [603, 0]
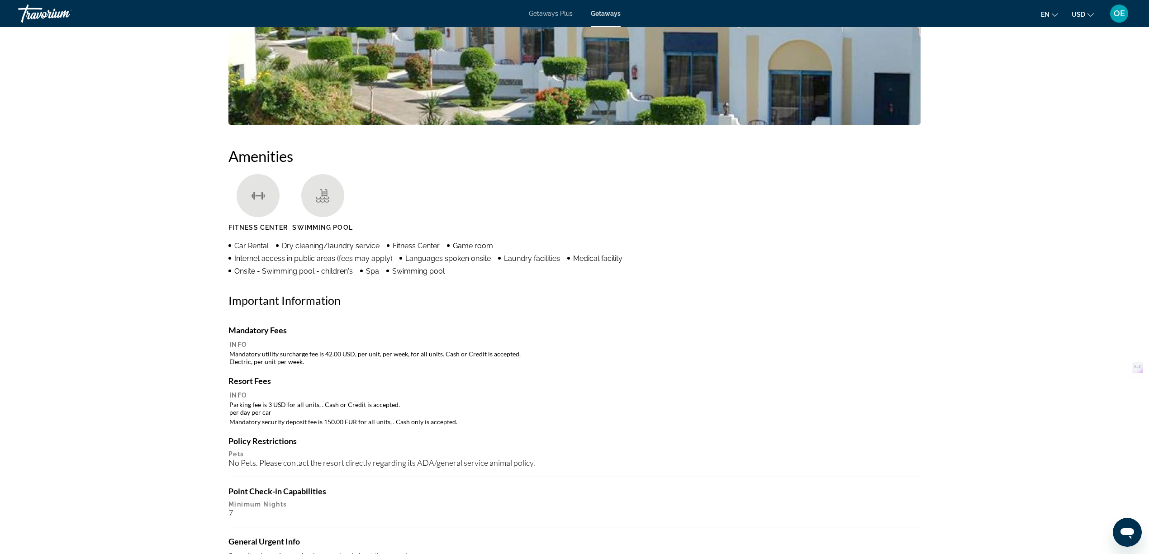
click at [1049, 13] on span "en" at bounding box center [1045, 14] width 9 height 7
click at [1030, 59] on button "Français" at bounding box center [1031, 60] width 40 height 12
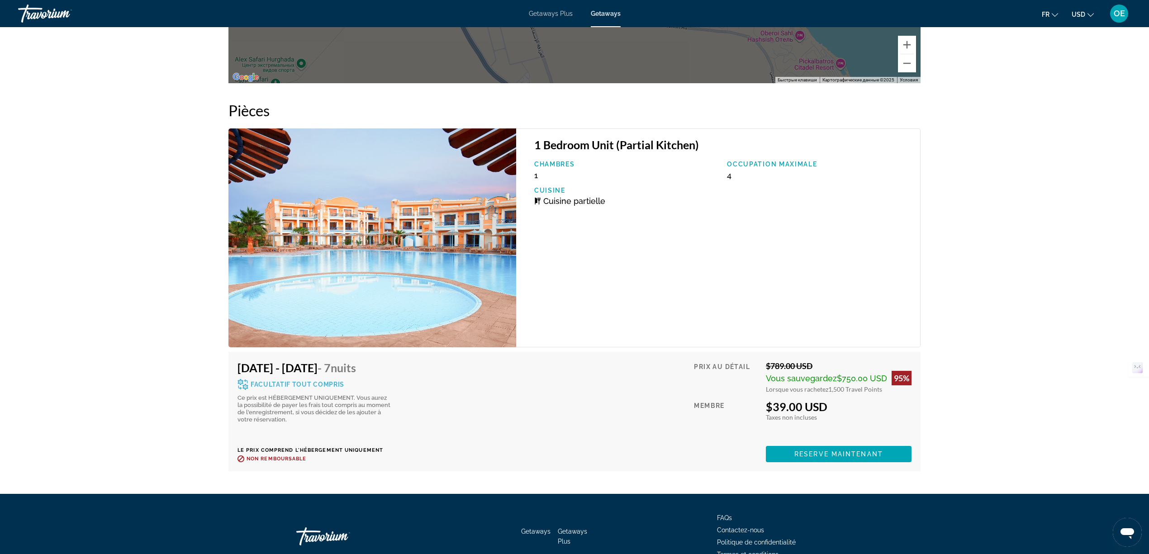
scroll to position [1508, 0]
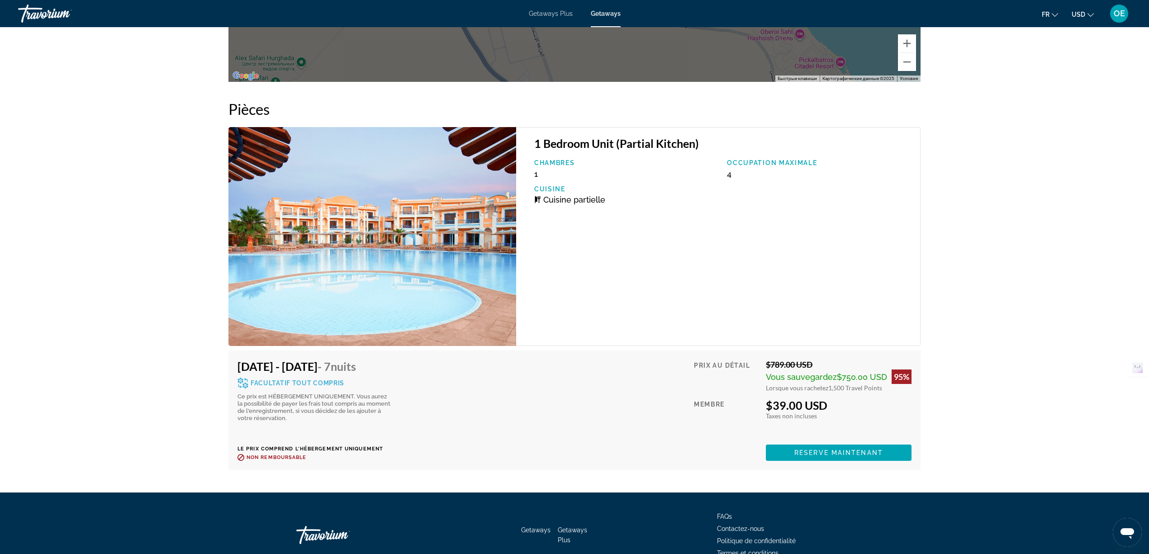
click at [1050, 13] on button "fr English Español Français Italiano Português русский" at bounding box center [1050, 14] width 16 height 13
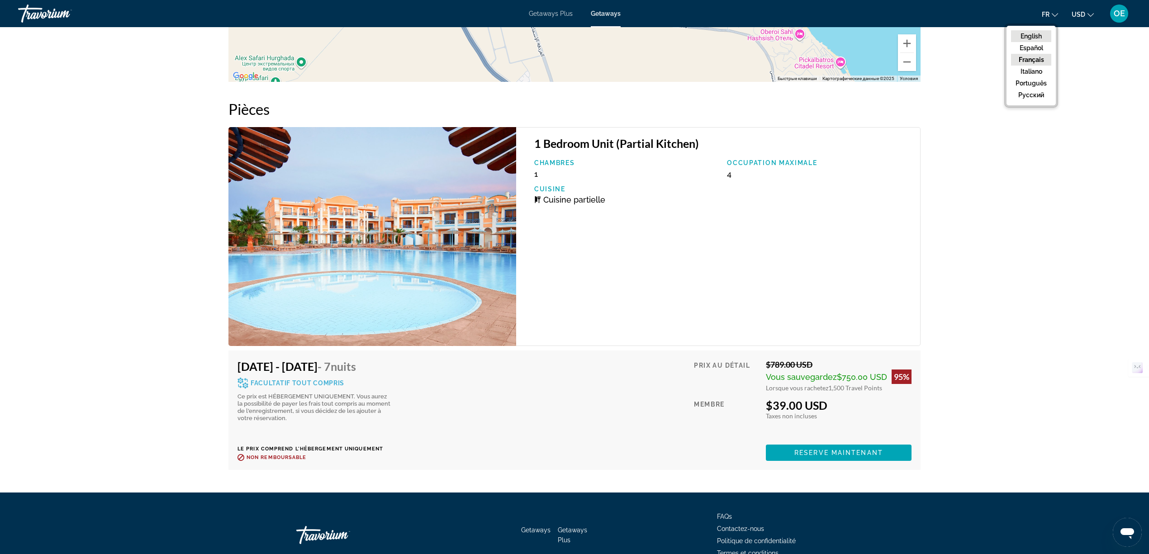
click at [1038, 33] on button "English" at bounding box center [1031, 36] width 40 height 12
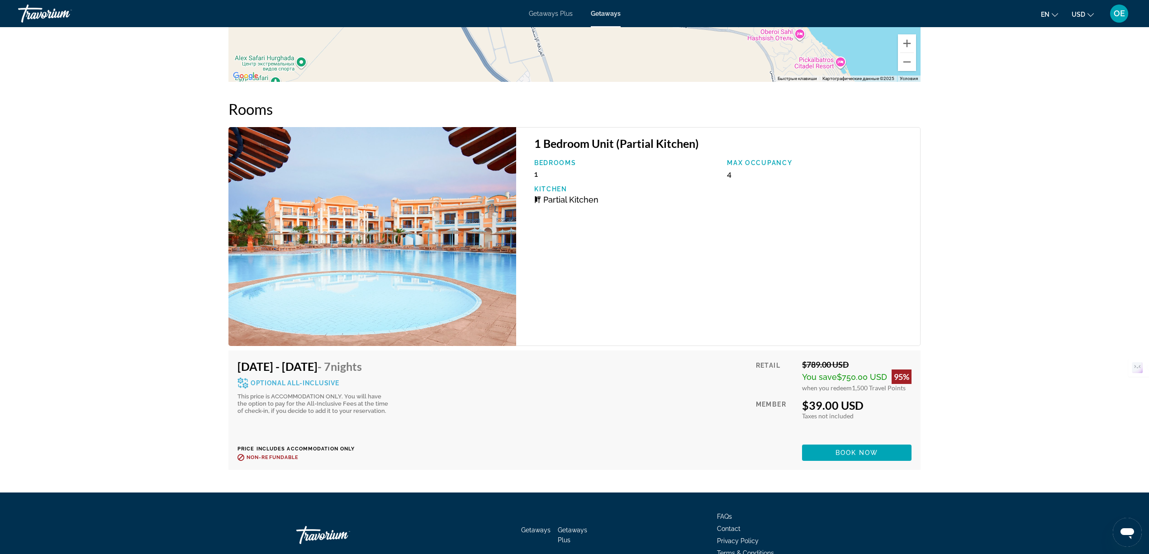
click at [1050, 17] on span "en" at bounding box center [1045, 14] width 9 height 7
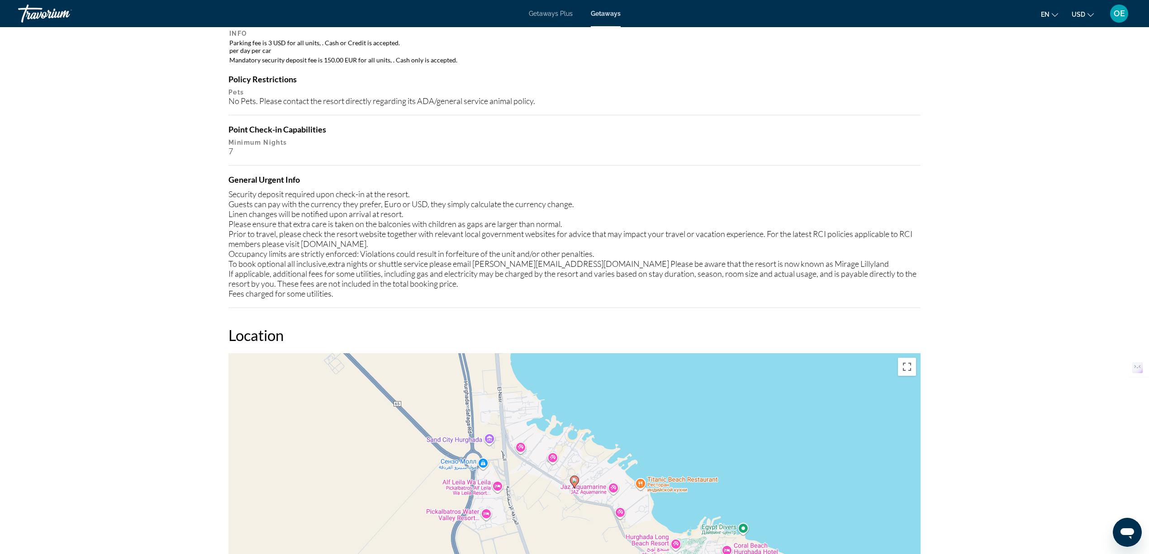
scroll to position [905, 0]
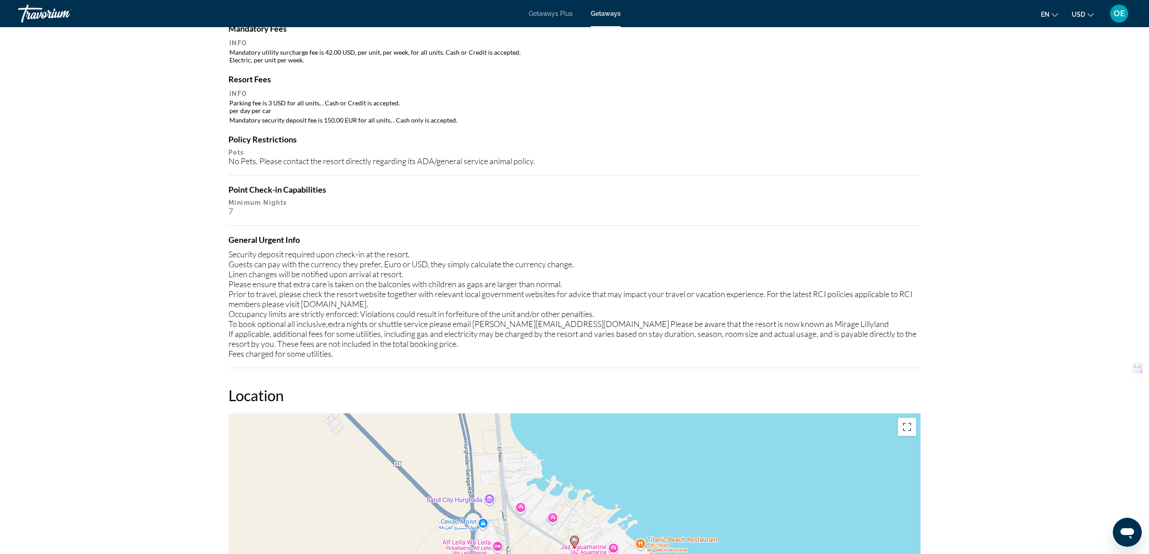
click at [844, 330] on div "Security deposit required upon check-in at the resort. Guests can pay with the …" at bounding box center [575, 304] width 692 height 110
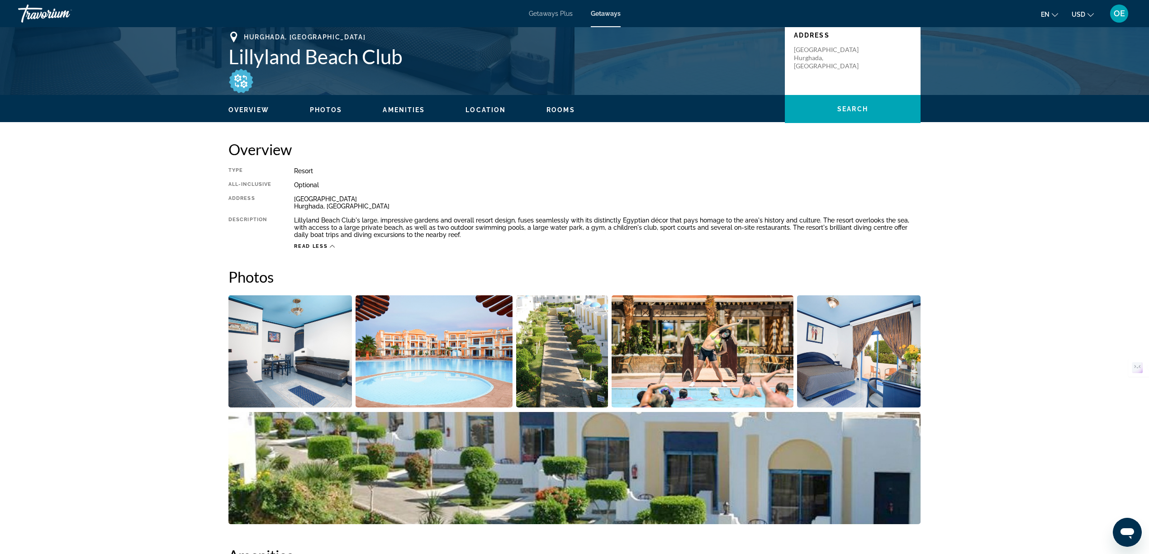
scroll to position [181, 0]
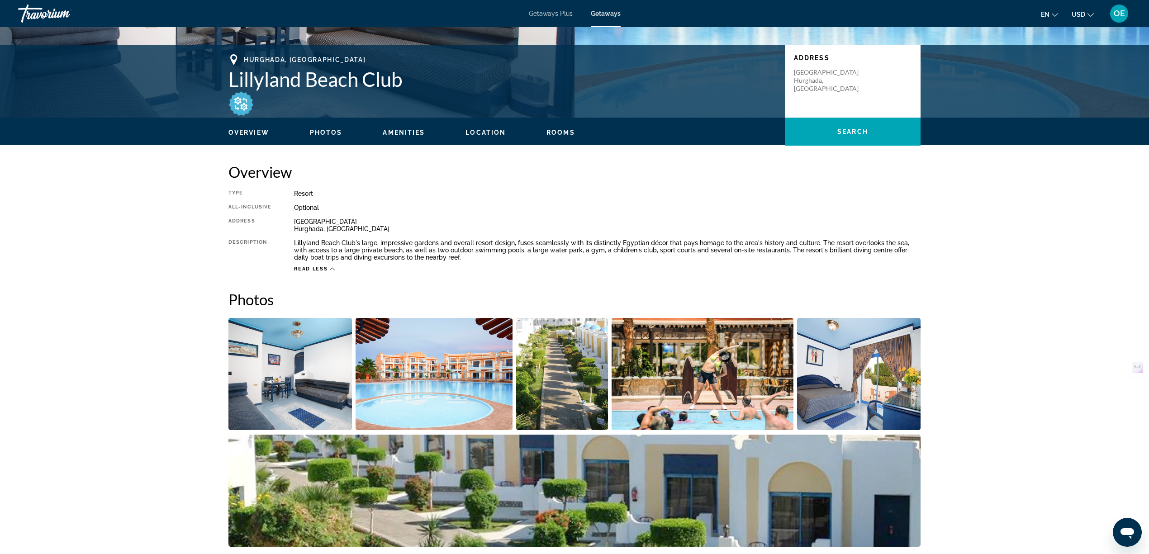
click at [1084, 10] on button "USD USD ($) MXN (Mex$) CAD (Can$) GBP (£) EUR (€) AUD (A$) NZD (NZ$) CNY (CN¥)" at bounding box center [1083, 14] width 22 height 13
click at [1063, 81] on button "EUR (€)" at bounding box center [1065, 83] width 45 height 12
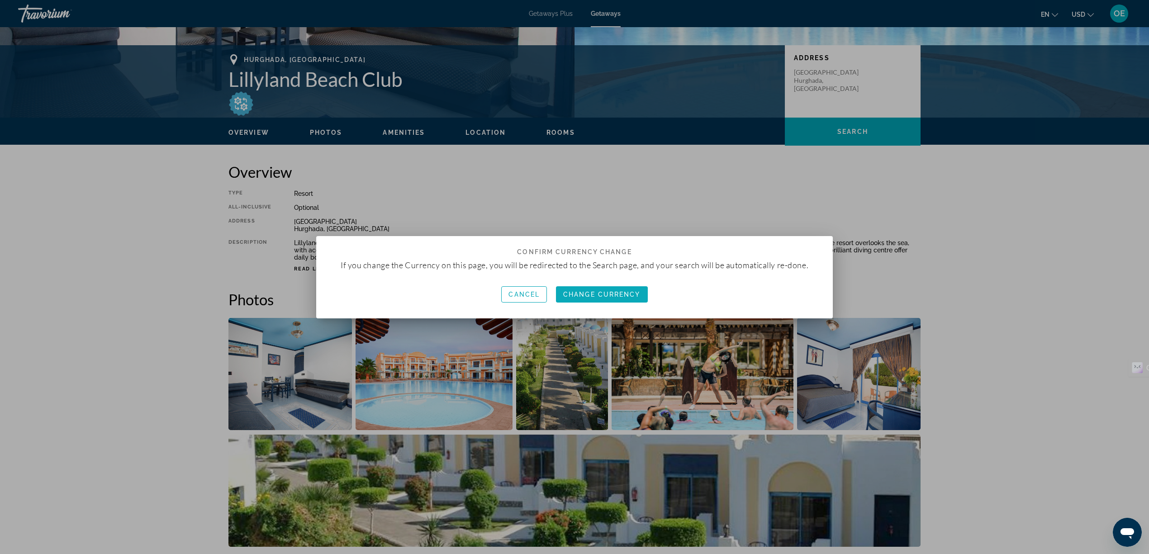
click at [585, 295] on span "Change Currency" at bounding box center [601, 294] width 77 height 7
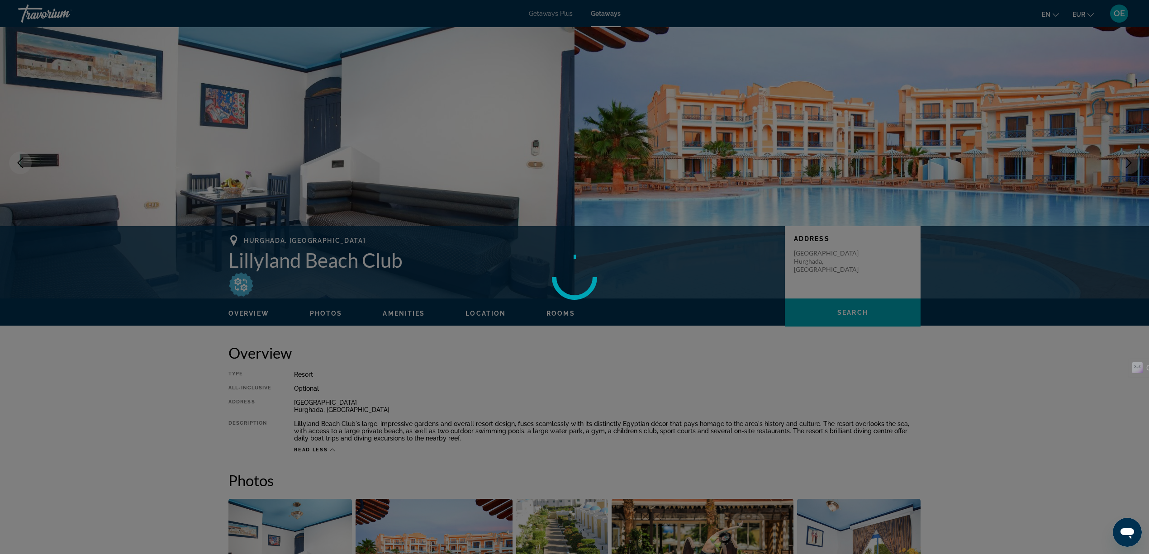
scroll to position [181, 0]
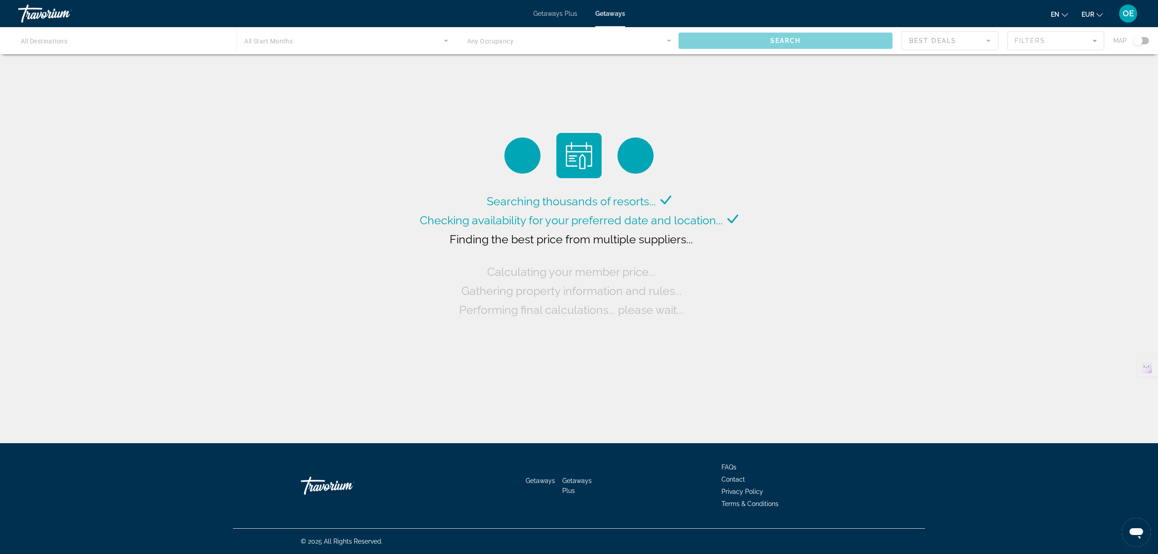
click at [1131, 10] on span "OE" at bounding box center [1128, 13] width 11 height 9
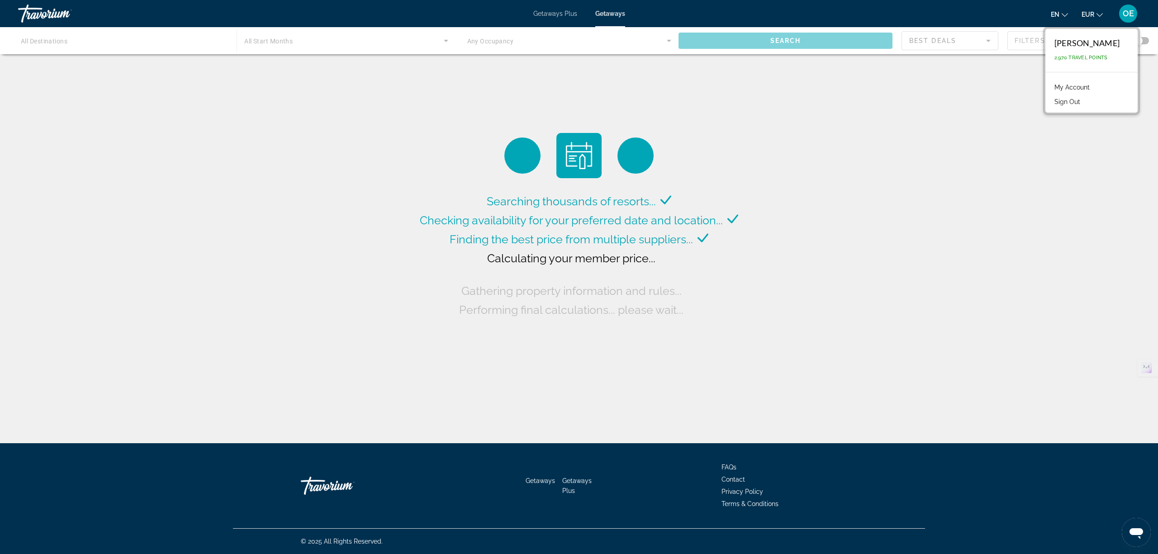
click at [1105, 189] on div "Searching thousands of resorts... Checking availability for your preferred date…" at bounding box center [579, 224] width 1158 height 448
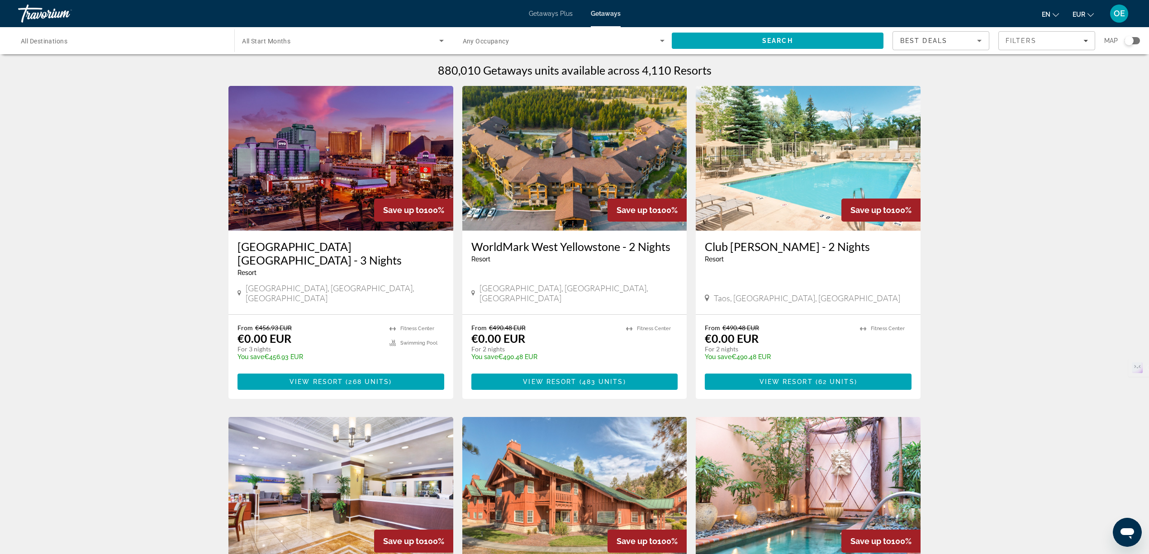
click at [111, 45] on input "Destination All Destinations" at bounding box center [122, 41] width 202 height 11
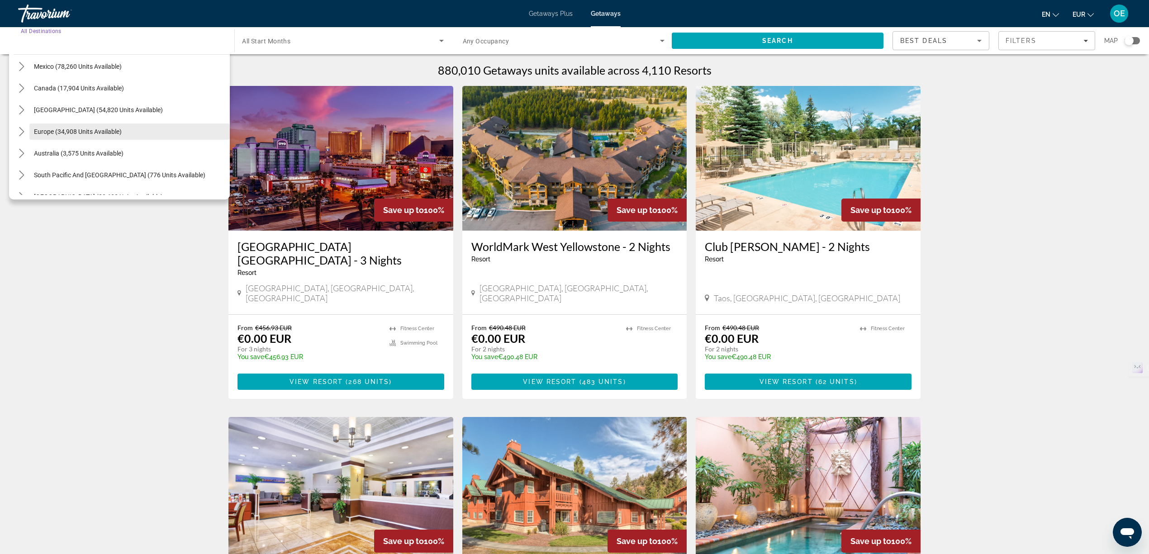
scroll to position [147, 0]
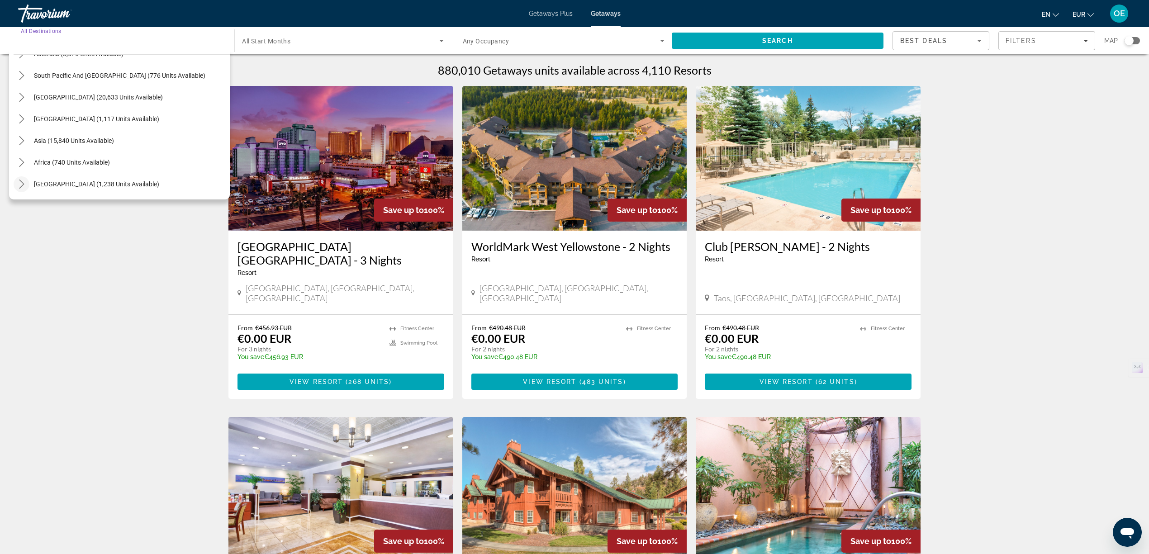
click at [24, 183] on icon "Toggle Middle East (1,238 units available) submenu" at bounding box center [21, 184] width 9 height 9
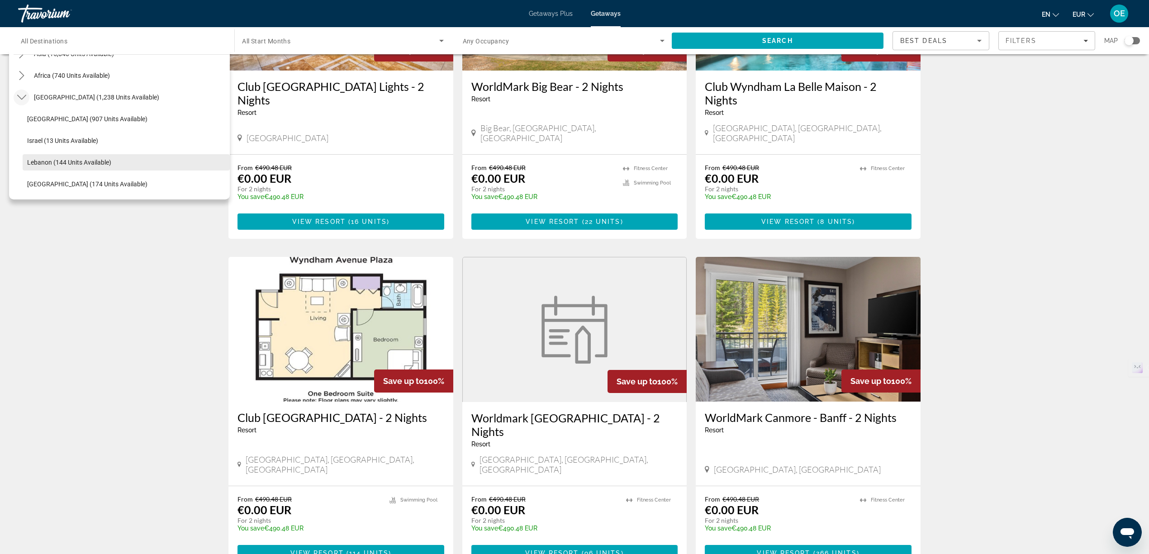
scroll to position [543, 0]
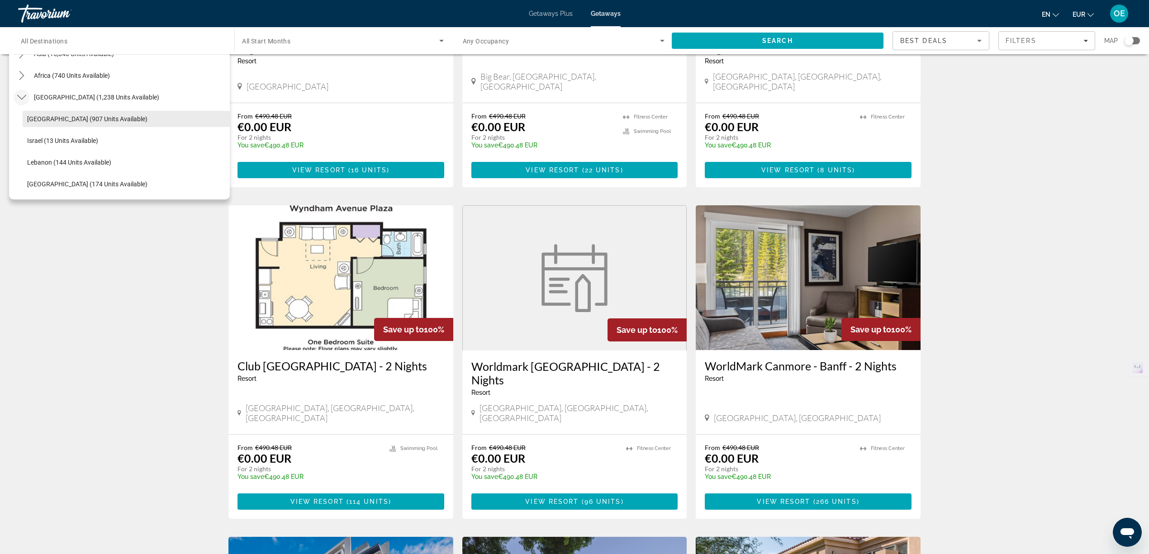
click at [52, 121] on span "Egypt (907 units available)" at bounding box center [87, 118] width 120 height 7
type input "**********"
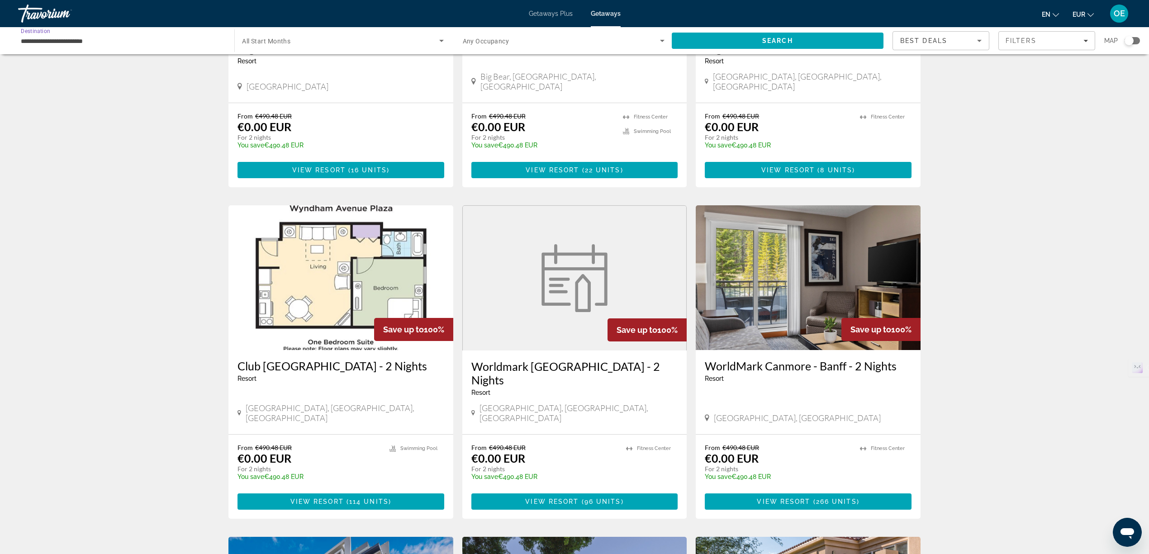
click at [294, 40] on span "Search widget" at bounding box center [340, 40] width 197 height 11
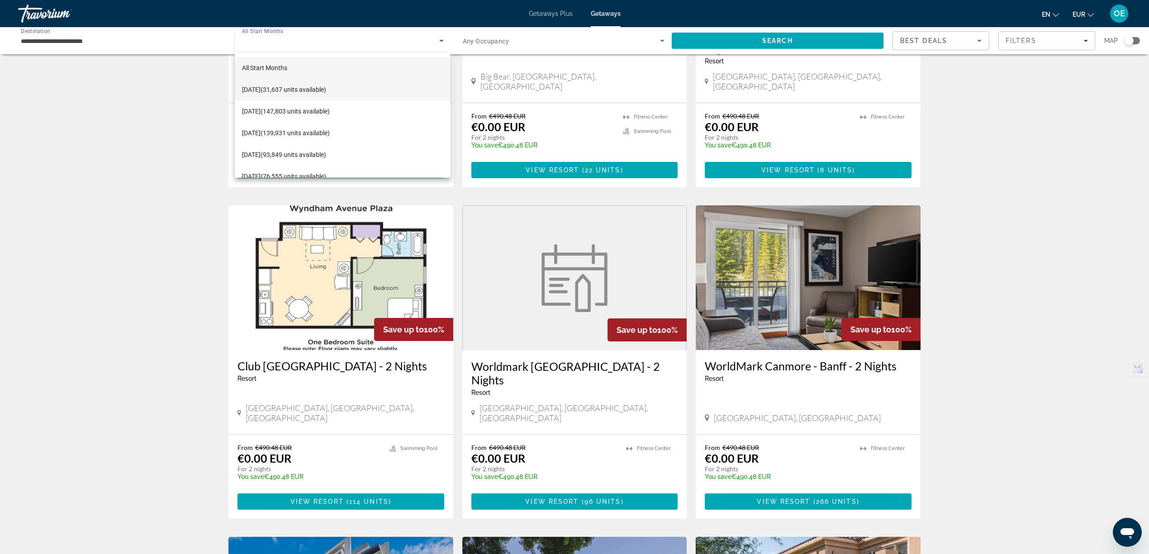
click at [287, 90] on span "October 2025 (31,637 units available)" at bounding box center [284, 89] width 84 height 11
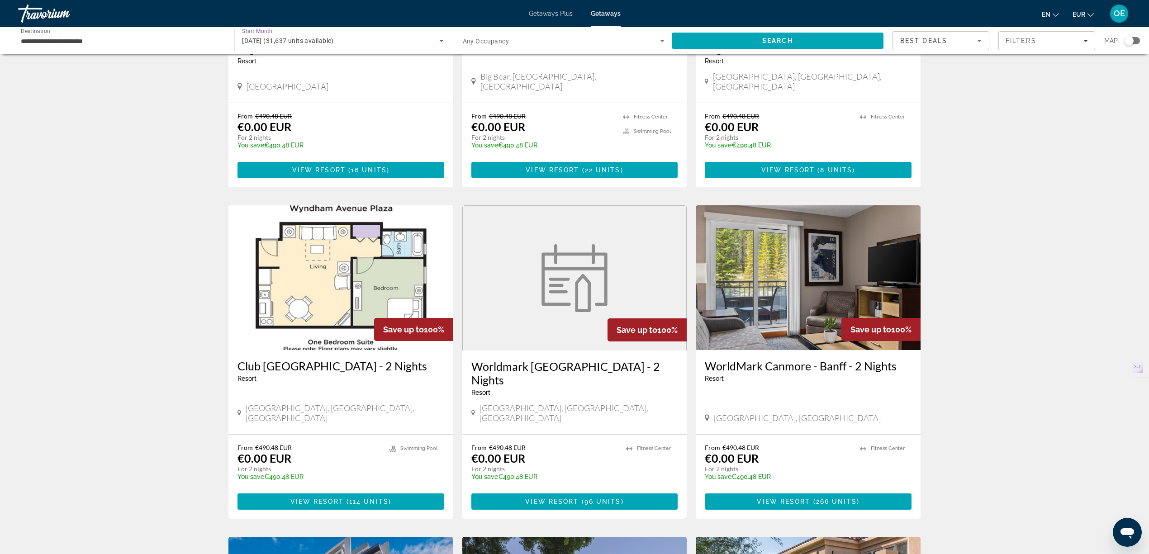
click at [515, 41] on span "Search widget" at bounding box center [561, 40] width 197 height 11
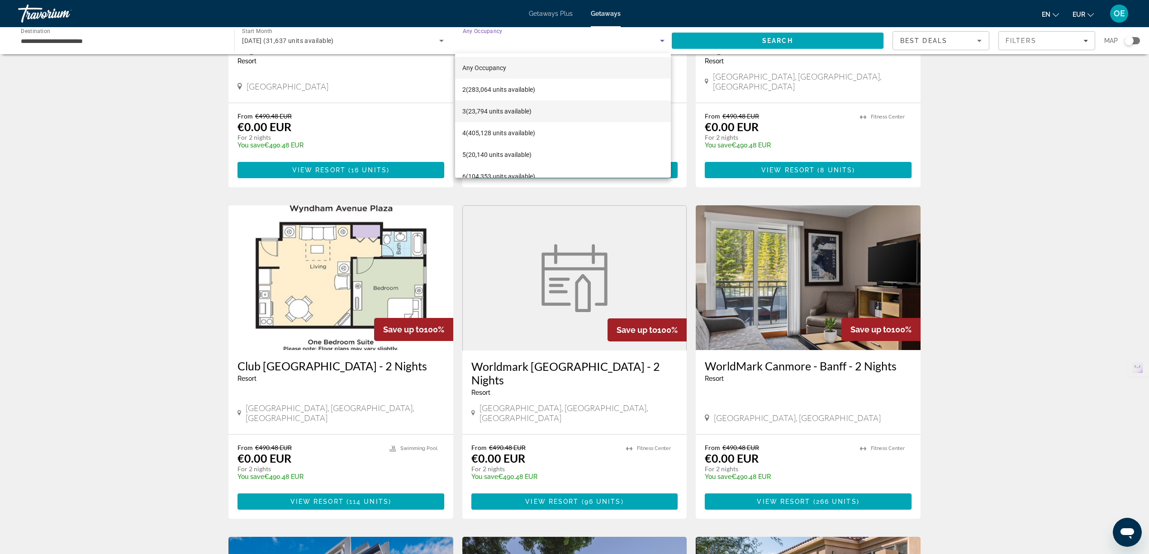
click at [504, 110] on span "3 (23,794 units available)" at bounding box center [496, 111] width 69 height 11
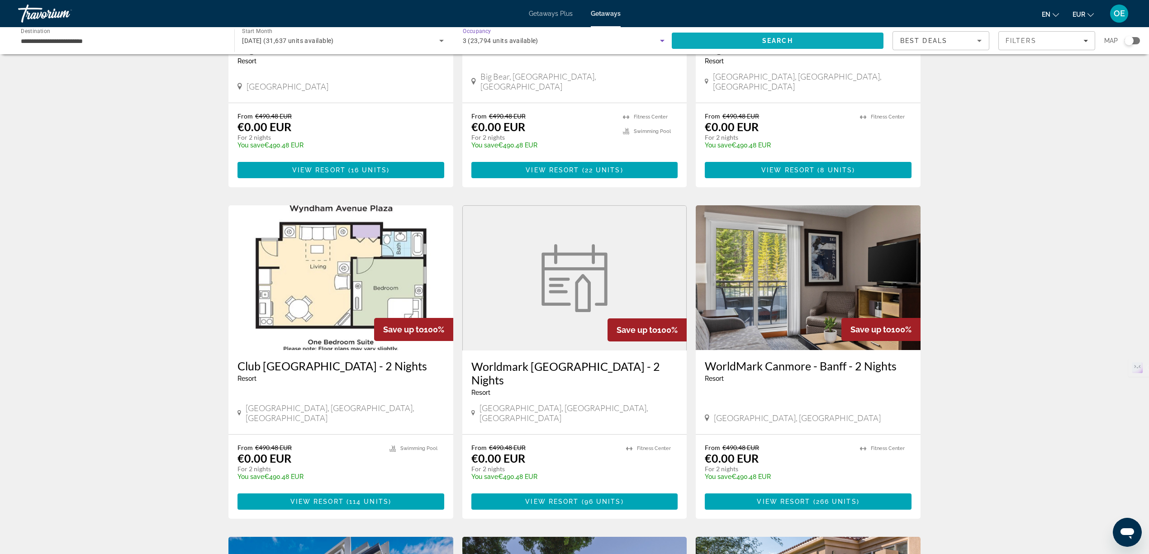
click at [781, 40] on span "Search" at bounding box center [778, 40] width 31 height 7
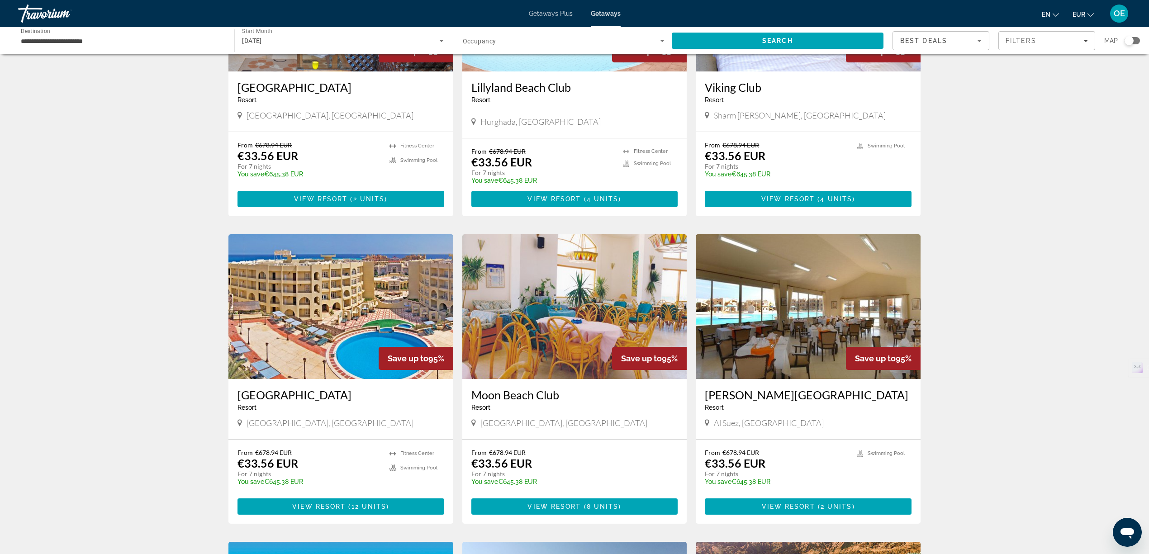
scroll to position [181, 0]
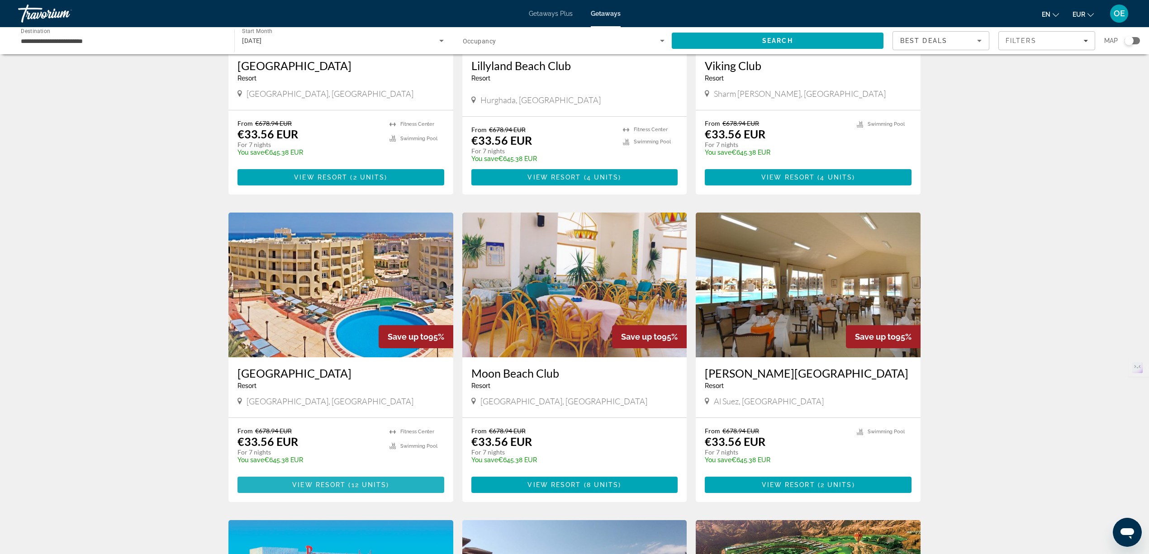
click at [329, 484] on span "View Resort" at bounding box center [318, 484] width 53 height 7
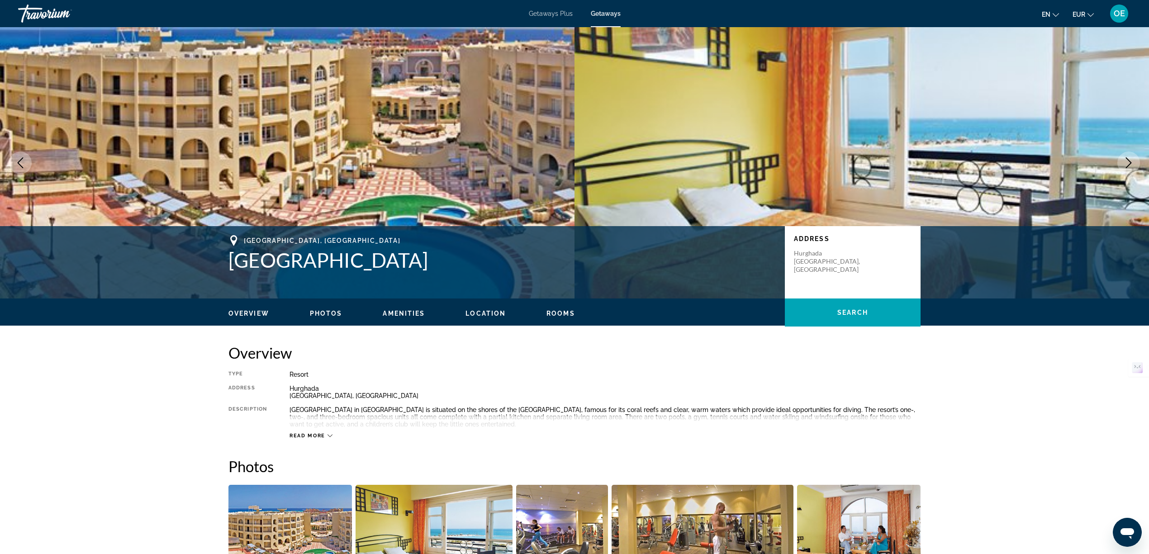
click at [304, 434] on span "Read more" at bounding box center [308, 436] width 36 height 6
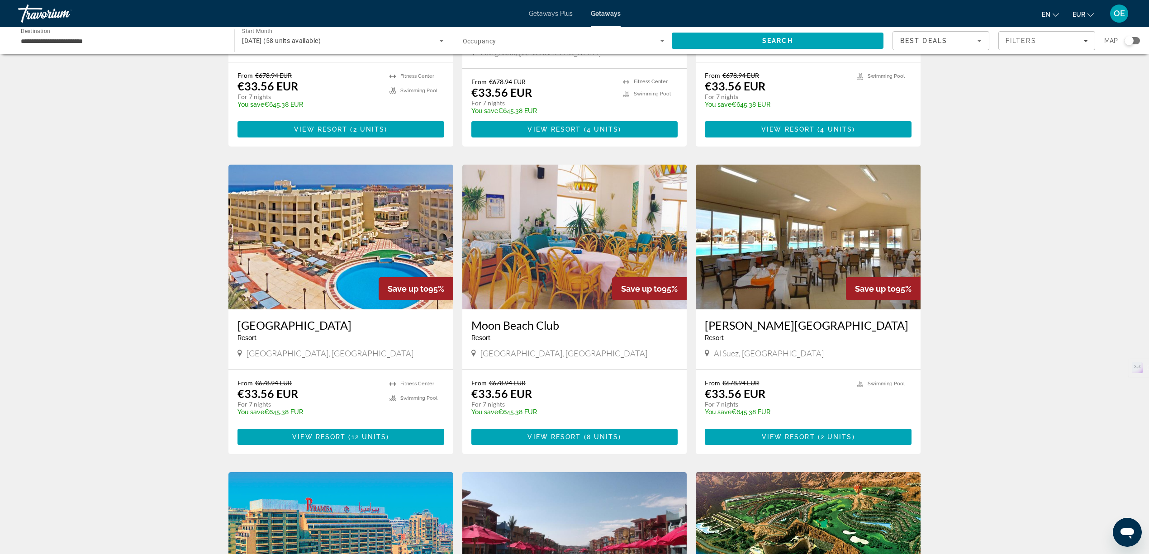
scroll to position [241, 0]
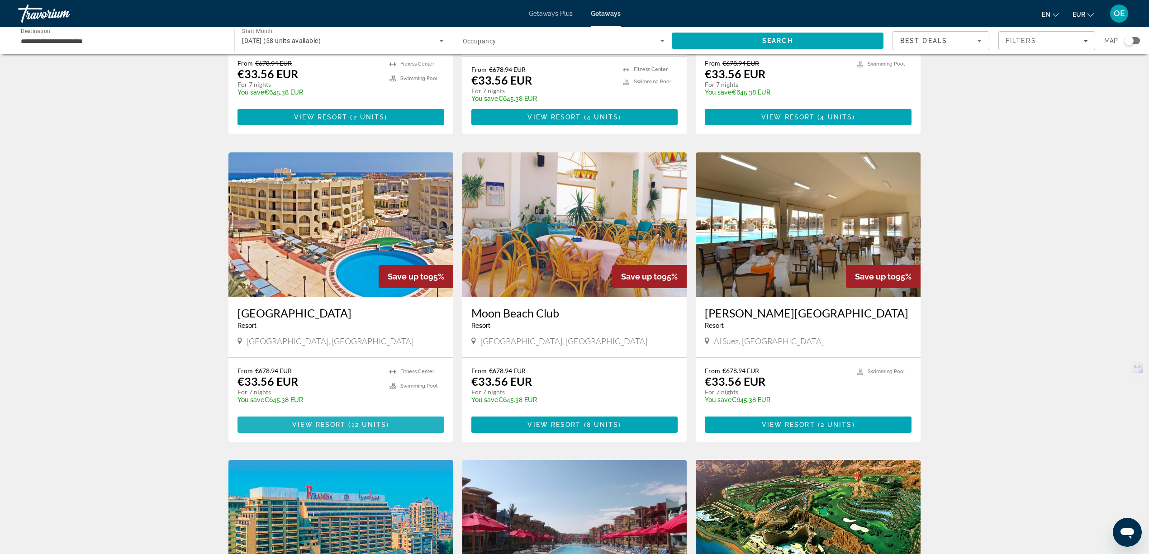
click at [329, 416] on span "Main content" at bounding box center [341, 425] width 207 height 22
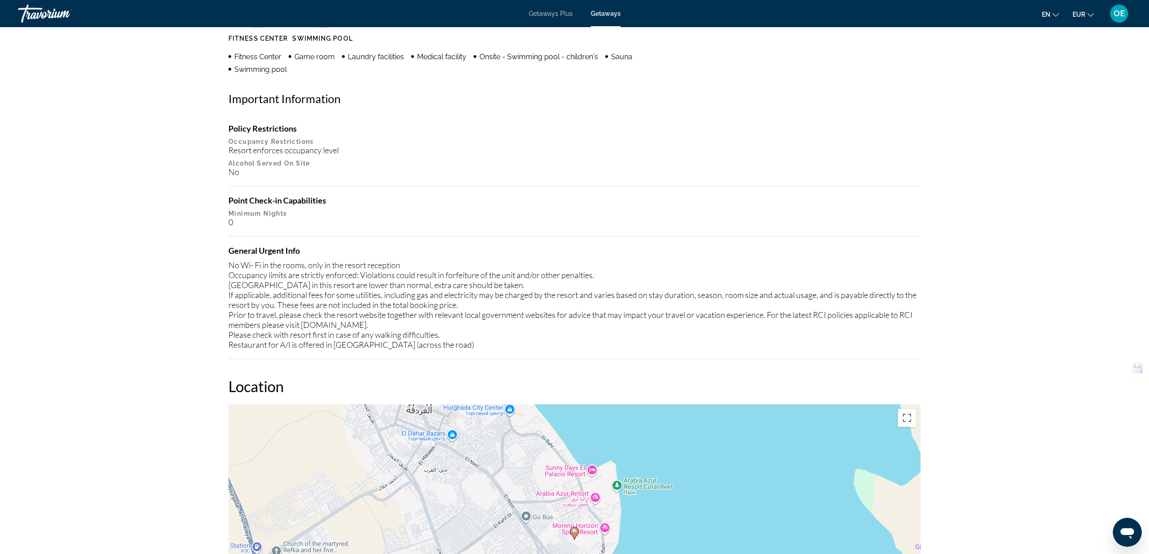
scroll to position [784, 0]
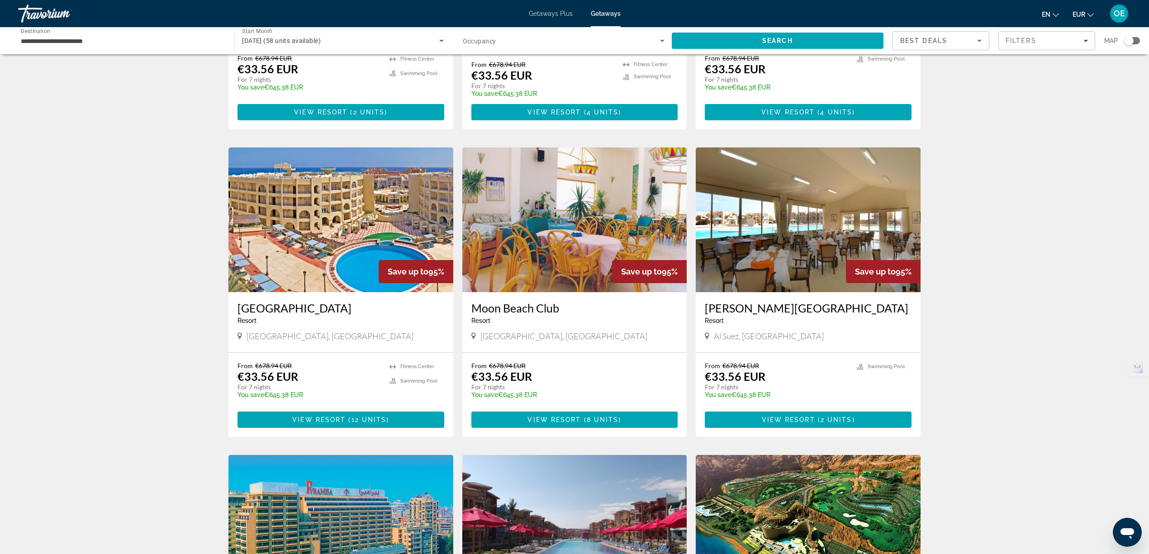
scroll to position [60, 0]
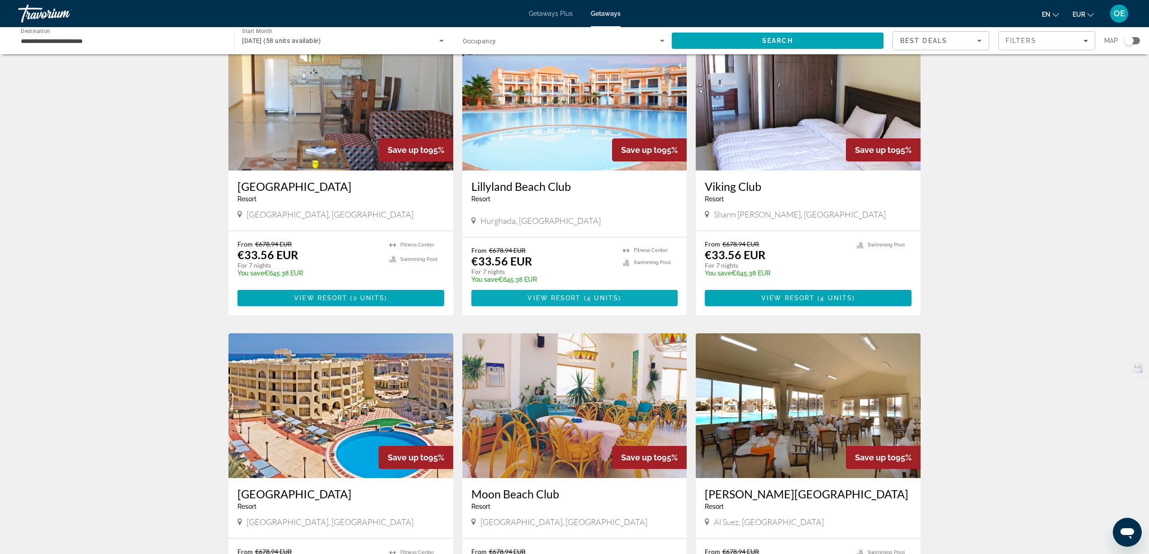
click at [549, 297] on span "View Resort" at bounding box center [554, 298] width 53 height 7
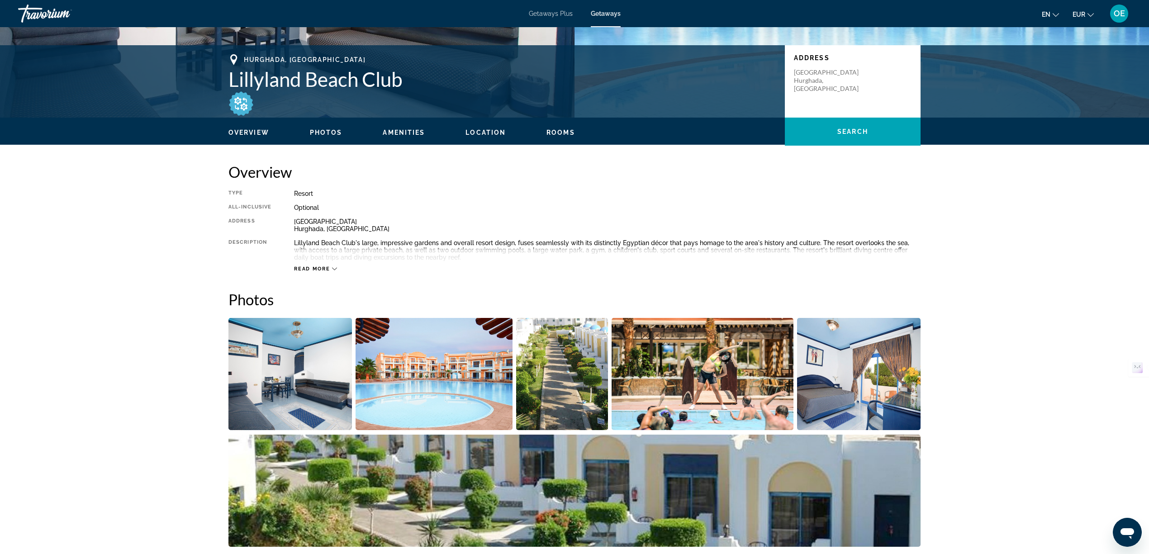
scroll to position [120, 0]
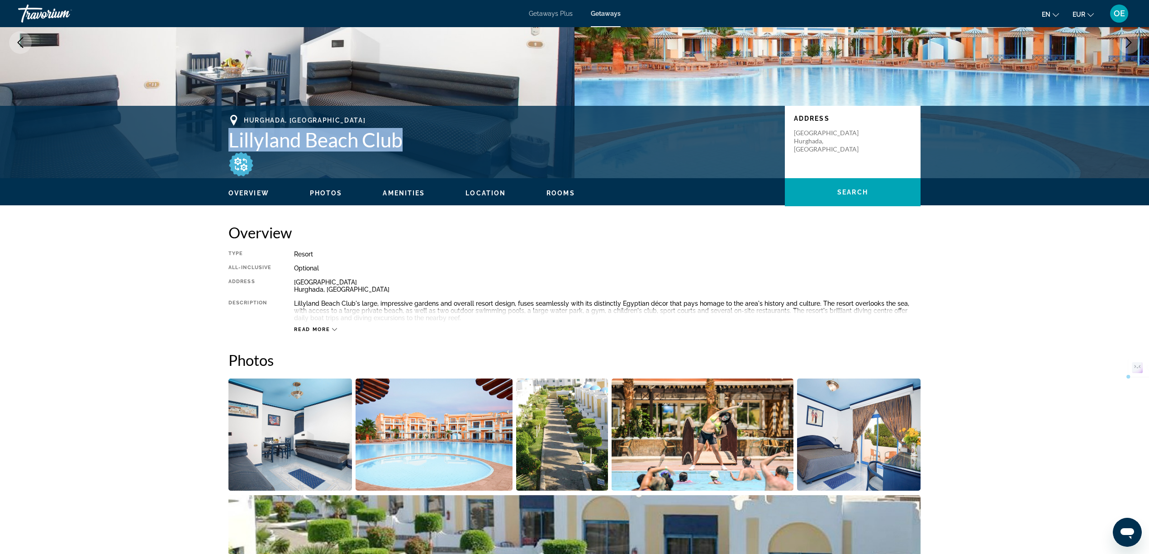
drag, startPoint x: 228, startPoint y: 139, endPoint x: 407, endPoint y: 135, distance: 179.3
click at [407, 135] on h1 "Lillyland Beach Club" at bounding box center [503, 140] width 548 height 24
copy h1 "Lillyland Beach Club"
click at [261, 118] on span "Hurghada, Egypt" at bounding box center [305, 120] width 122 height 7
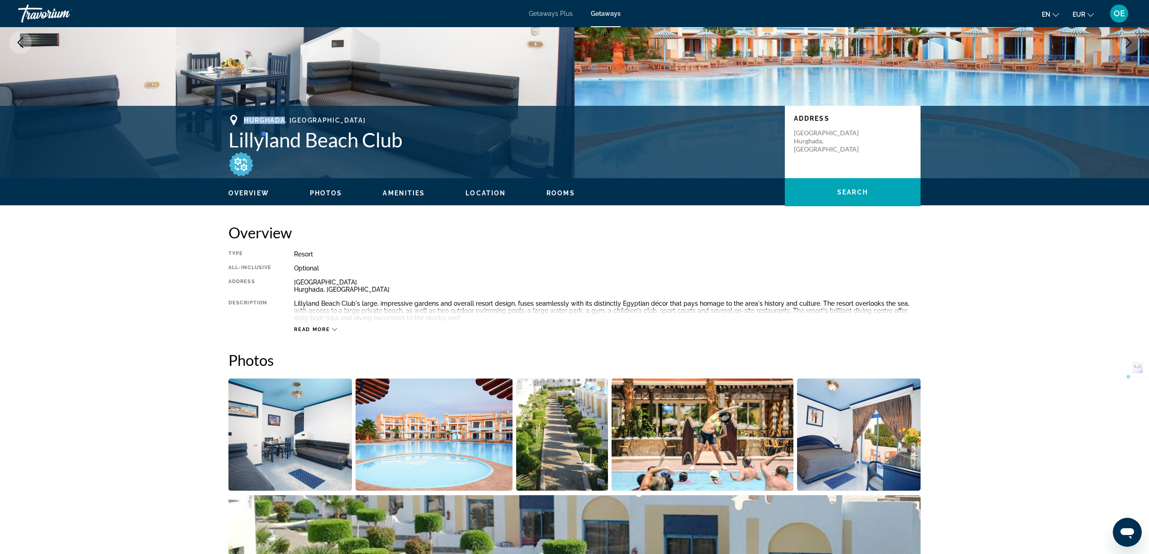
copy span "Hurghada"
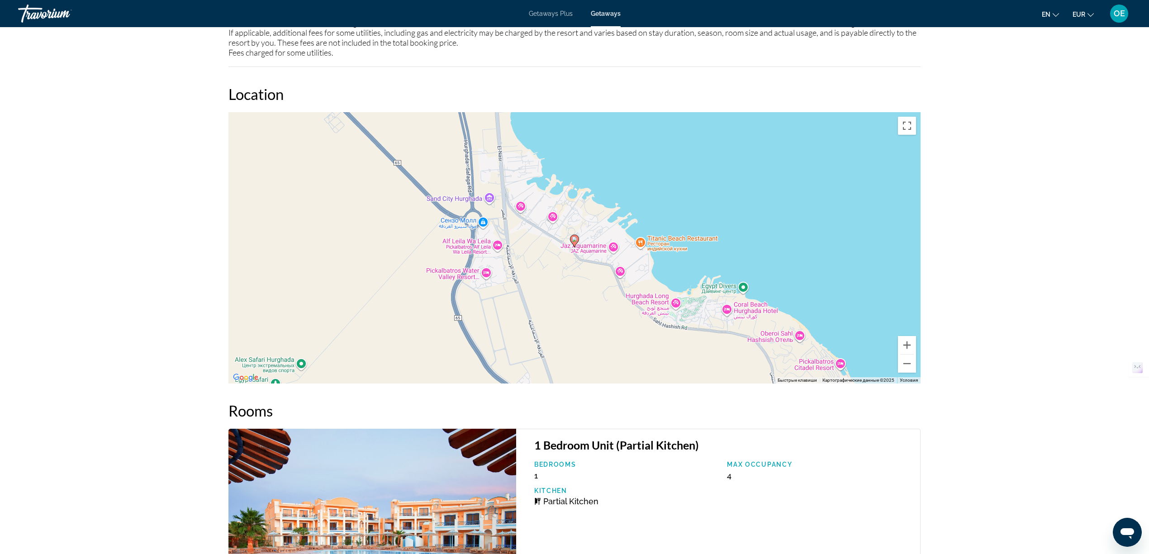
scroll to position [1556, 0]
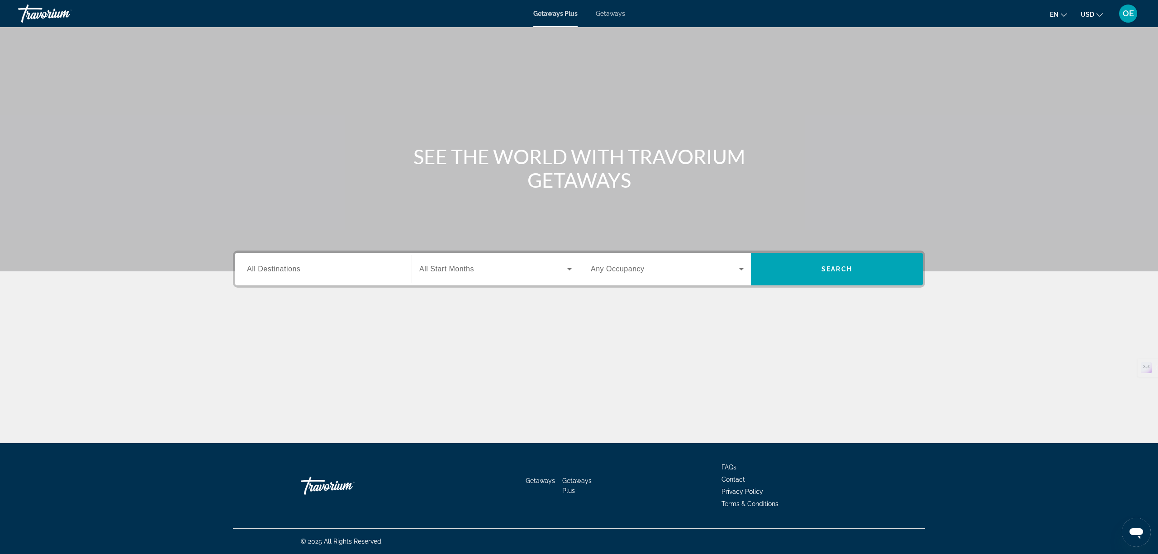
click at [294, 265] on span "All Destinations" at bounding box center [273, 269] width 53 height 8
click at [294, 265] on input "Destination All Destinations" at bounding box center [323, 269] width 153 height 11
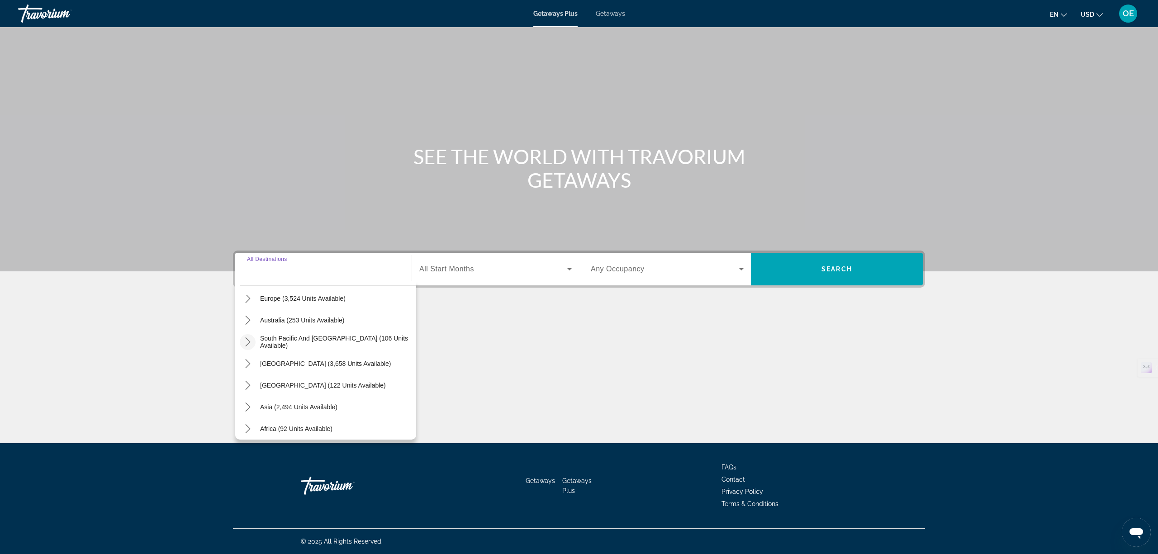
scroll to position [147, 0]
click at [247, 402] on icon "Toggle Africa (92 units available) submenu" at bounding box center [247, 402] width 9 height 9
click at [265, 383] on span "Morocco (1 units available)" at bounding box center [291, 380] width 77 height 7
type input "**********"
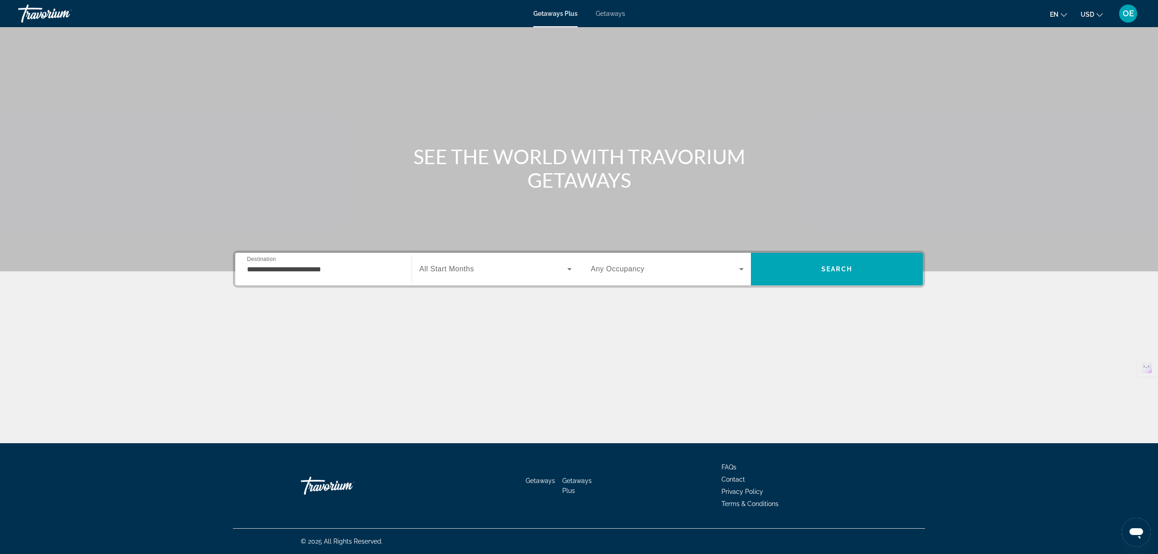
click at [453, 272] on span "All Start Months" at bounding box center [446, 269] width 55 height 8
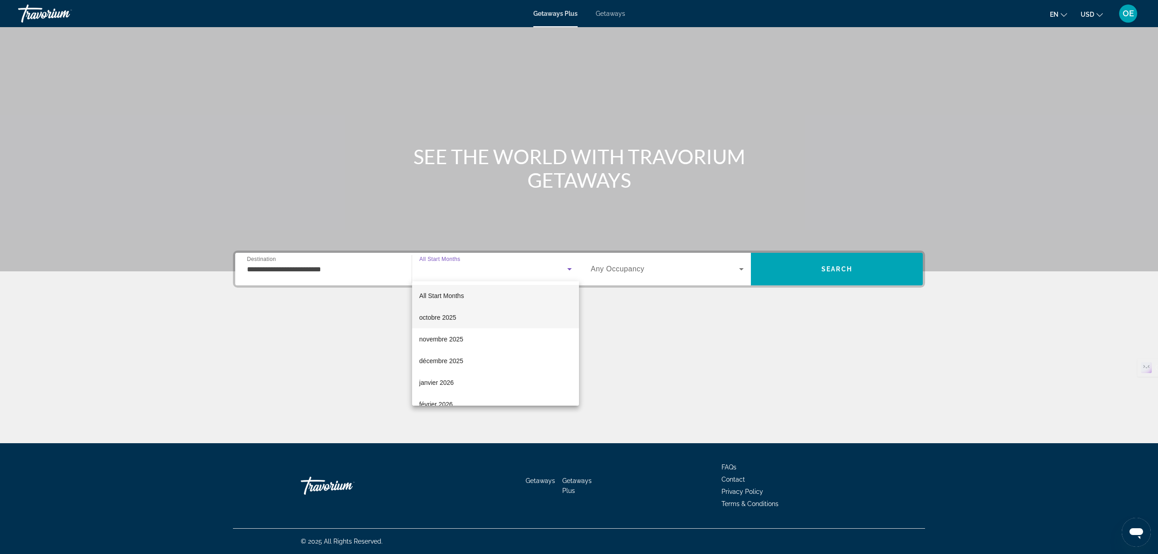
click at [451, 316] on span "octobre 2025" at bounding box center [437, 317] width 37 height 11
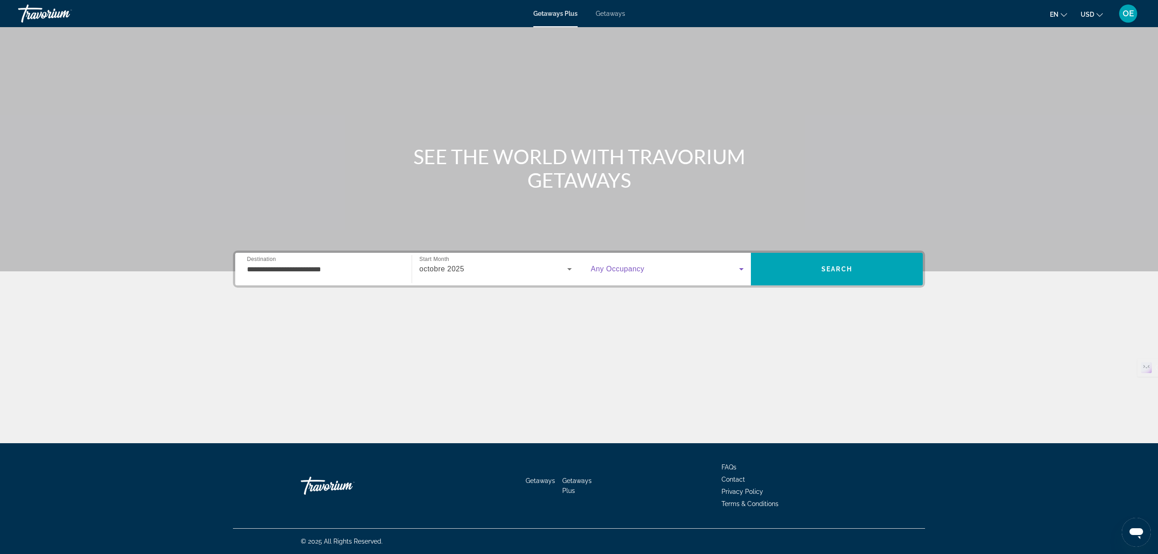
click at [648, 268] on span "Search widget" at bounding box center [665, 269] width 148 height 11
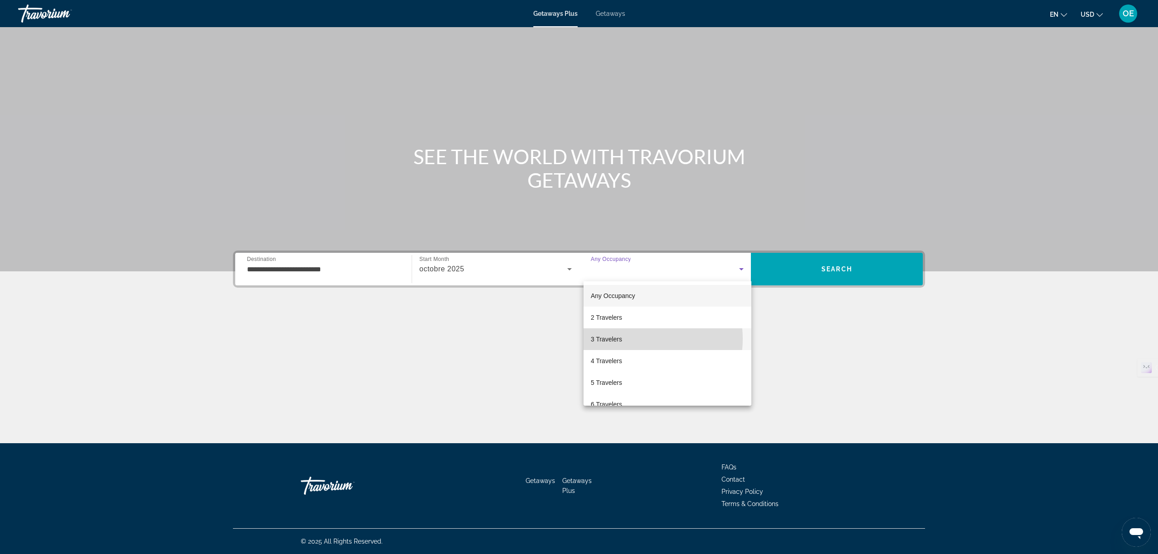
click at [638, 339] on mat-option "3 Travelers" at bounding box center [668, 340] width 168 height 22
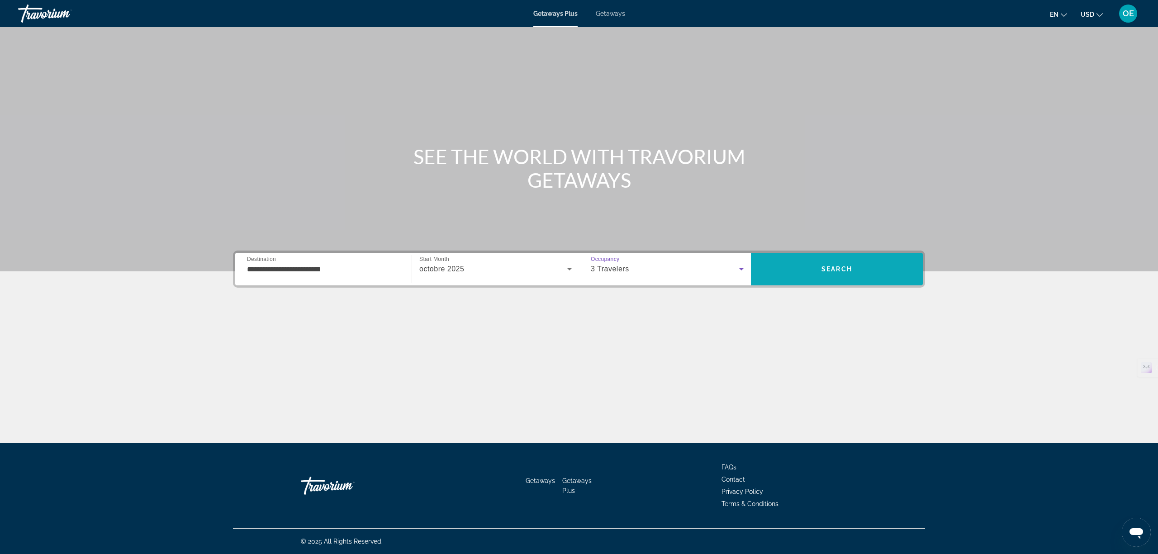
click at [812, 256] on span "Search" at bounding box center [837, 269] width 172 height 33
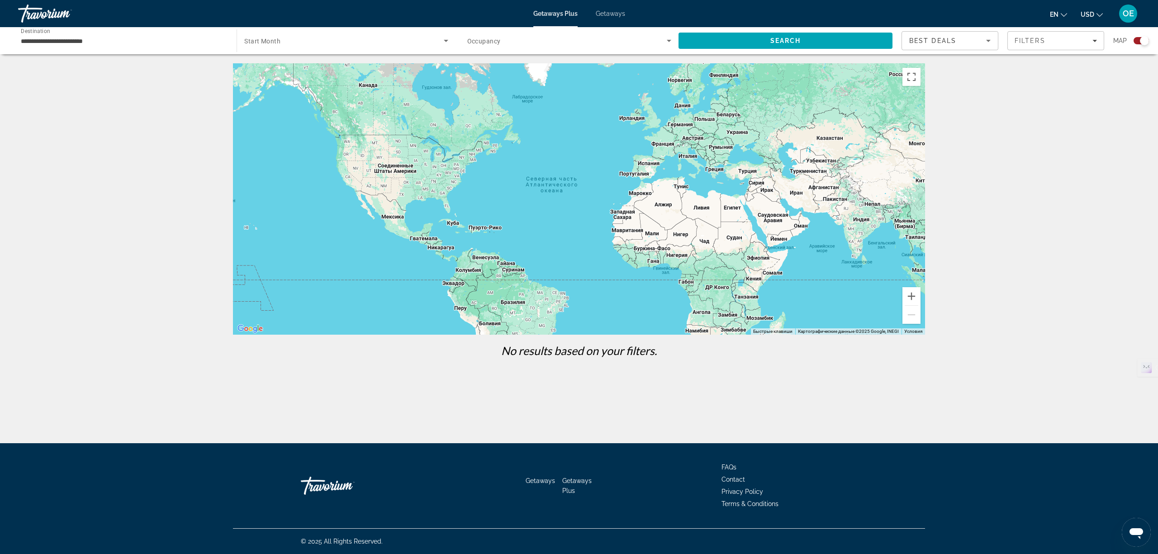
click at [612, 14] on span "Getaways" at bounding box center [610, 13] width 29 height 7
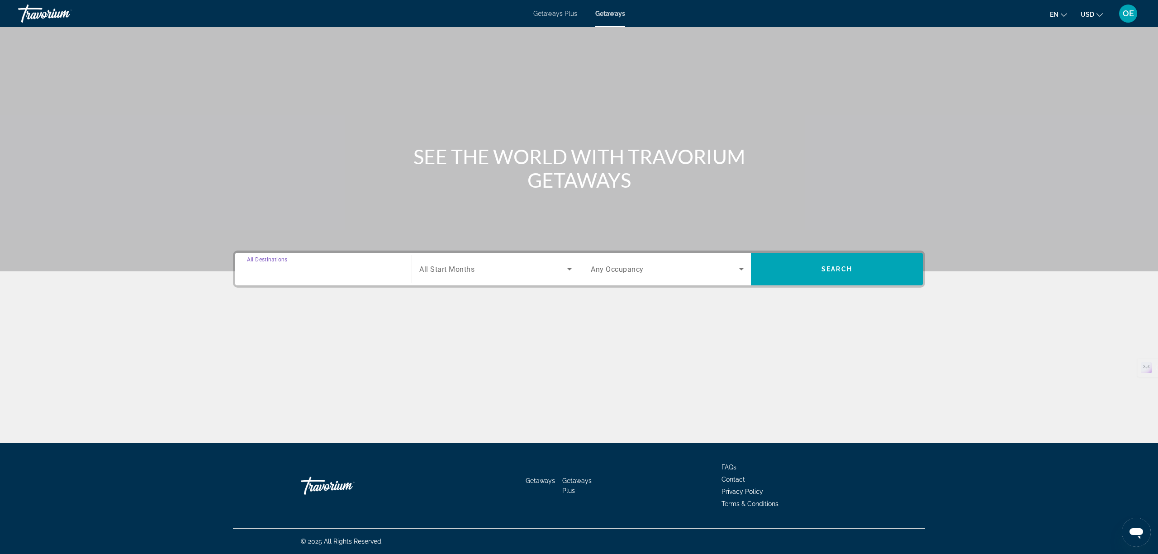
click at [330, 274] on input "Destination All Destinations" at bounding box center [323, 269] width 153 height 11
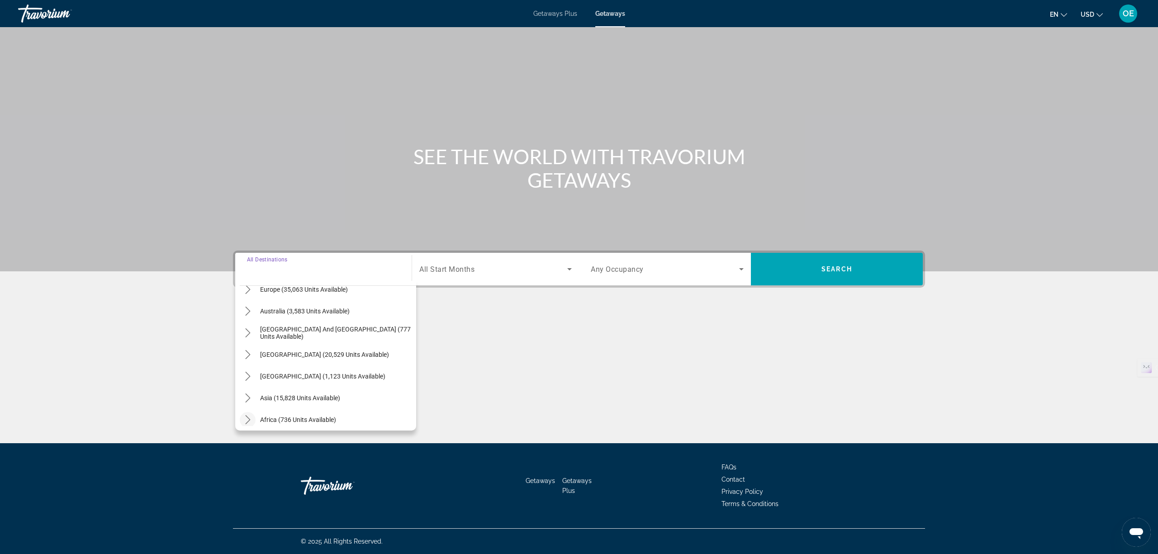
click at [248, 420] on icon "Toggle Africa (736 units available) submenu" at bounding box center [247, 419] width 9 height 9
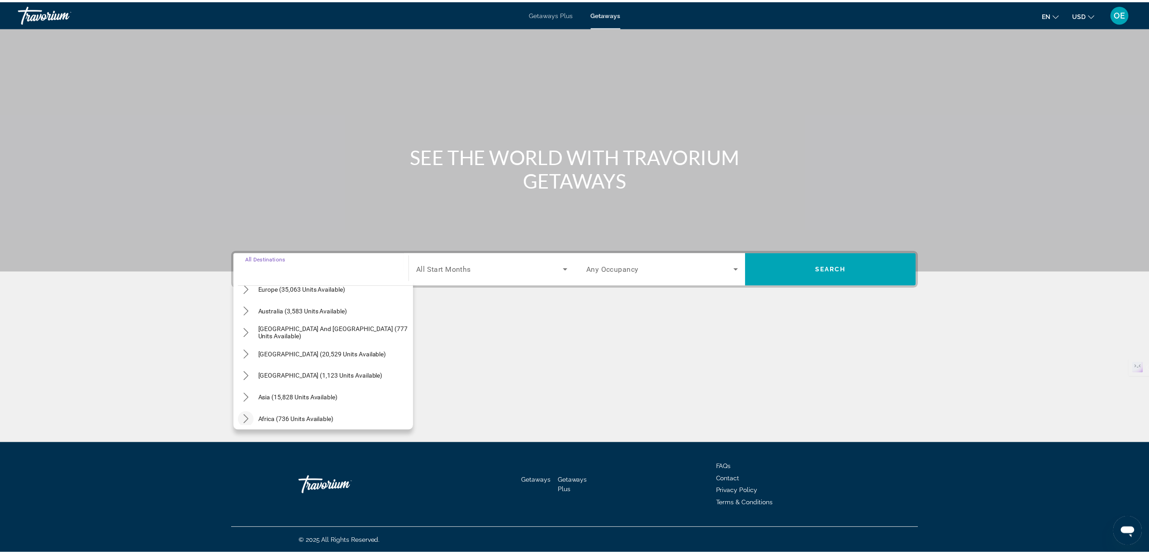
scroll to position [190, 0]
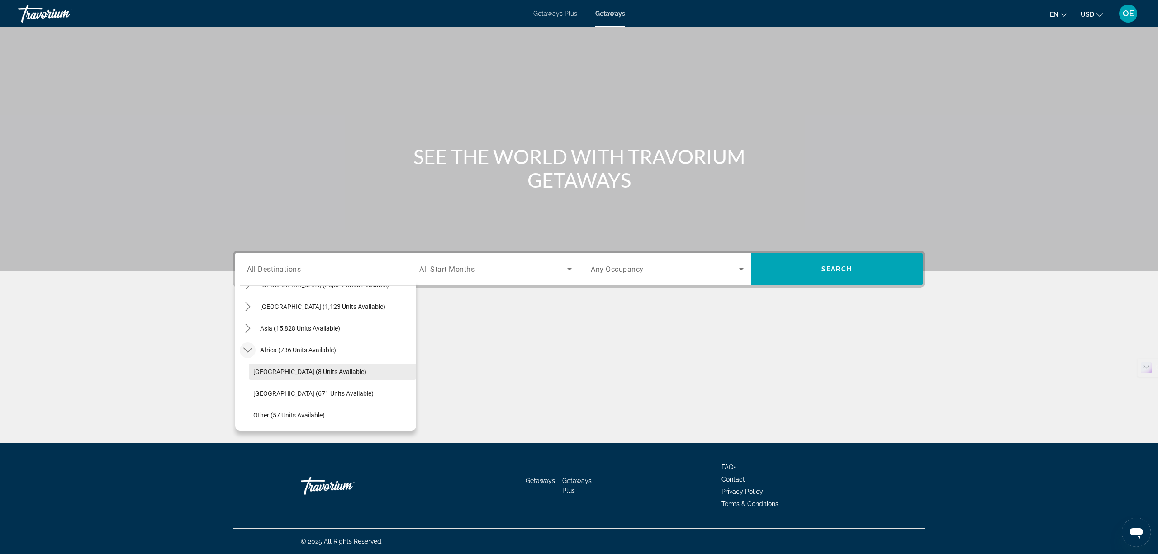
click at [275, 368] on span "Morocco (8 units available)" at bounding box center [309, 371] width 113 height 7
type input "**********"
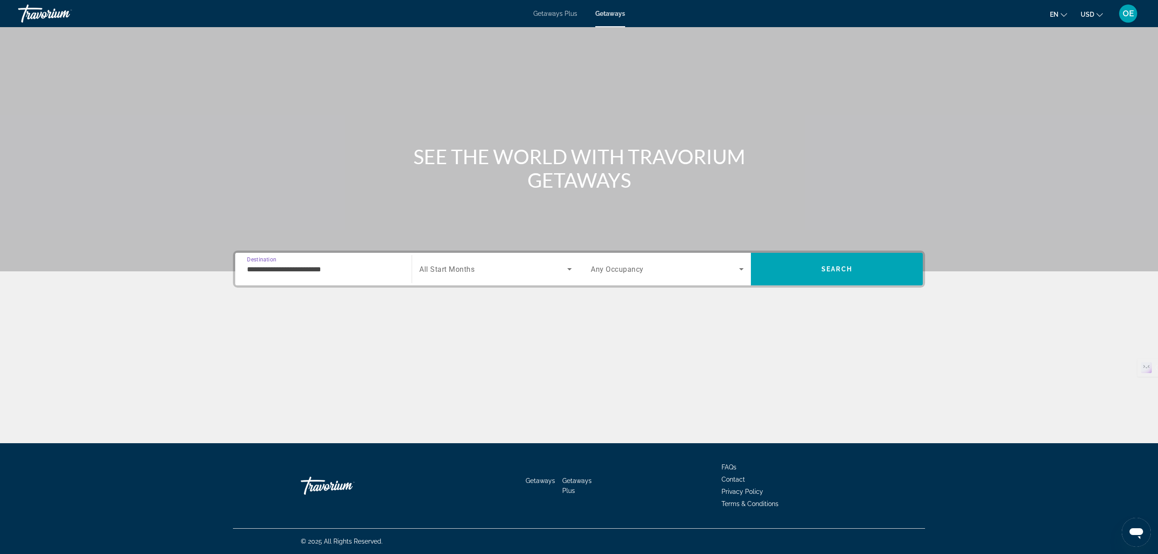
click at [469, 272] on span "All Start Months" at bounding box center [446, 269] width 55 height 9
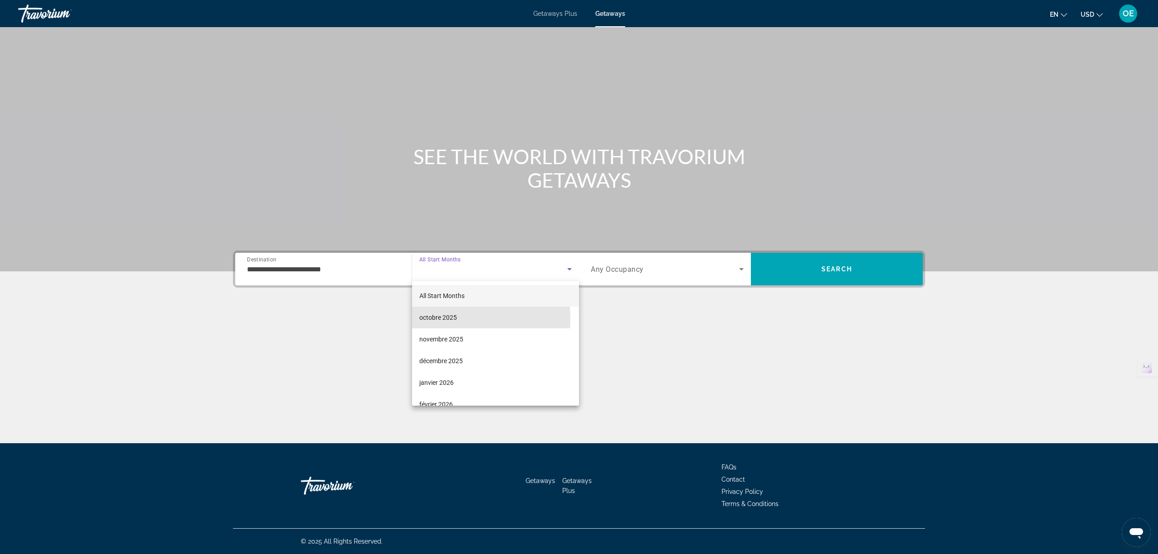
drag, startPoint x: 457, startPoint y: 319, endPoint x: 596, endPoint y: 286, distance: 142.7
click at [459, 317] on mat-option "octobre 2025" at bounding box center [495, 318] width 167 height 22
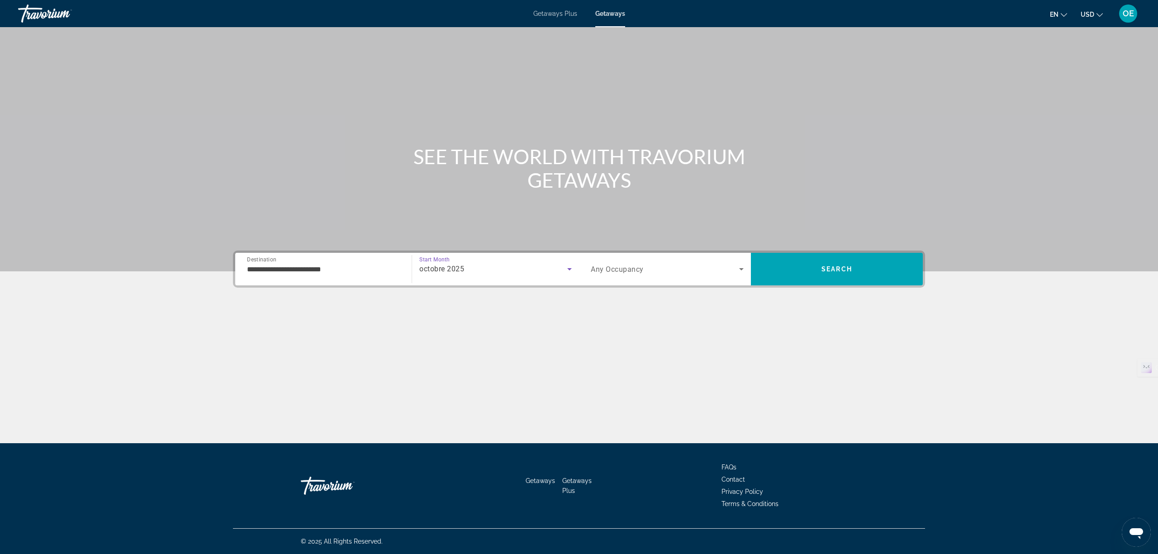
click at [649, 273] on span "Search widget" at bounding box center [665, 269] width 148 height 11
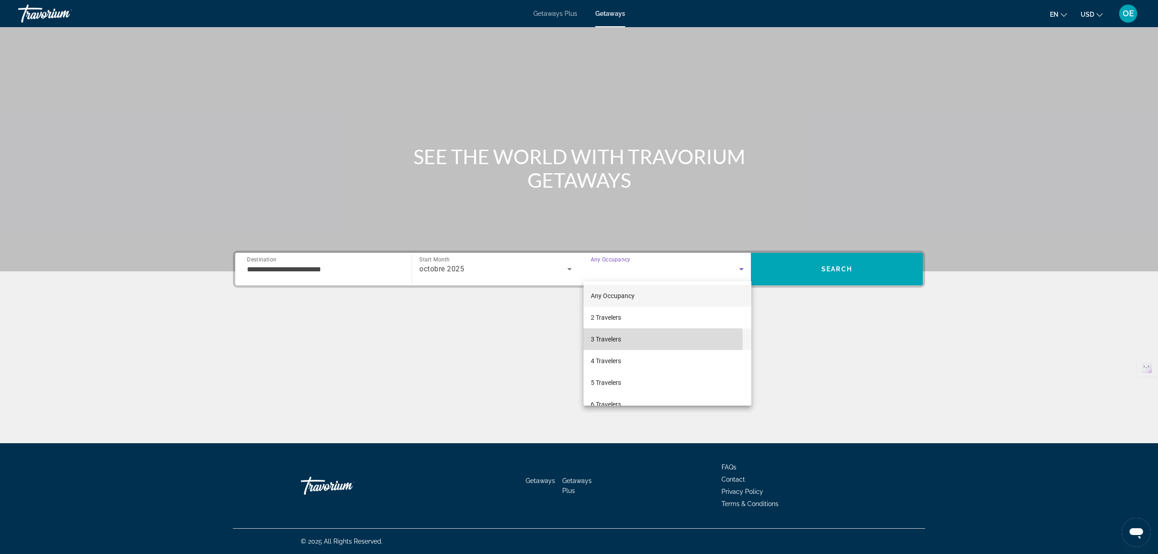
click at [627, 341] on mat-option "3 Travelers" at bounding box center [668, 340] width 168 height 22
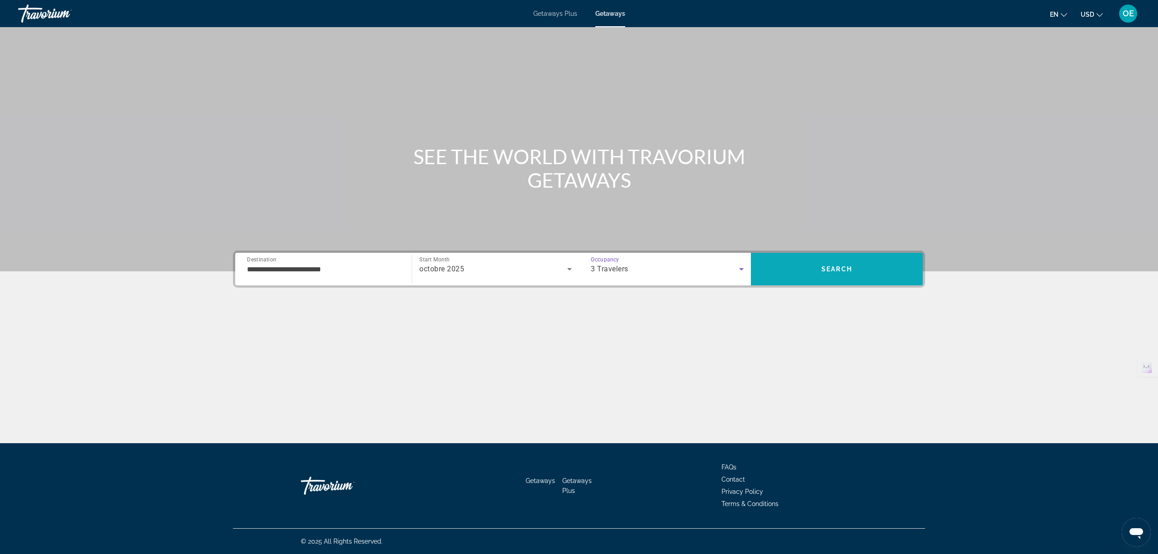
click at [864, 263] on span "Search" at bounding box center [837, 269] width 172 height 22
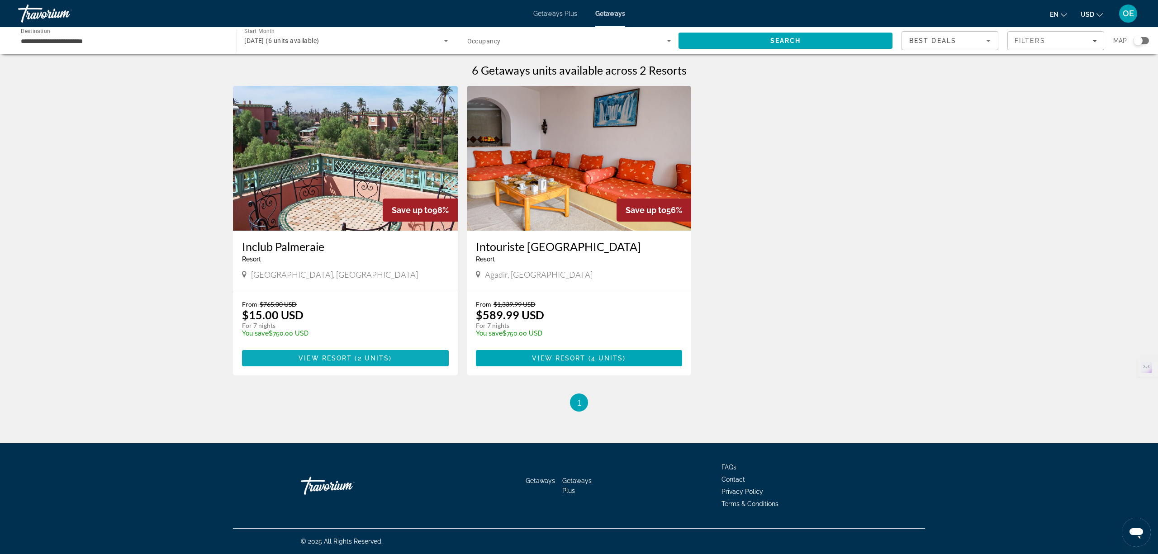
click at [337, 358] on span "View Resort" at bounding box center [325, 358] width 53 height 7
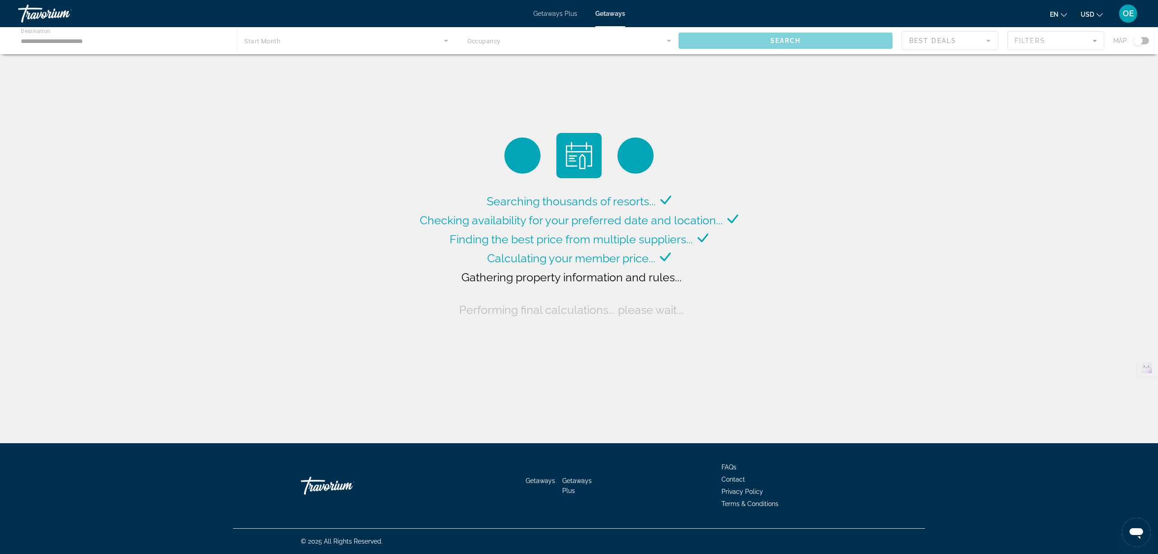
click at [545, 12] on span "Getaways Plus" at bounding box center [556, 13] width 44 height 7
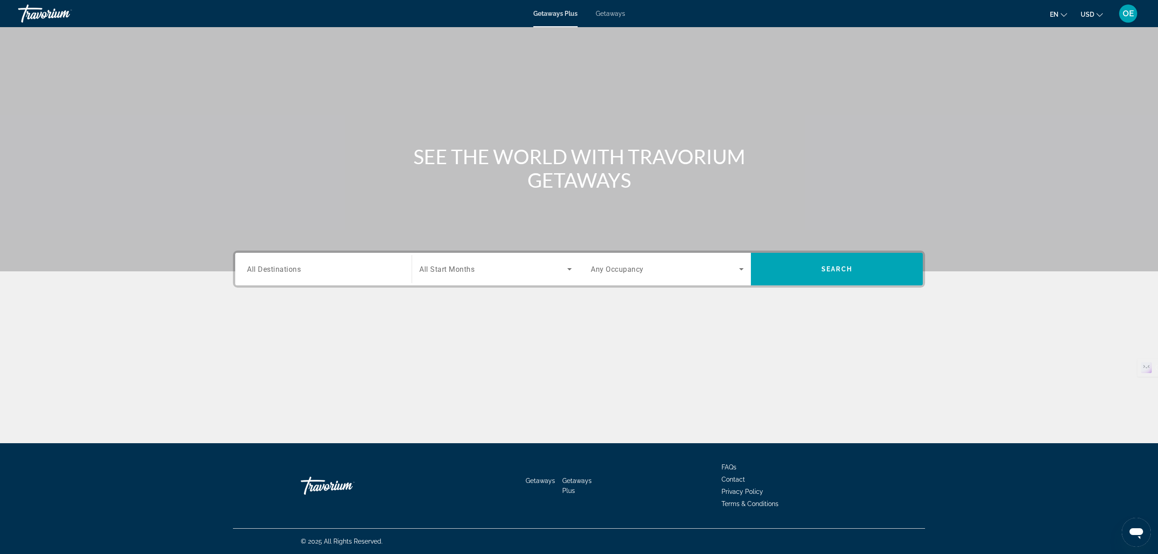
click at [286, 268] on span "All Destinations" at bounding box center [274, 269] width 54 height 9
click at [286, 268] on input "Destination All Destinations" at bounding box center [323, 269] width 153 height 11
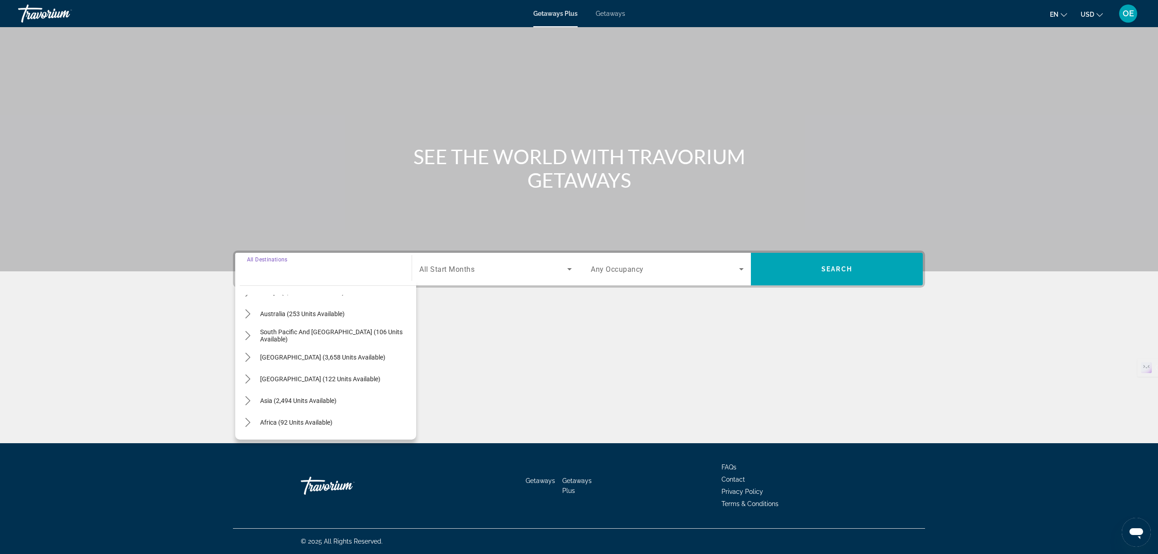
scroll to position [147, 0]
click at [310, 404] on span "Africa (92 units available)" at bounding box center [296, 402] width 72 height 7
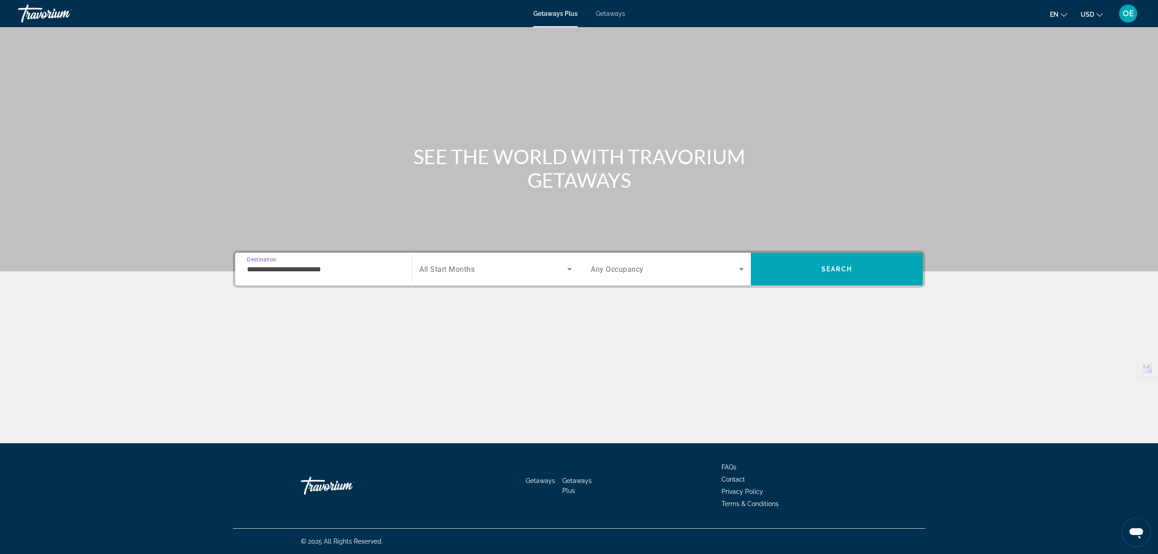
click at [280, 272] on input "**********" at bounding box center [323, 269] width 153 height 11
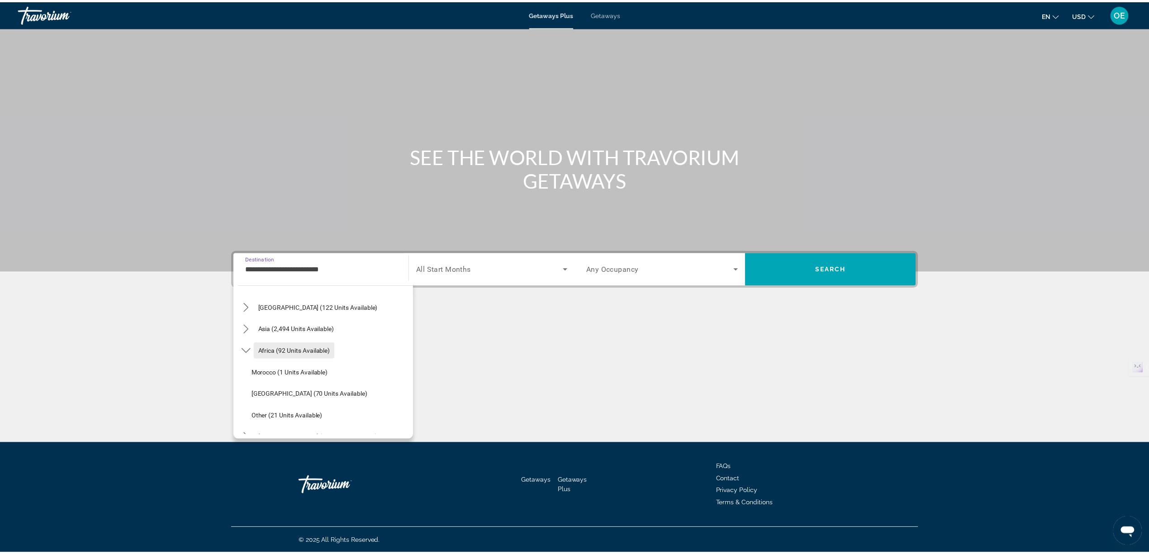
scroll to position [212, 0]
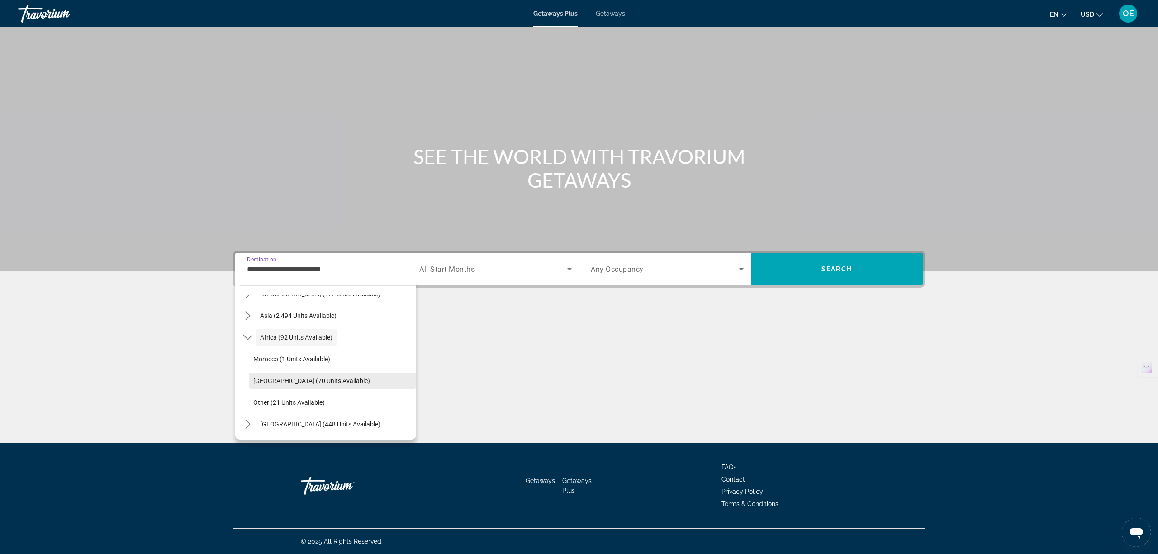
click at [262, 382] on span "South Africa (70 units available)" at bounding box center [311, 380] width 117 height 7
type input "**********"
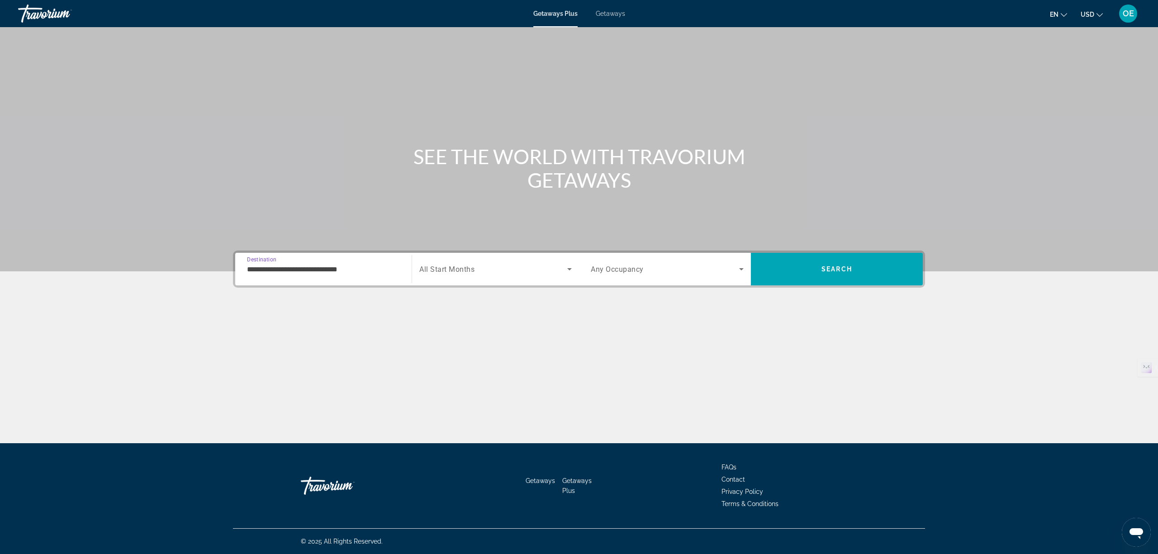
click at [480, 262] on div "Search widget" at bounding box center [495, 269] width 153 height 25
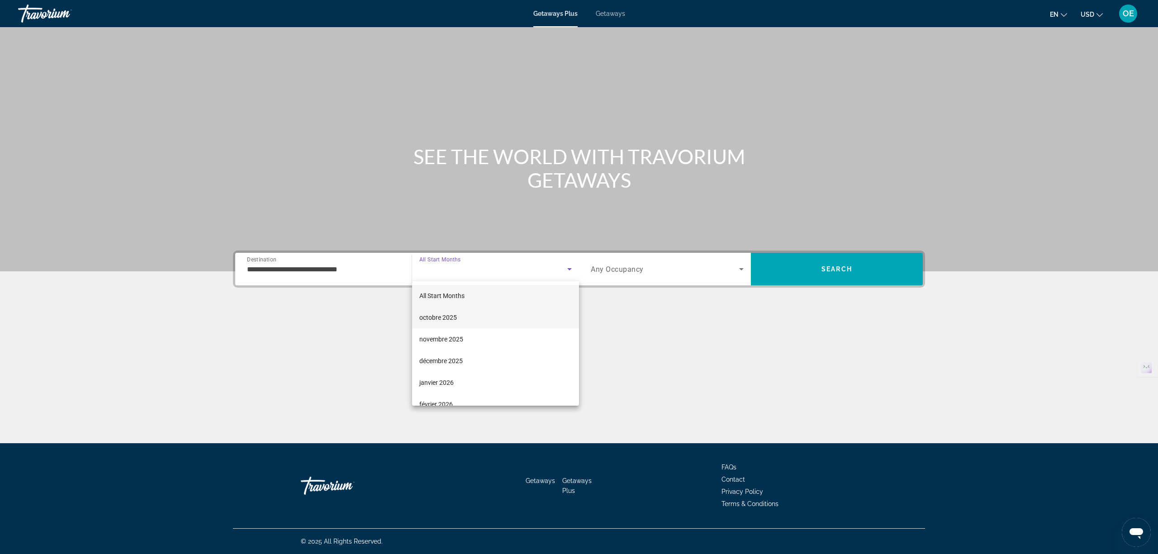
click at [453, 314] on span "octobre 2025" at bounding box center [438, 317] width 38 height 11
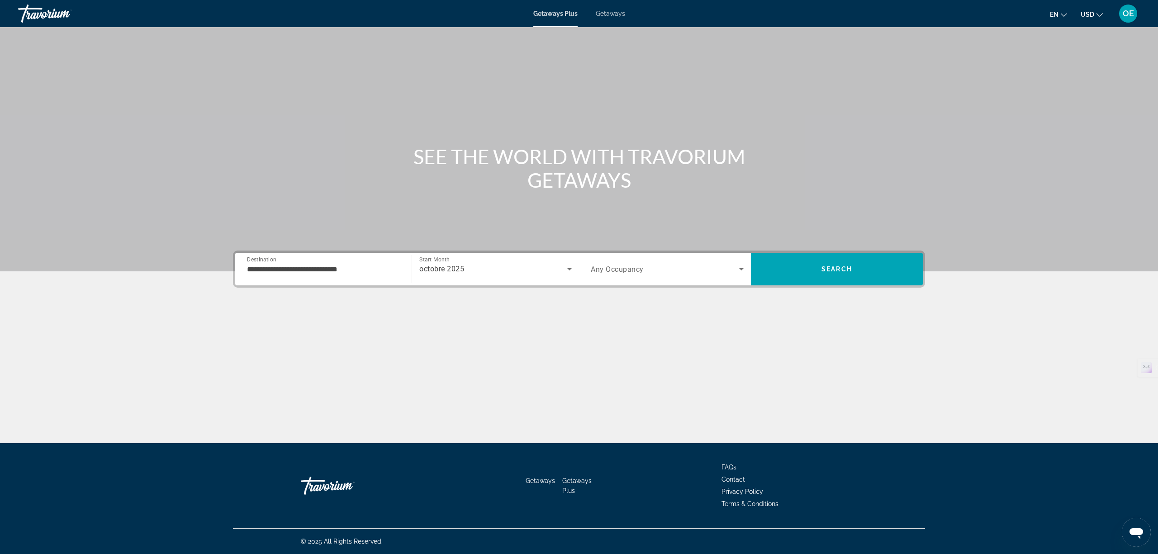
click at [616, 268] on span "Any Occupancy" at bounding box center [617, 269] width 53 height 9
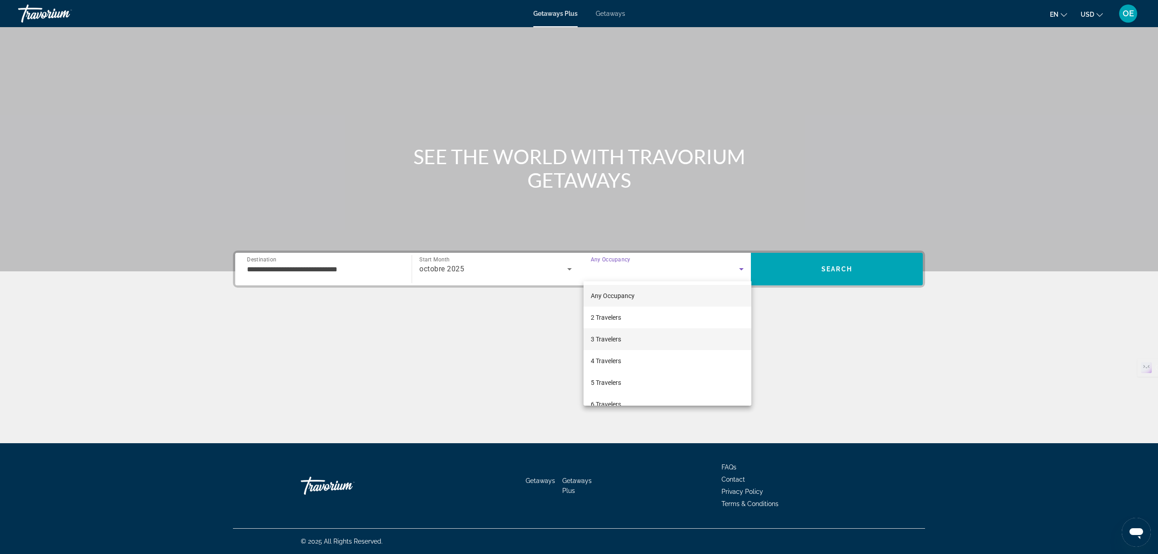
click at [600, 338] on span "3 Travelers" at bounding box center [606, 339] width 30 height 11
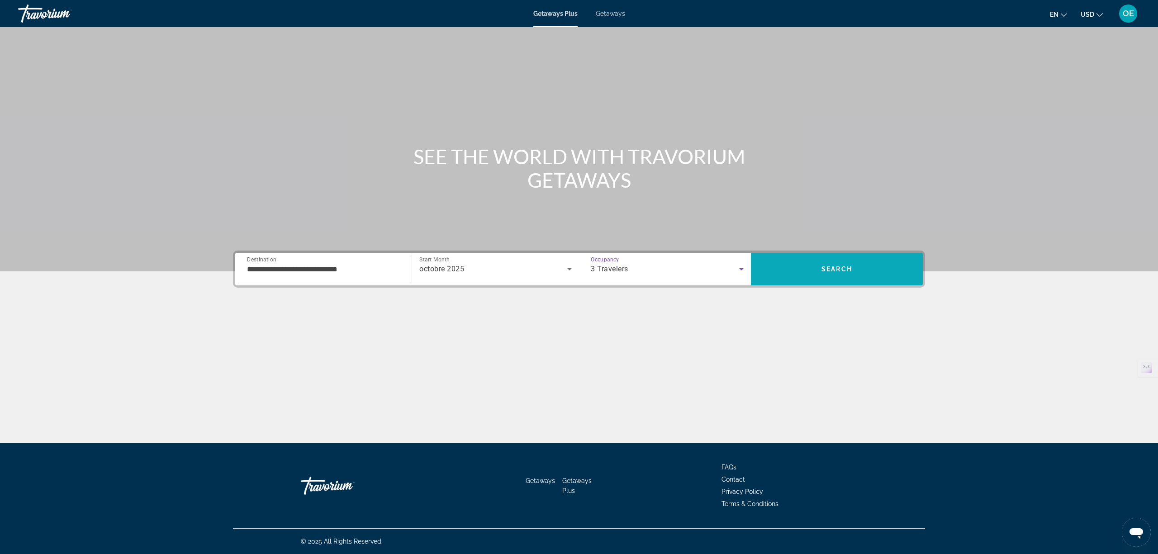
click at [800, 276] on span "Search" at bounding box center [837, 269] width 172 height 22
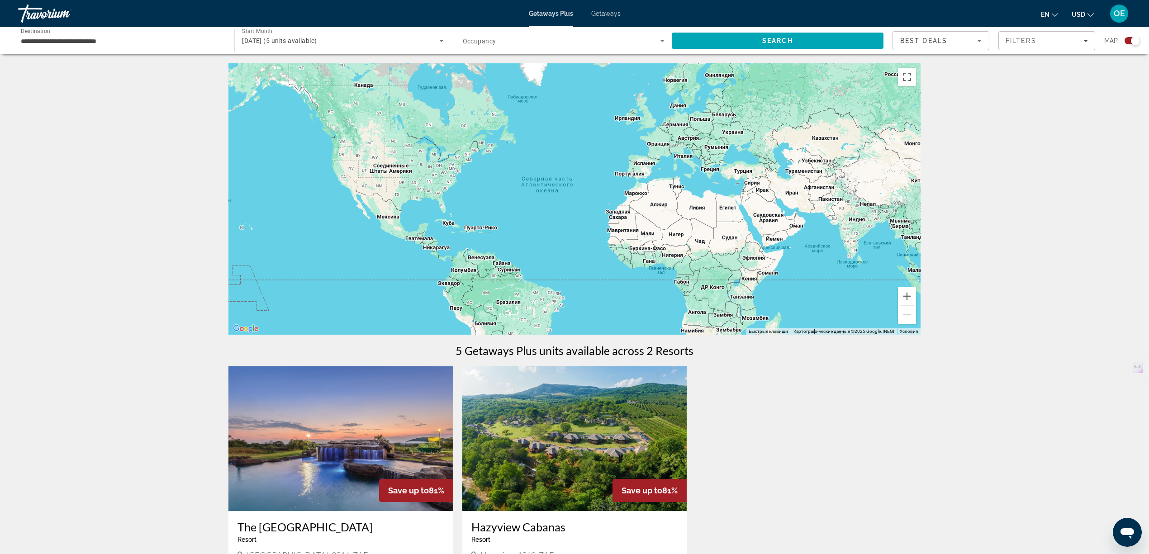
click at [51, 43] on input "**********" at bounding box center [122, 41] width 202 height 11
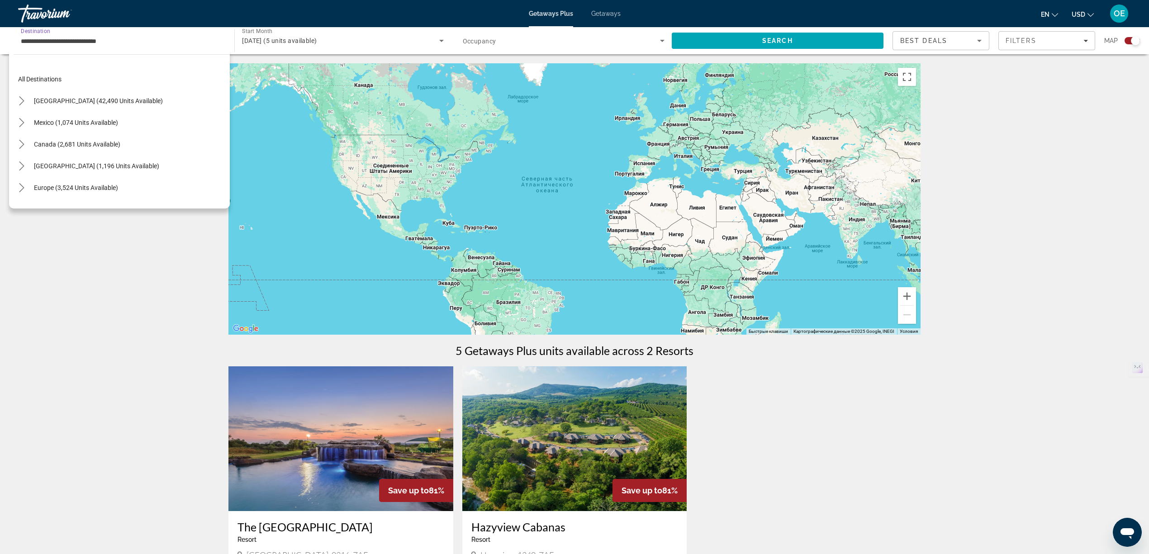
scroll to position [212, 0]
click at [67, 167] on span "Select destination: Other (21 units available)" at bounding box center [126, 172] width 207 height 22
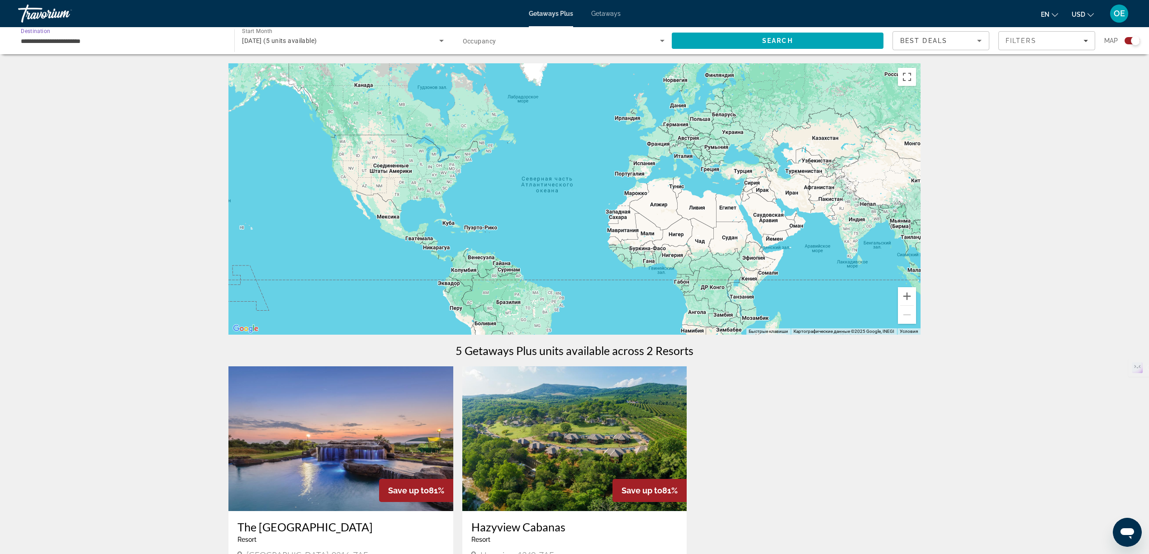
click at [480, 33] on div "Search widget" at bounding box center [564, 40] width 202 height 25
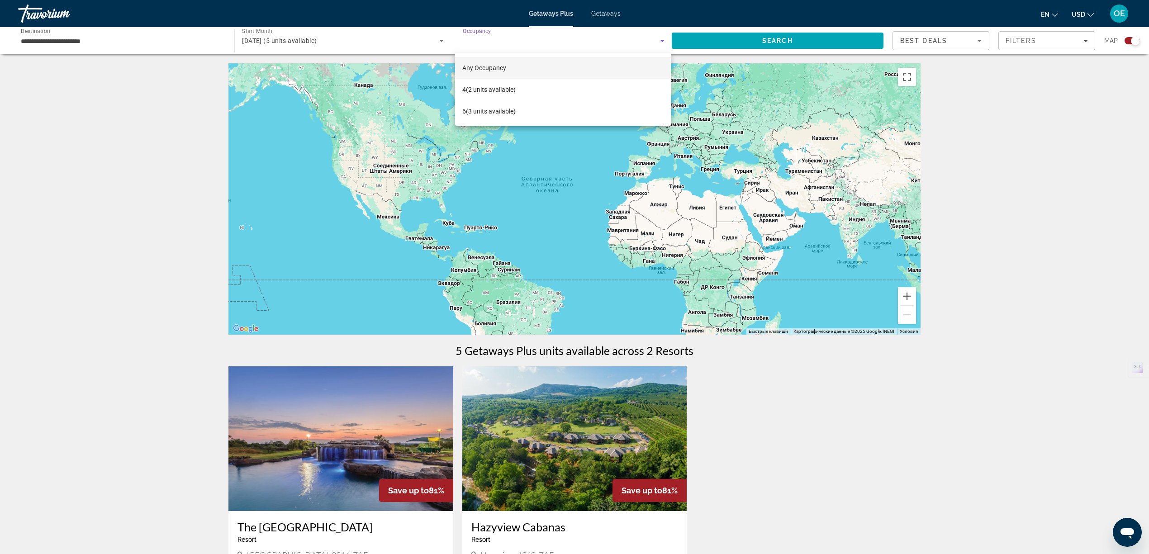
click at [500, 67] on span "Any Occupancy" at bounding box center [484, 67] width 44 height 7
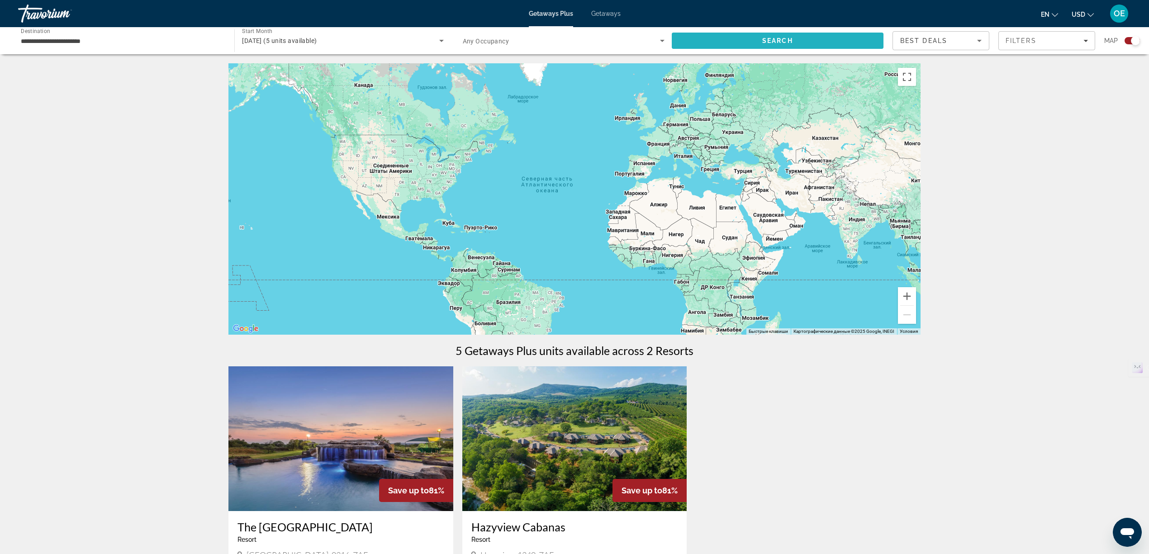
click at [766, 40] on span "Search" at bounding box center [778, 40] width 31 height 7
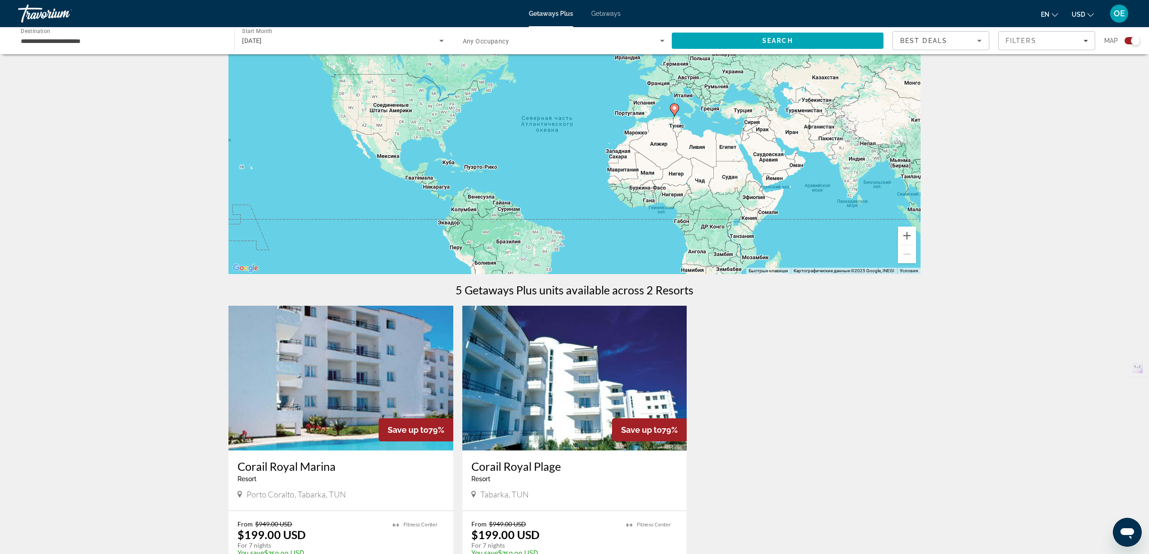
scroll to position [60, 0]
click at [46, 41] on input "**********" at bounding box center [122, 41] width 202 height 11
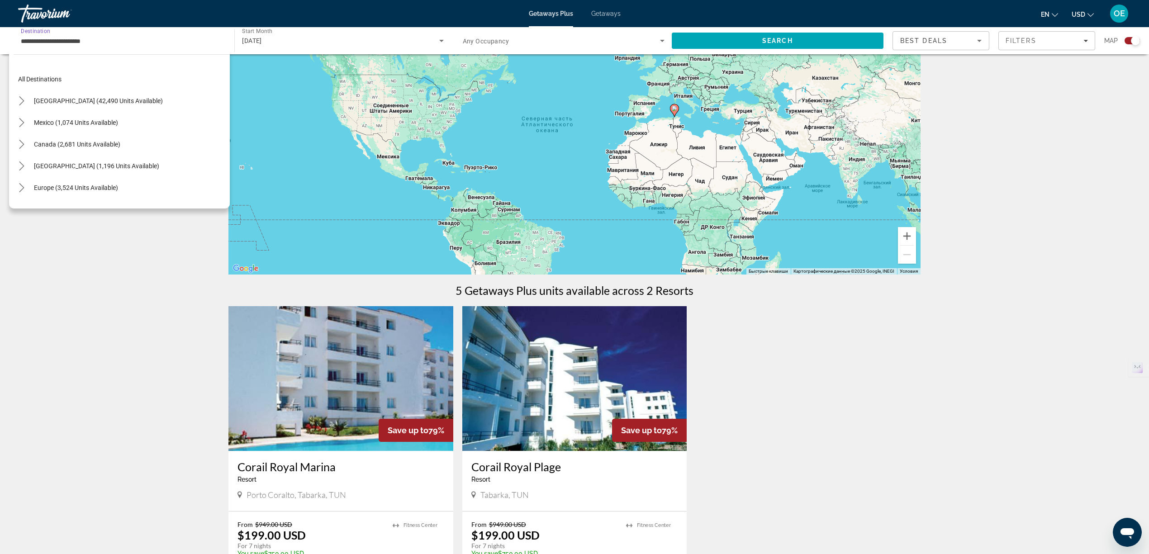
scroll to position [212, 0]
click at [55, 194] on span "Middle East (448 units available)" at bounding box center [94, 193] width 120 height 7
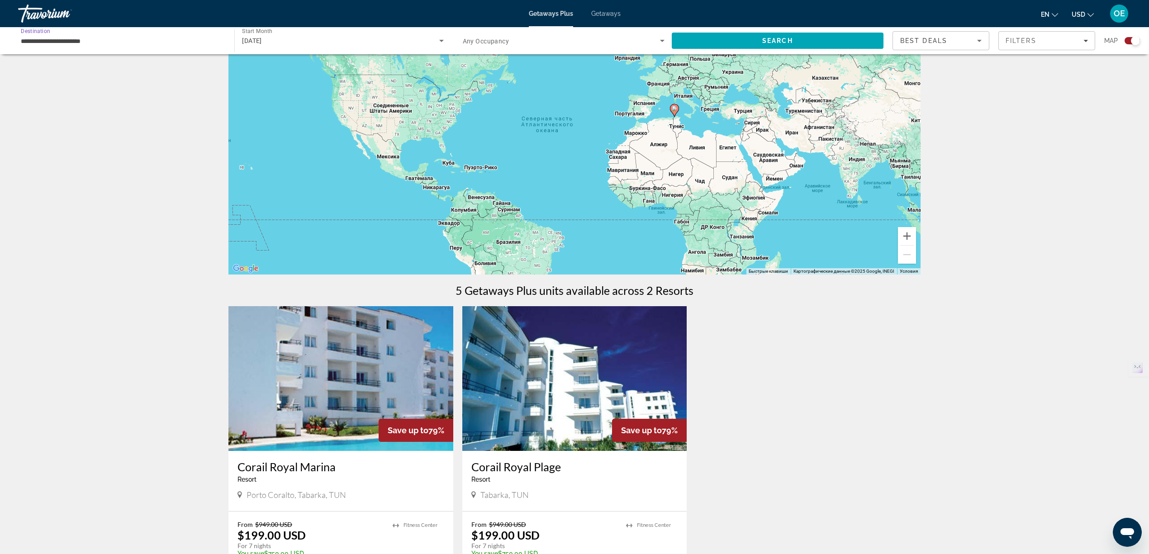
type input "**********"
click at [14, 38] on div "**********" at bounding box center [122, 41] width 216 height 26
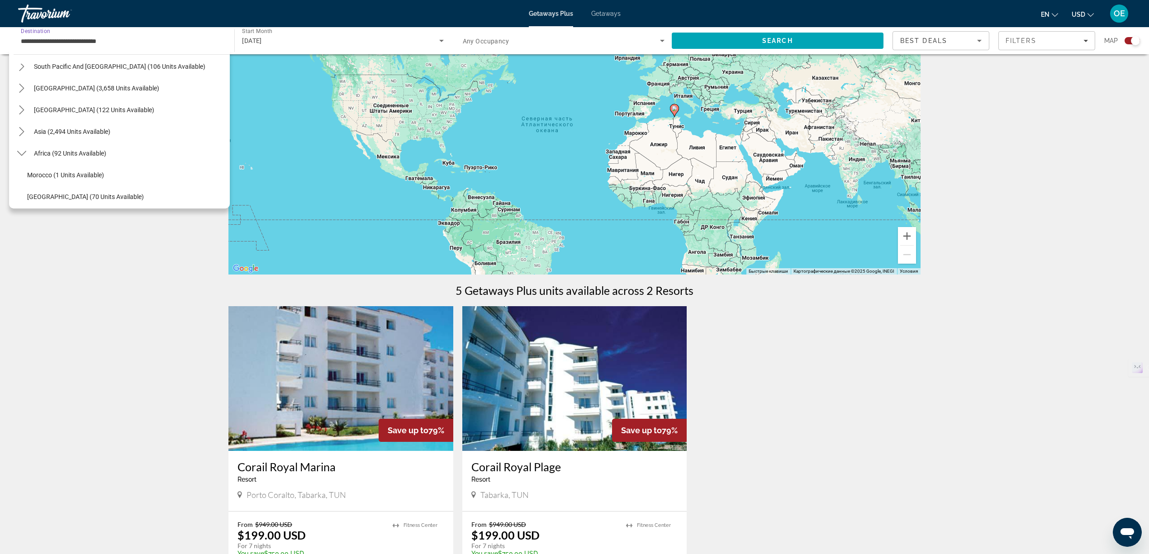
scroll to position [156, 0]
